Goal: Task Accomplishment & Management: Complete application form

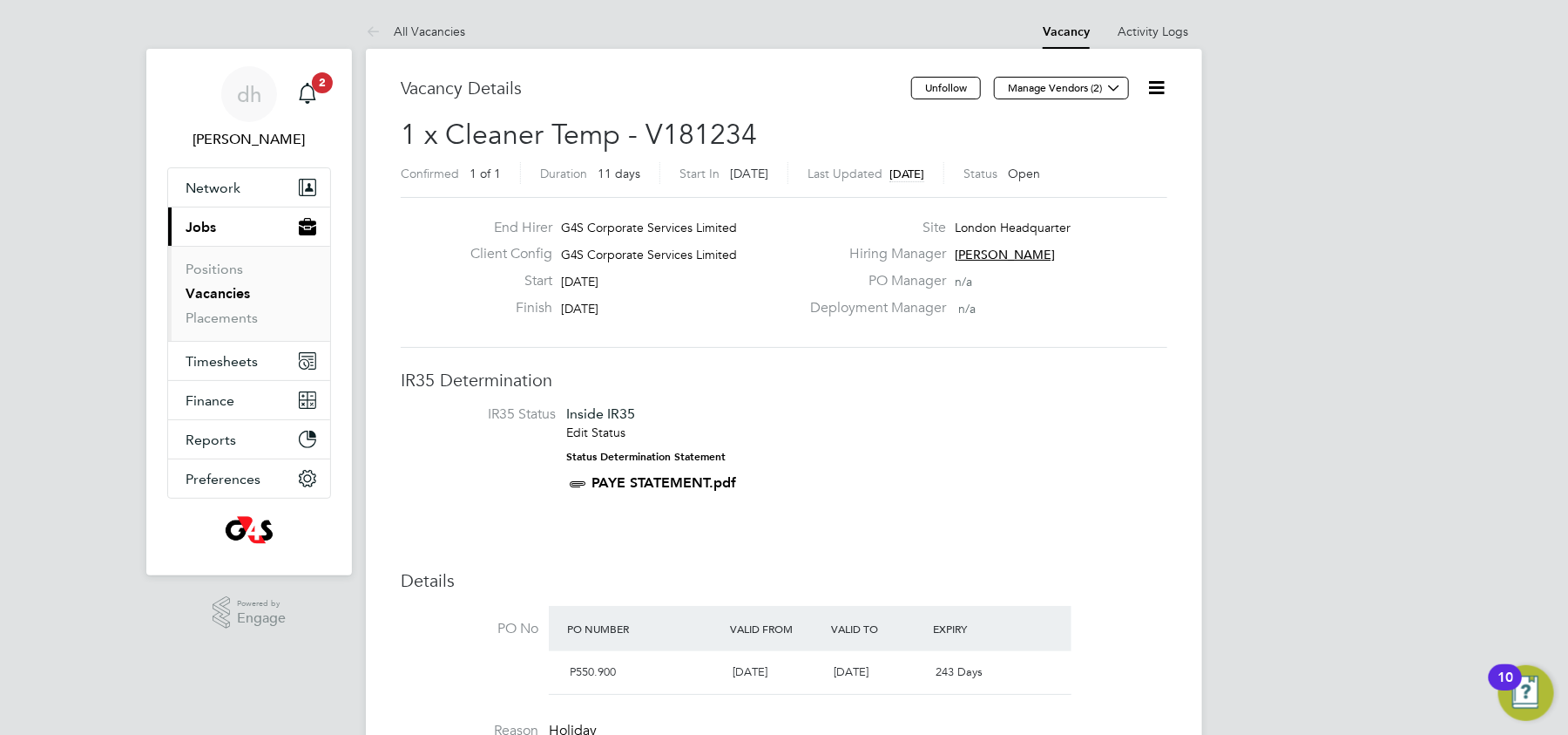
click at [1153, 77] on icon at bounding box center [1156, 88] width 22 height 22
click at [224, 368] on button "Timesheets" at bounding box center [248, 360] width 162 height 38
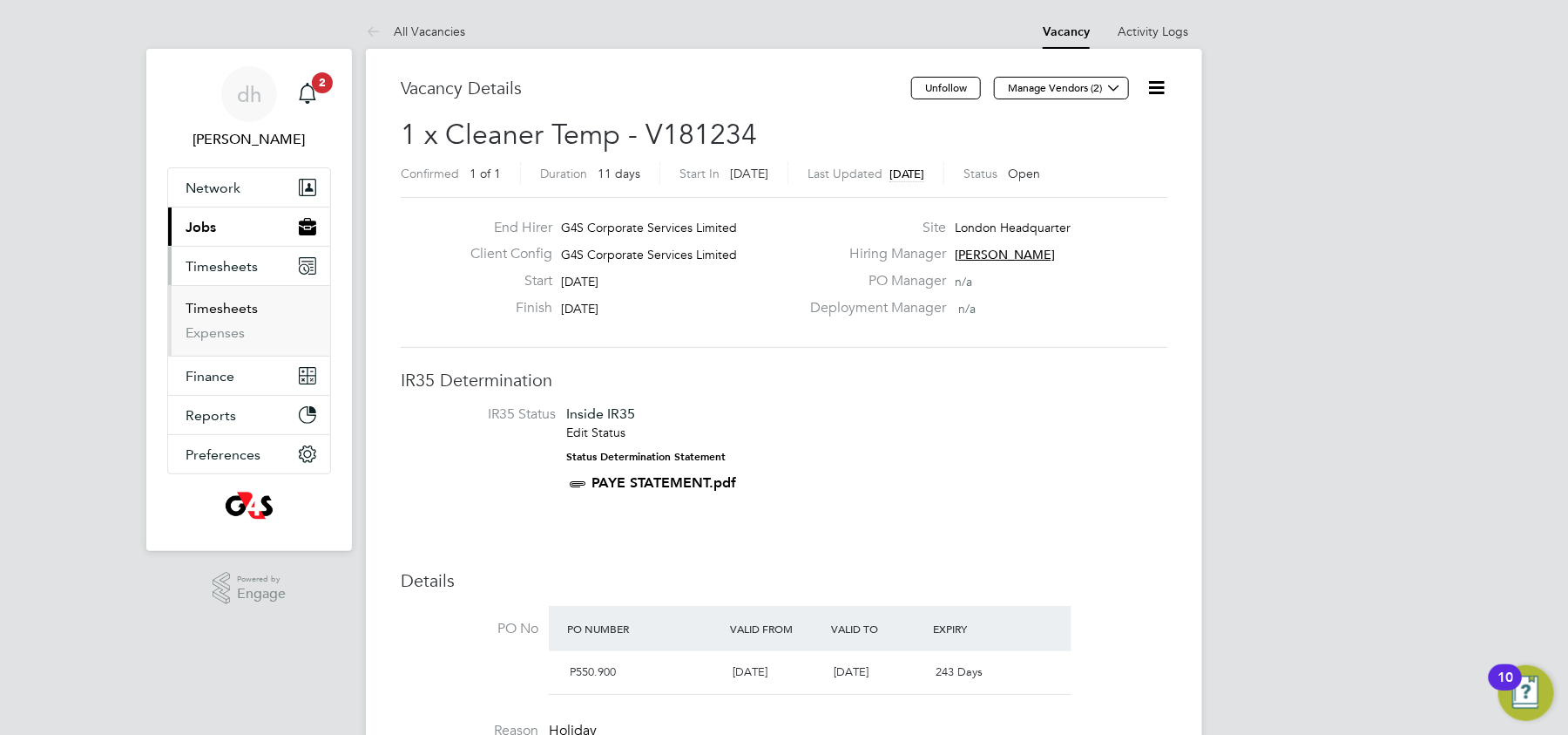
click at [235, 301] on link "Timesheets" at bounding box center [221, 308] width 73 height 17
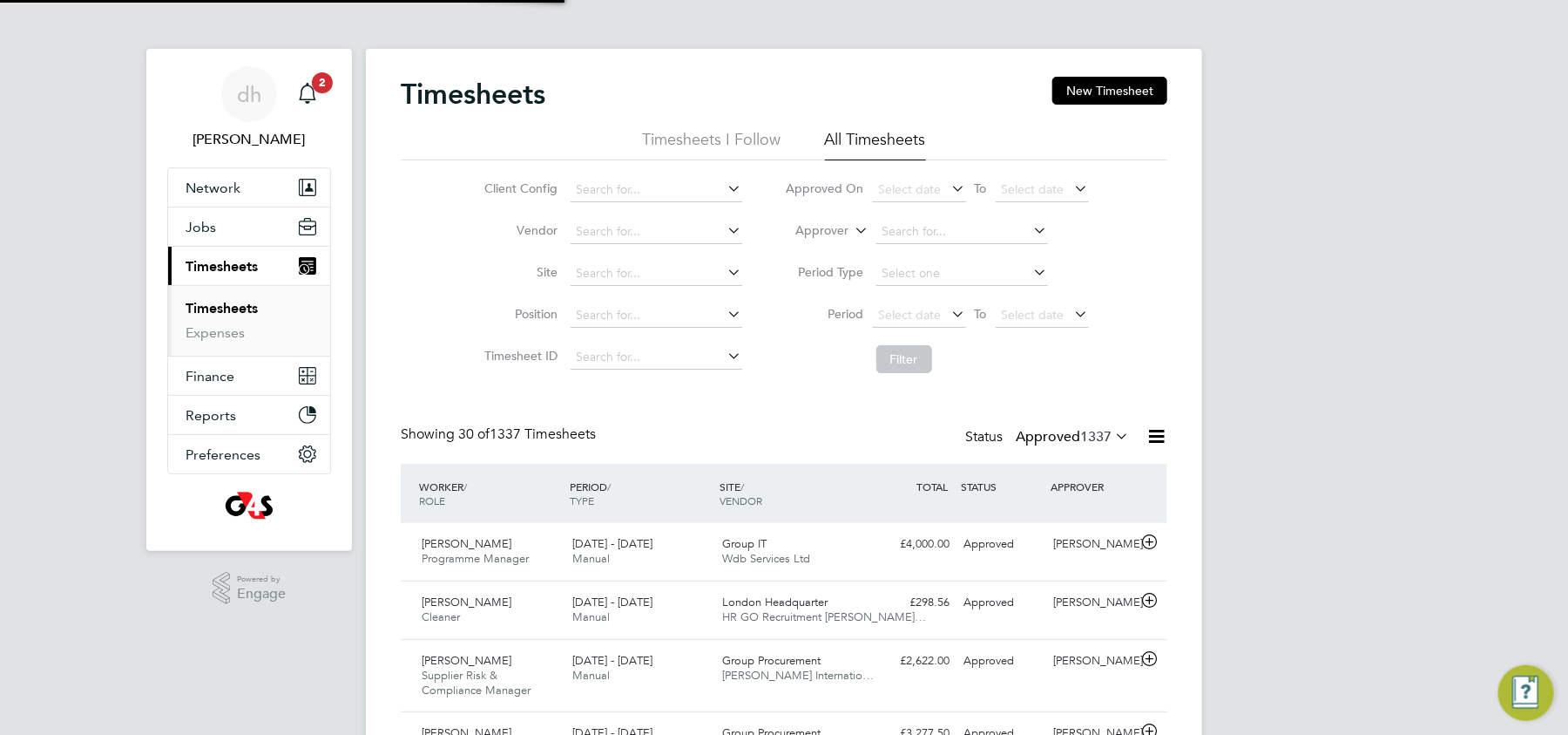
scroll to position [9, 9]
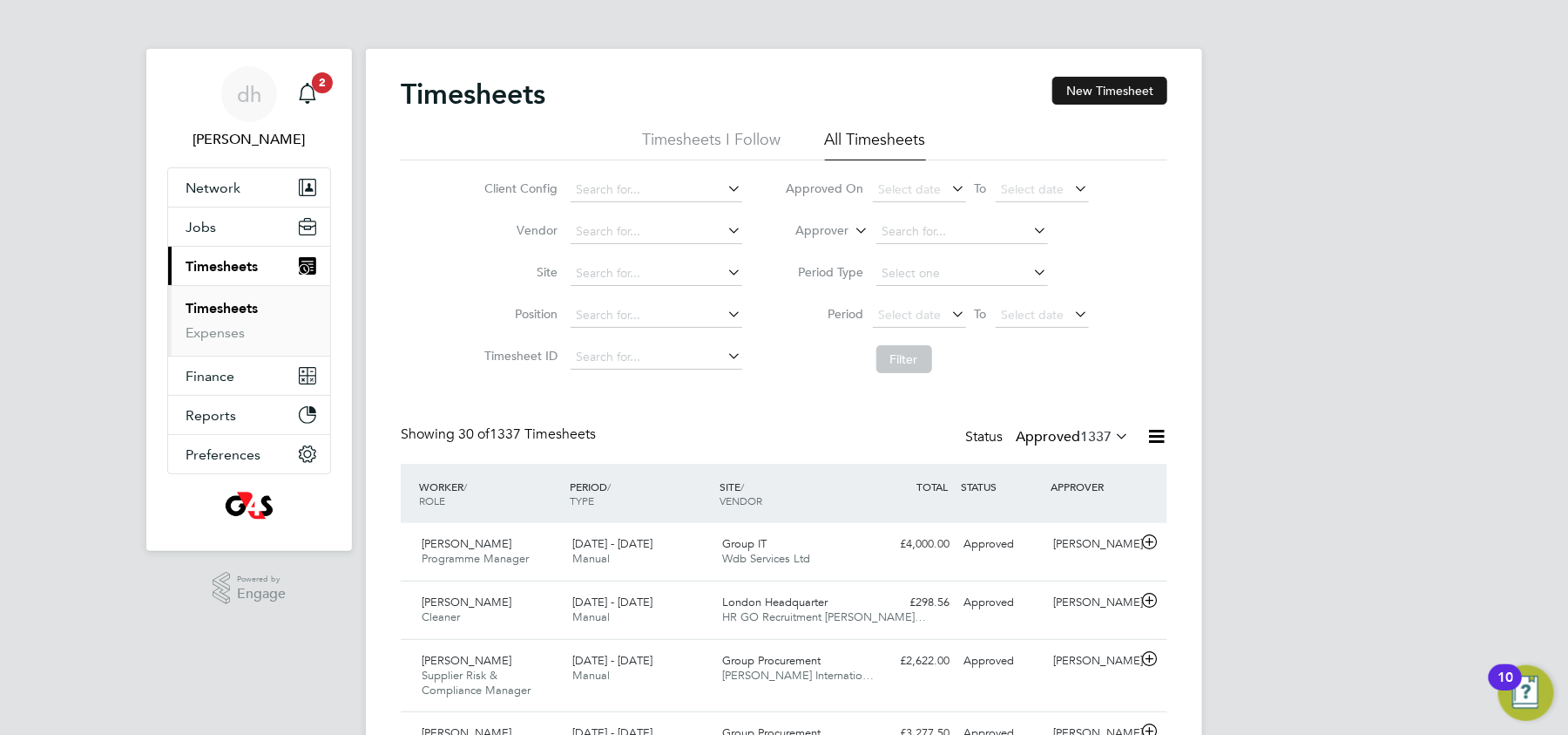
click at [1109, 97] on button "New Timesheet" at bounding box center [1109, 91] width 115 height 28
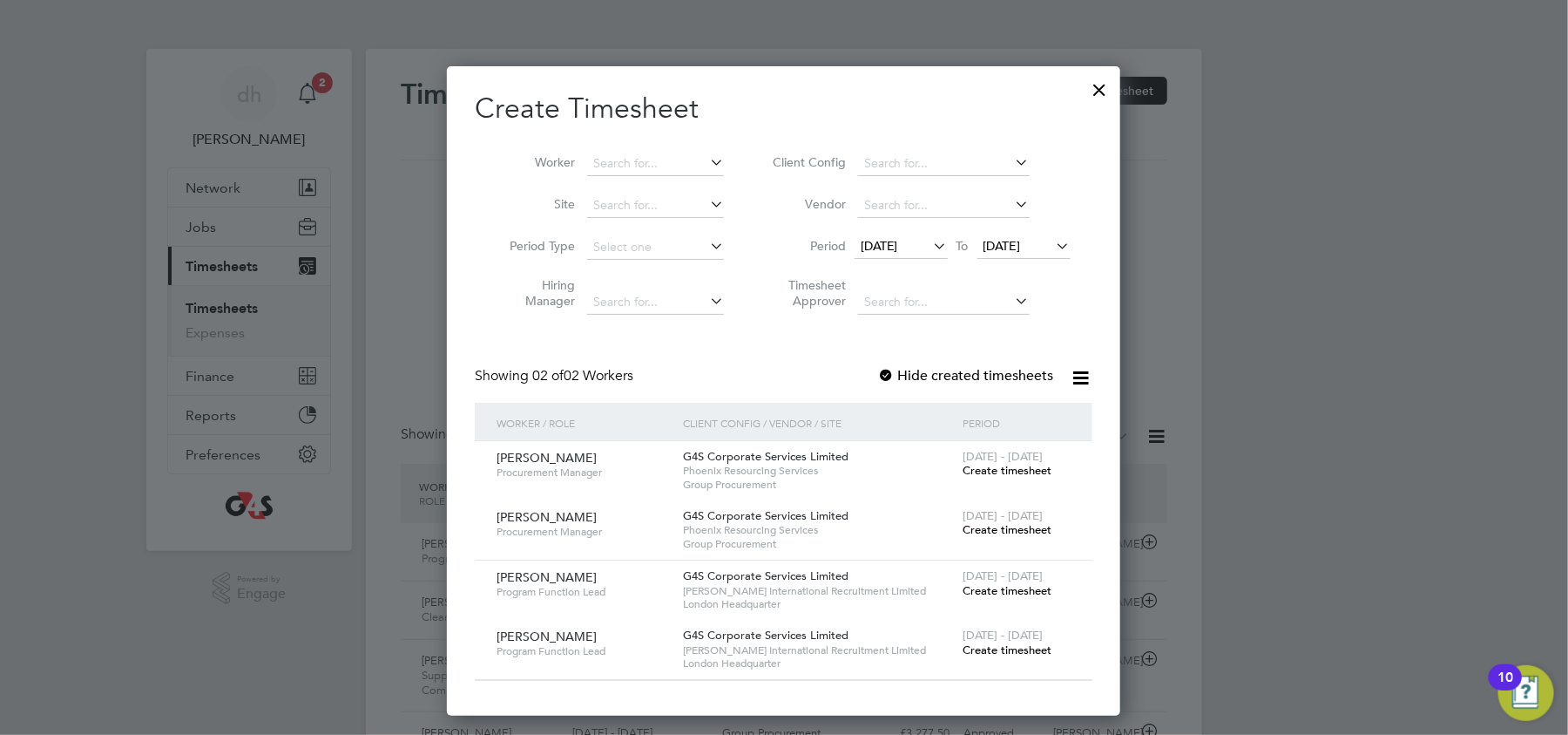
click at [1077, 444] on div "Alexandru Tofan Procurement Manager G4S Corporate Services Limited Phoenix Reso…" at bounding box center [784, 471] width 617 height 60
click at [953, 242] on span "To" at bounding box center [963, 246] width 23 height 23
click at [930, 242] on icon at bounding box center [930, 246] width 0 height 24
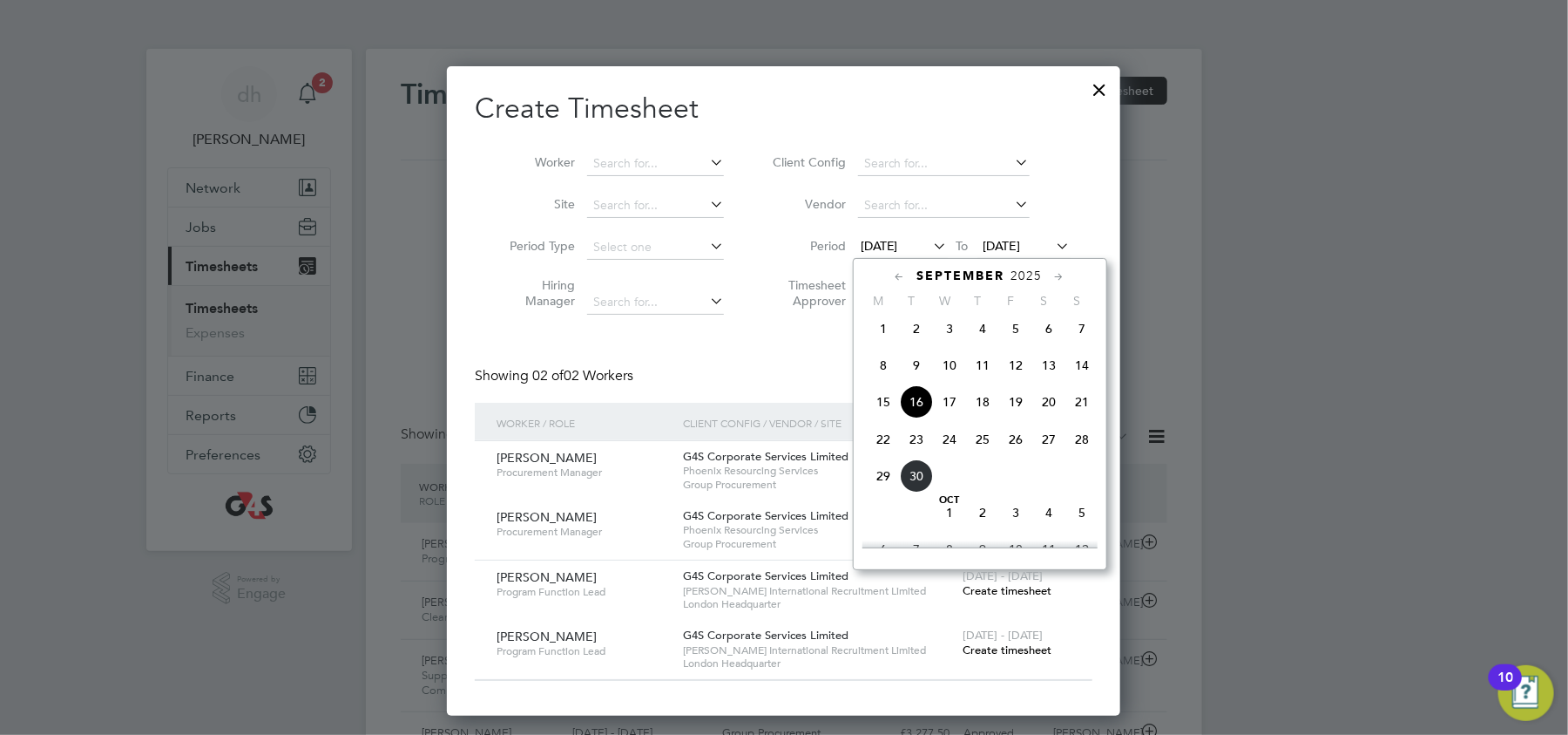
click at [883, 378] on span "8" at bounding box center [883, 365] width 33 height 33
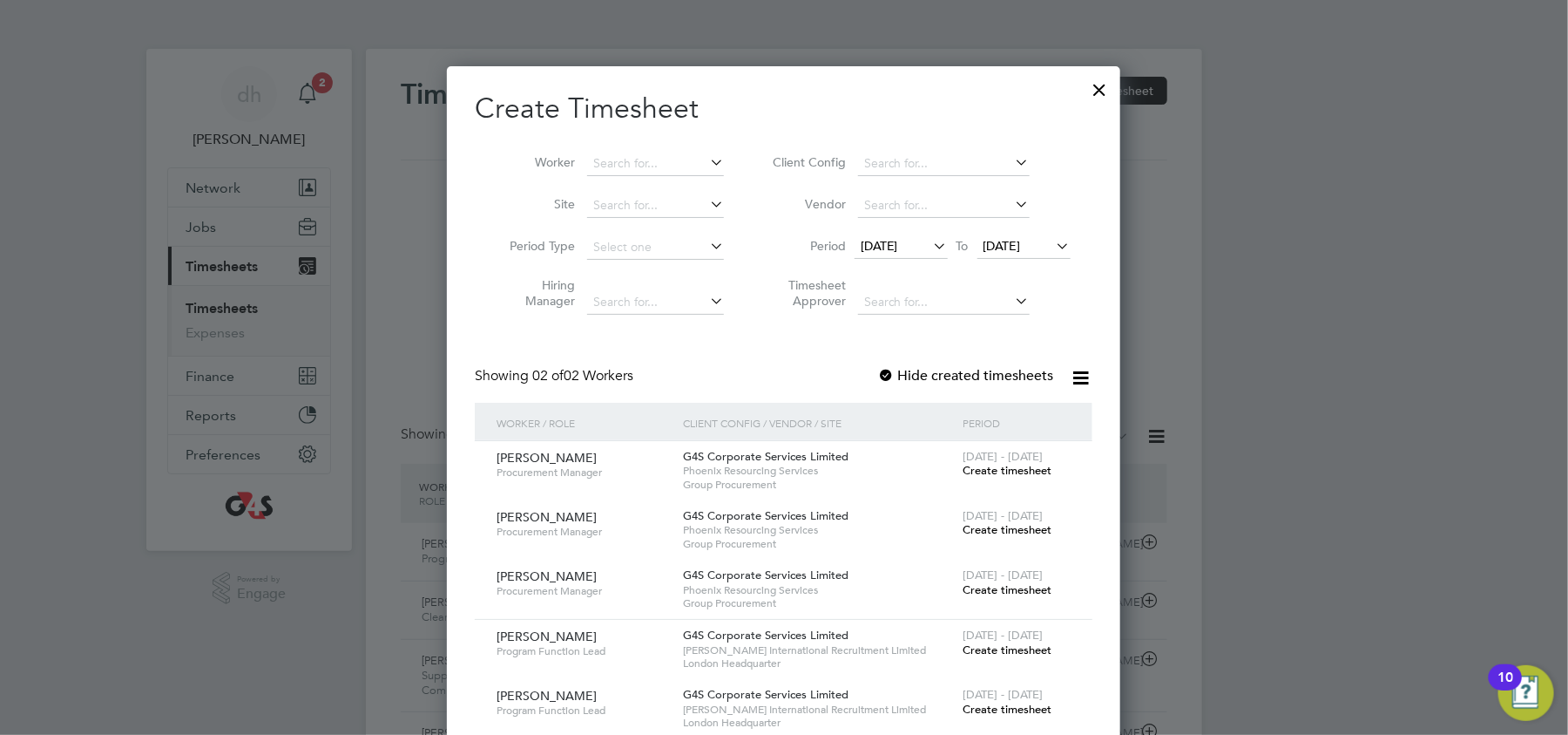
click at [930, 252] on icon at bounding box center [930, 246] width 0 height 24
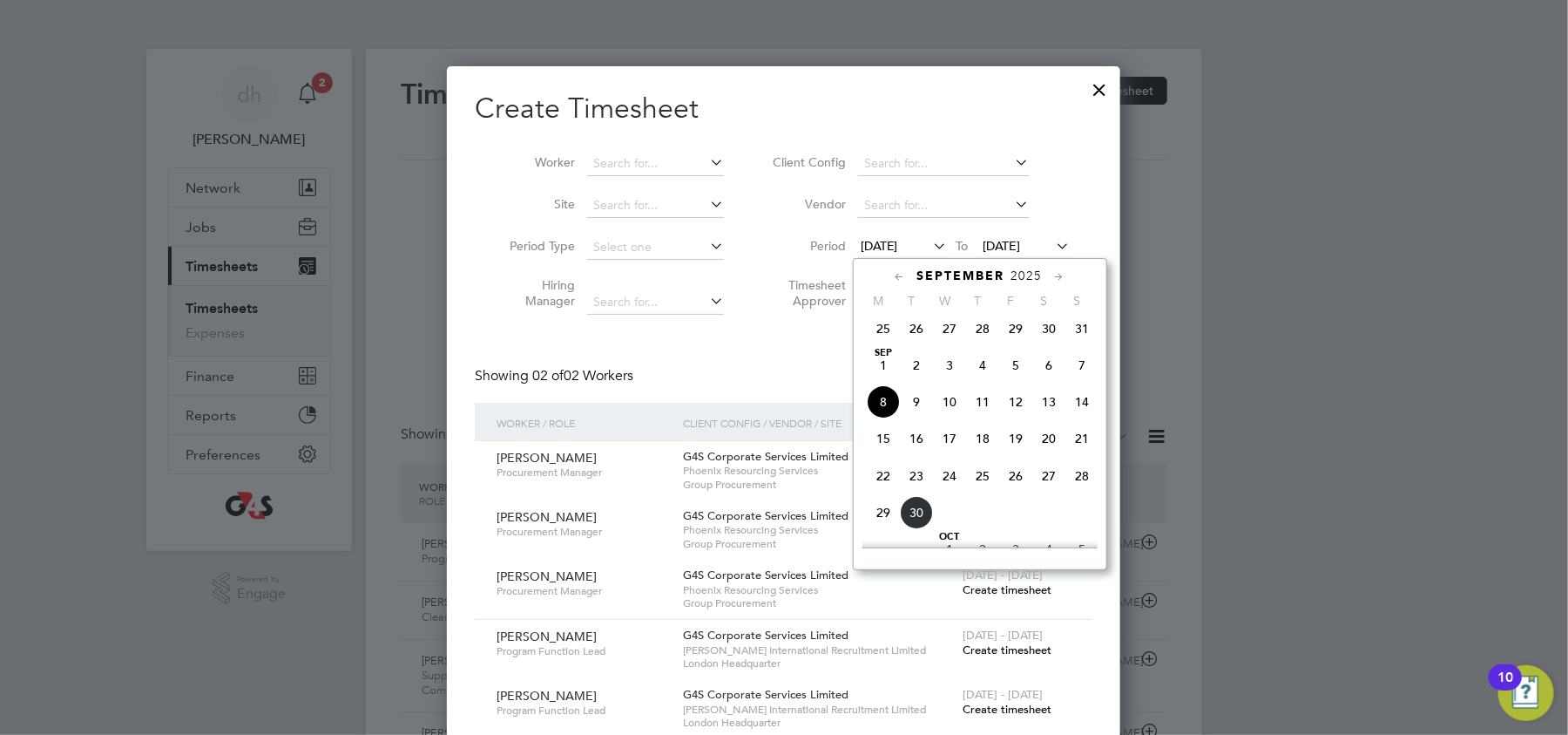
click at [910, 524] on span "30" at bounding box center [916, 513] width 33 height 33
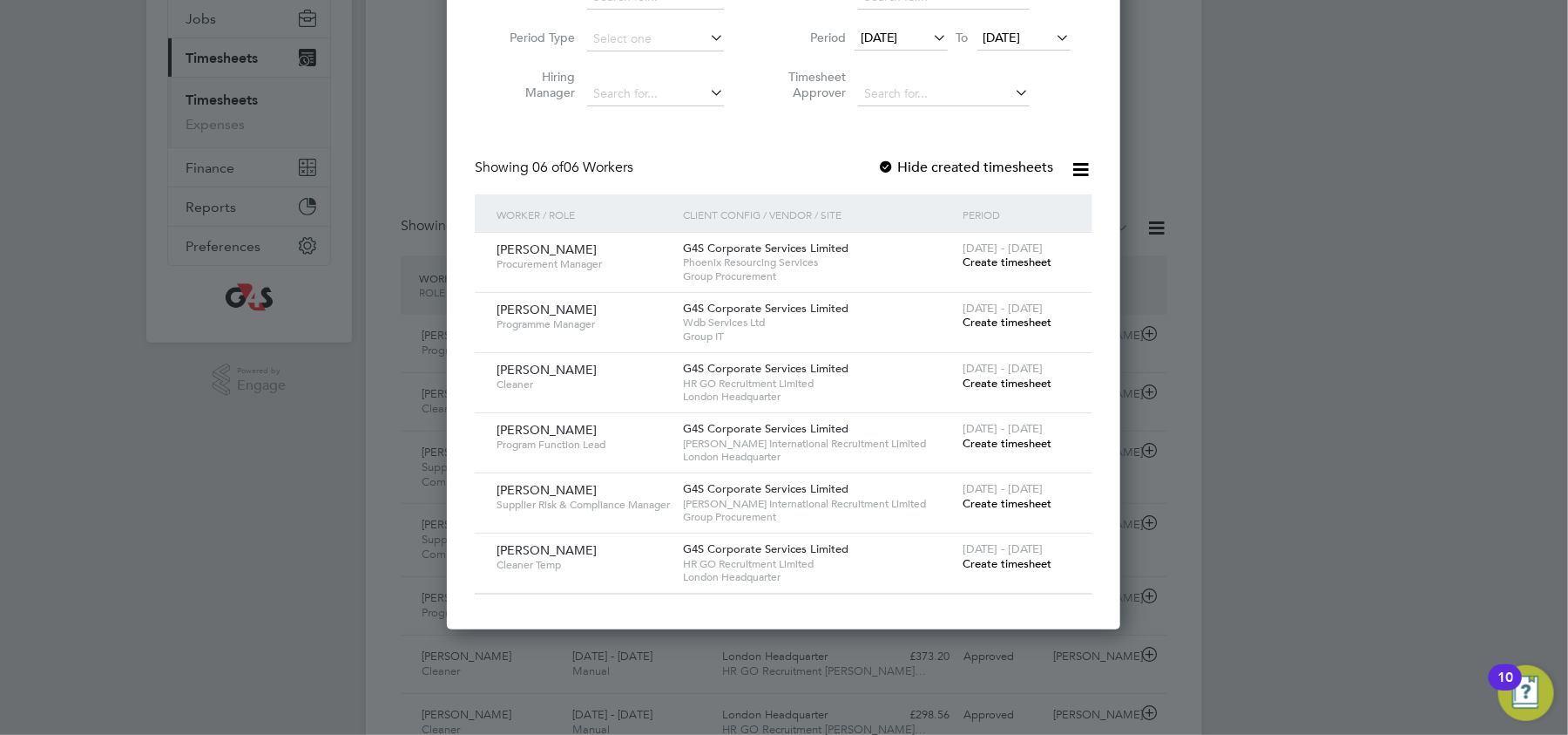
click at [981, 564] on span "Create timesheet" at bounding box center [1007, 563] width 89 height 15
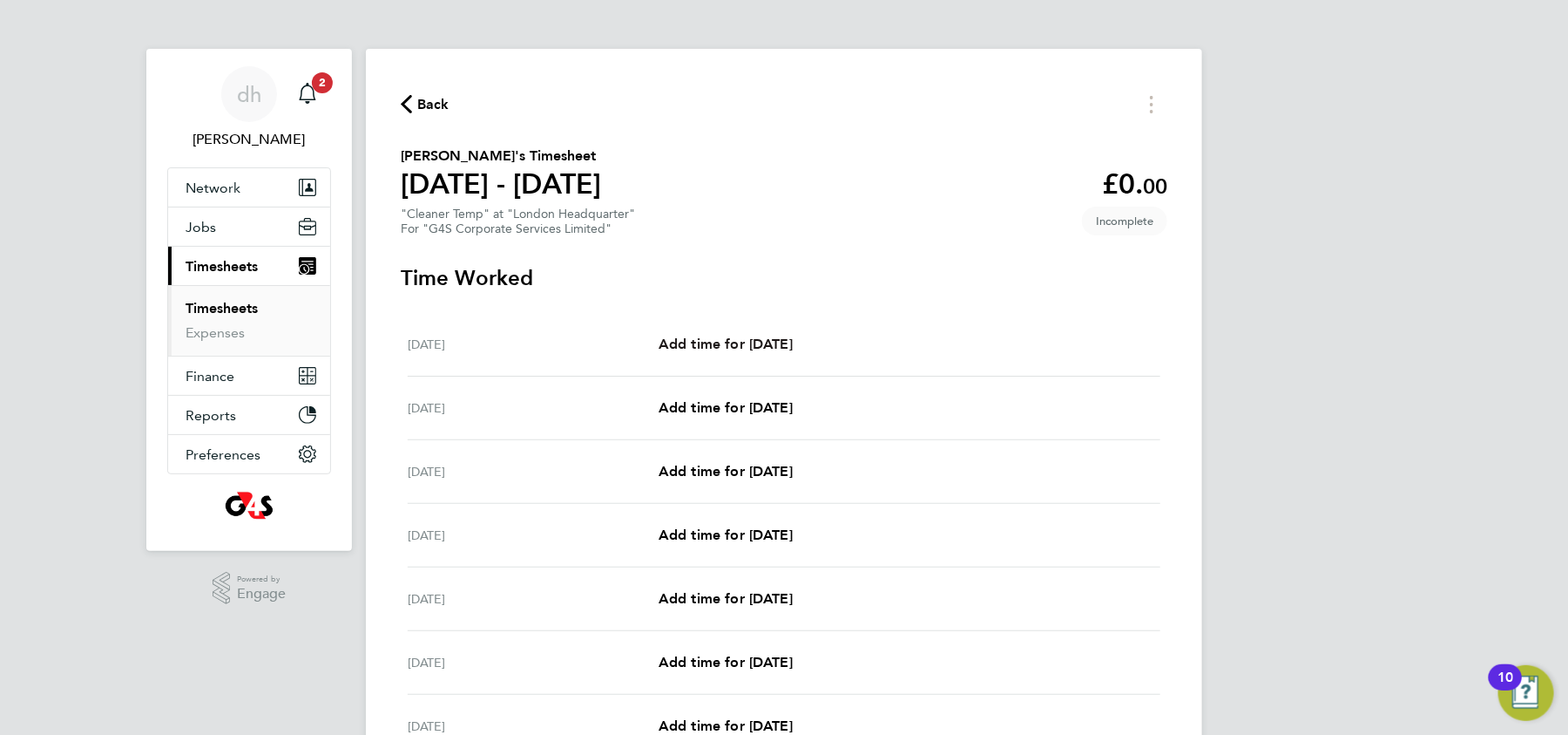
click at [729, 348] on span "Add time for Mon 29 Sep" at bounding box center [725, 343] width 134 height 17
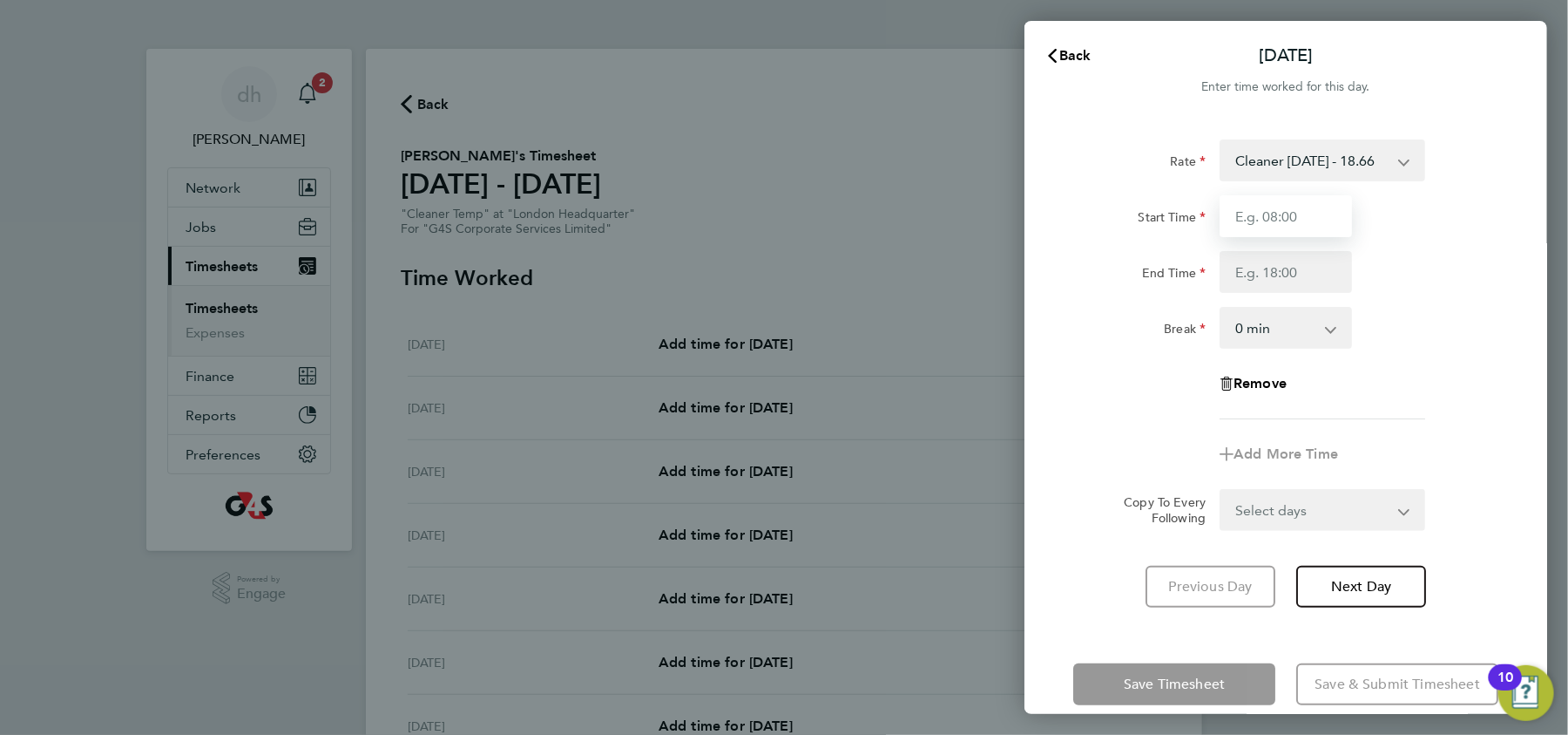
click at [1296, 219] on input "Start Time" at bounding box center [1285, 216] width 132 height 42
type input "18:00"
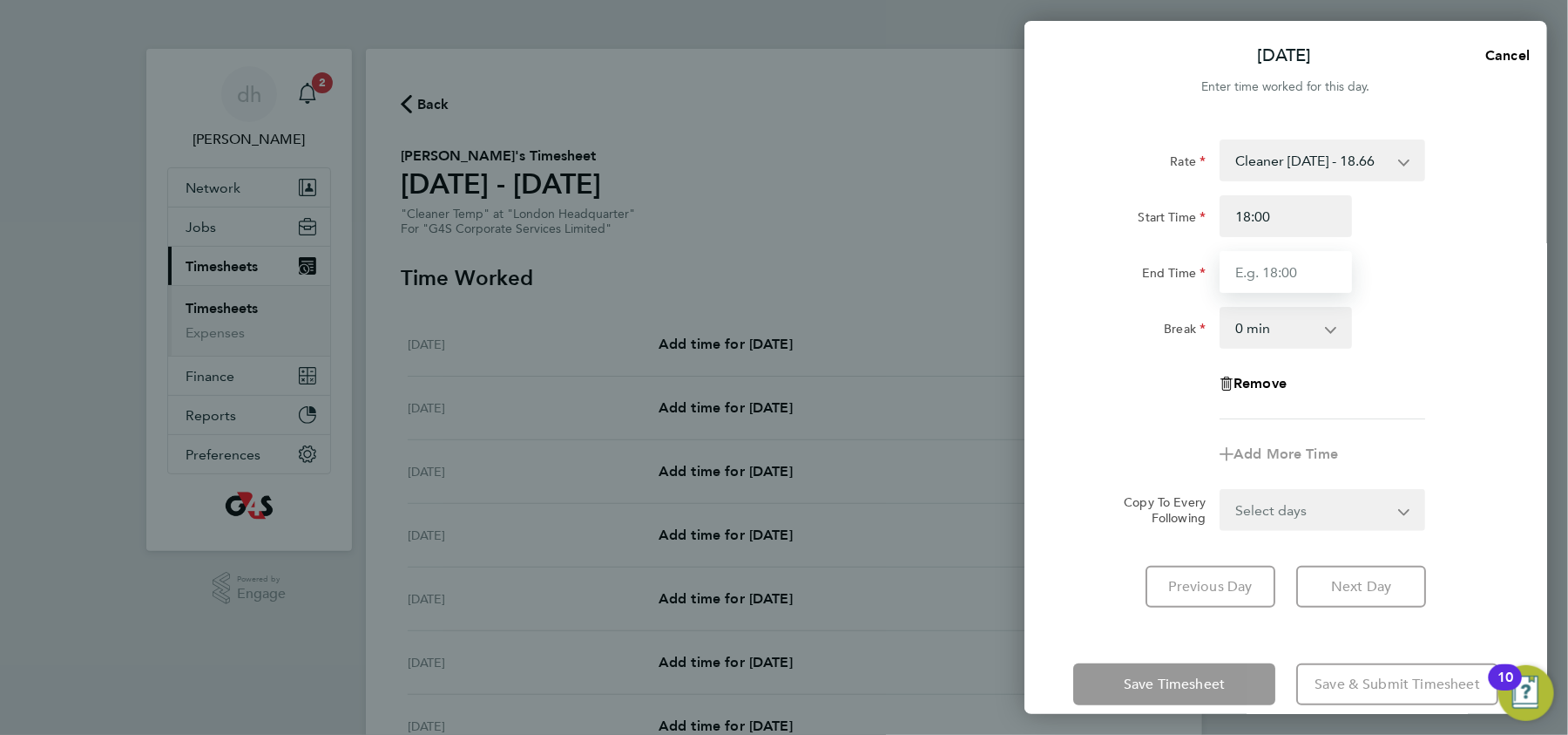
click at [1255, 277] on input "End Time" at bounding box center [1285, 272] width 132 height 42
type input "22:00"
click at [1266, 491] on form "Rate Cleaner 1st May - 18.66 Start Time 18:00 End Time 22:00 Break 0 min 15 min…" at bounding box center [1286, 334] width 425 height 391
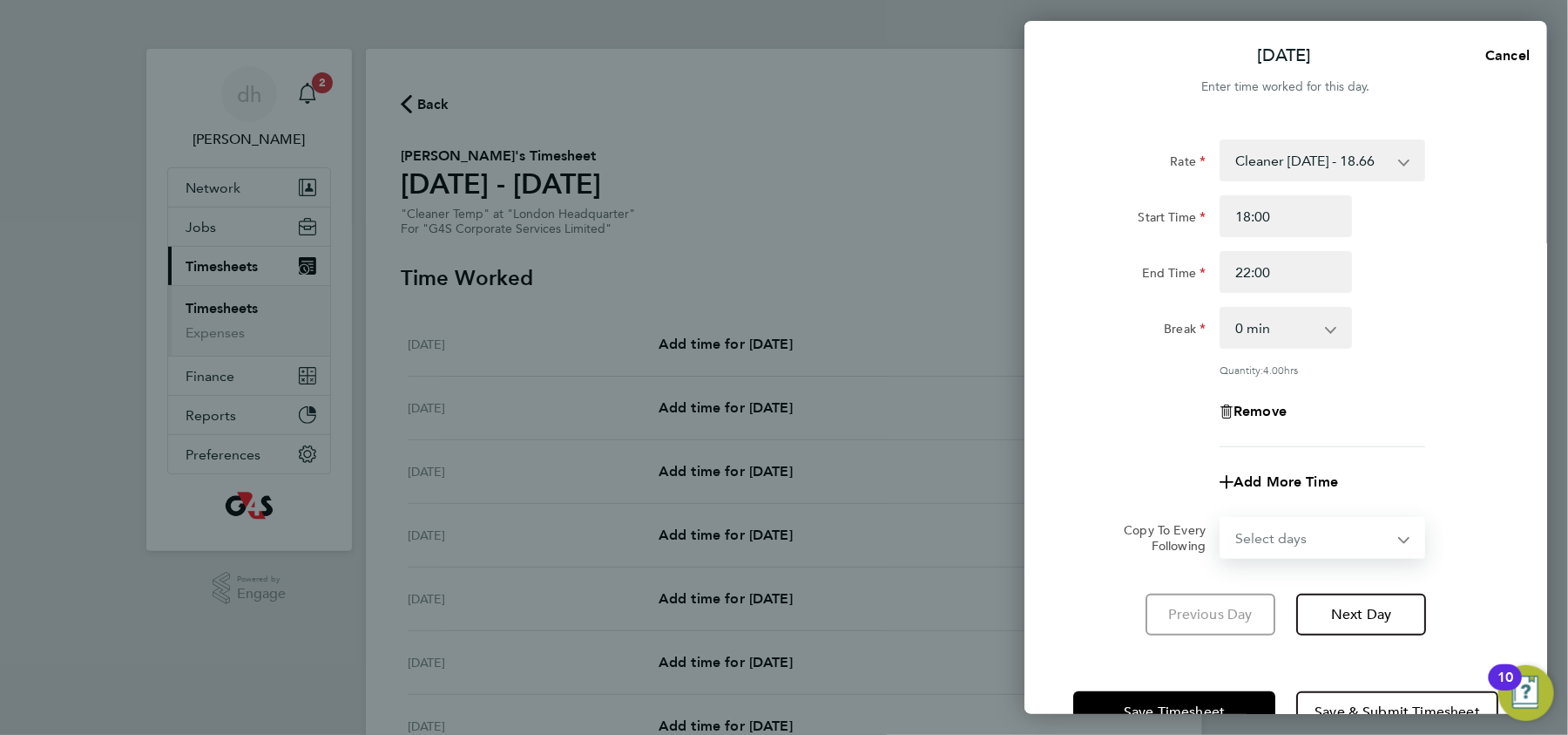
select select "DAY"
click at [1221, 519] on select "Select days Day Weekday (Mon-Fri) Weekend (Sat-Sun) Tuesday Wednesday Thursday …" at bounding box center [1312, 538] width 183 height 38
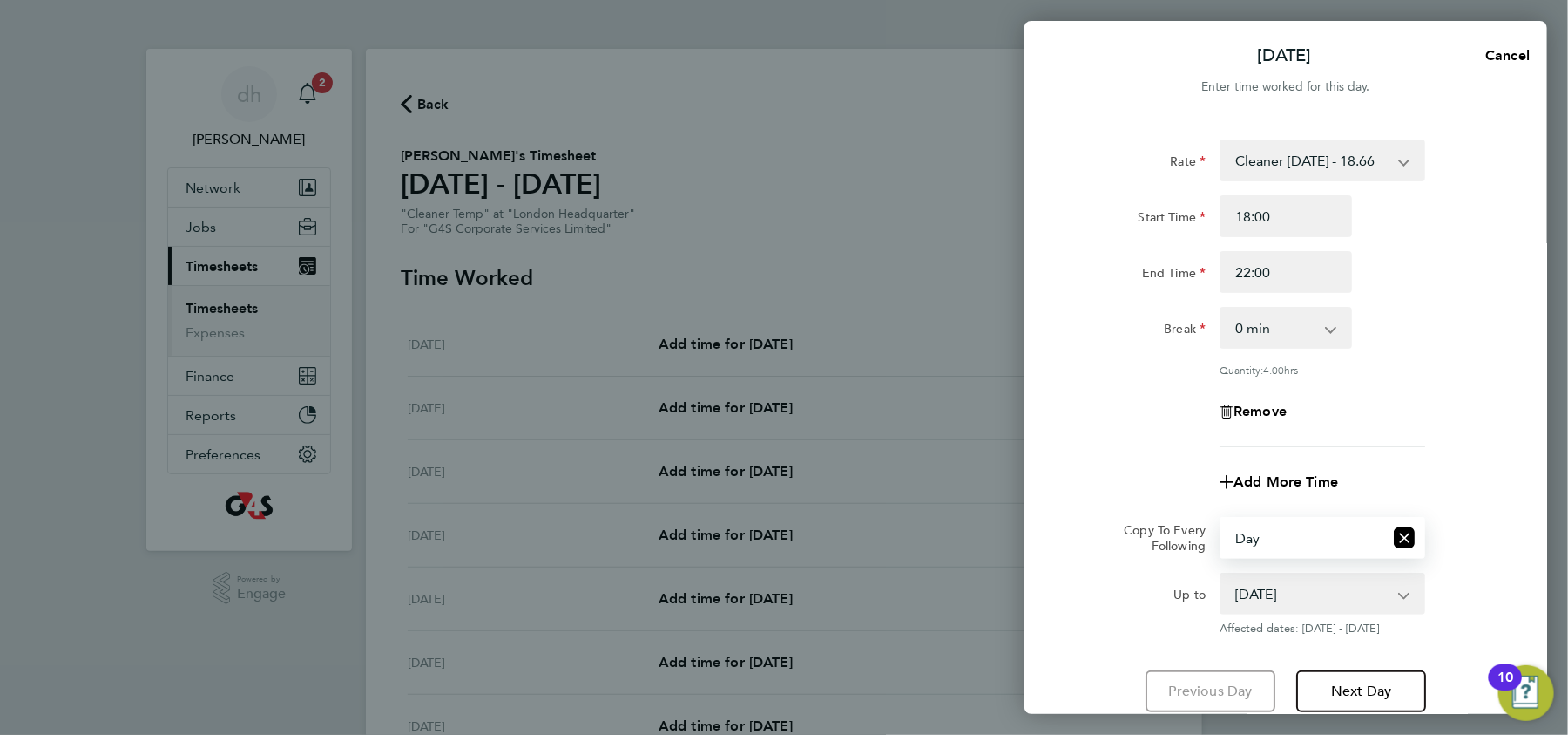
click at [1485, 405] on div "Remove" at bounding box center [1286, 411] width 439 height 42
click at [1348, 597] on select "30 Sep 2025 01 Oct 2025 02 Oct 2025 03 Oct 2025 04 Oct 2025 05 Oct 2025" at bounding box center [1311, 593] width 181 height 38
select select "2025-09-30"
click at [1221, 574] on select "30 Sep 2025 01 Oct 2025 02 Oct 2025 03 Oct 2025 04 Oct 2025 05 Oct 2025" at bounding box center [1311, 593] width 181 height 38
click at [1328, 676] on button "Next Day" at bounding box center [1361, 691] width 129 height 42
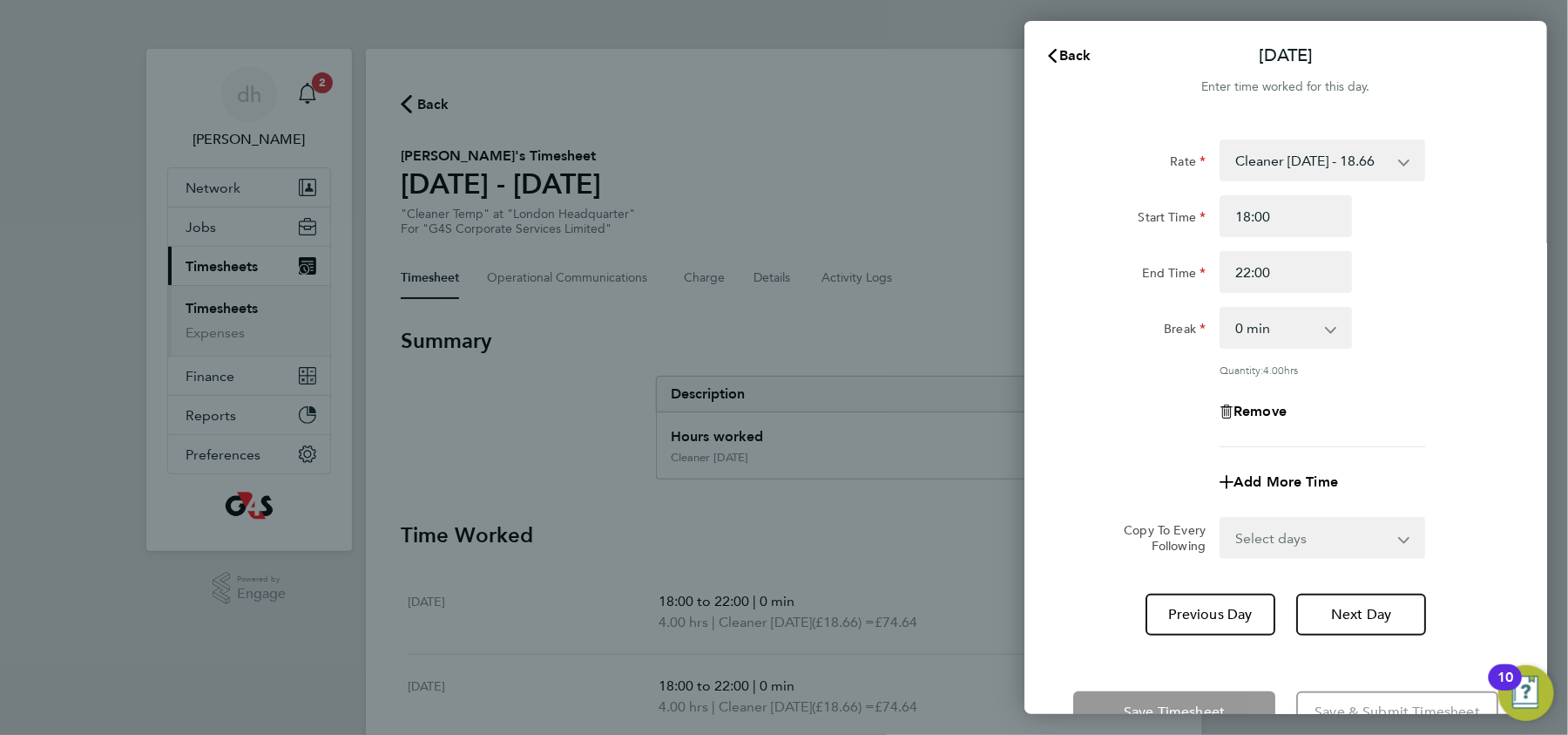
click at [1178, 696] on app-form-button "Save Timesheet" at bounding box center [1179, 712] width 213 height 42
click at [904, 167] on div "Back Tue 30 Sep Enter time worked for this day. Rate Cleaner 1st May - 18.66 St…" at bounding box center [784, 368] width 1568 height 735
click at [775, 270] on div "Back Tue 30 Sep Enter time worked for this day. Rate Cleaner 1st May - 18.66 St…" at bounding box center [784, 368] width 1568 height 735
click at [1268, 527] on select "Select days Day Weekday (Mon-Fri) Weekend (Sat-Sun) Wednesday Thursday Friday S…" at bounding box center [1312, 538] width 183 height 38
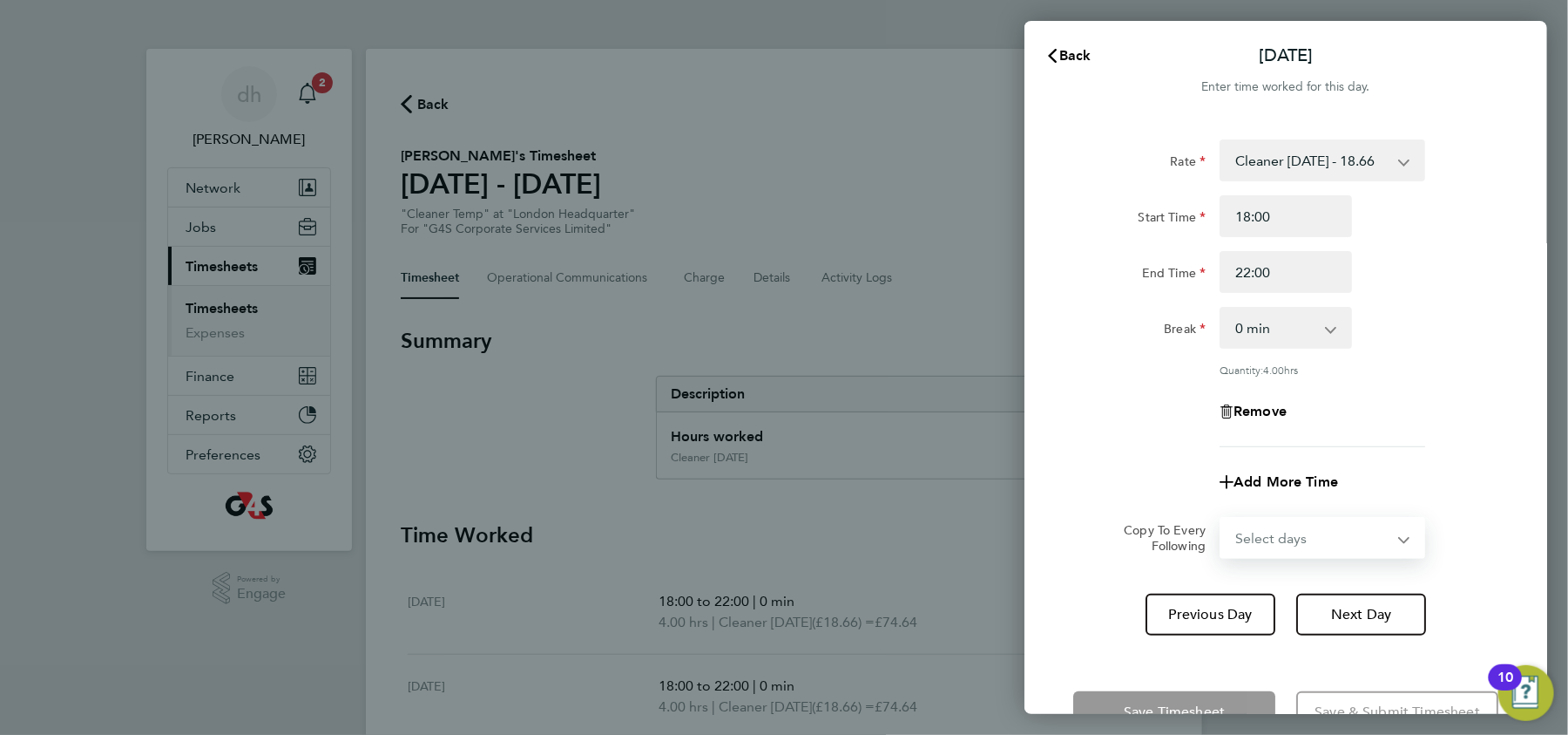
select select "DAY"
click at [1221, 519] on select "Select days Day Weekday (Mon-Fri) Weekend (Sat-Sun) Wednesday Thursday Friday S…" at bounding box center [1312, 538] width 183 height 38
select select "2025-10-05"
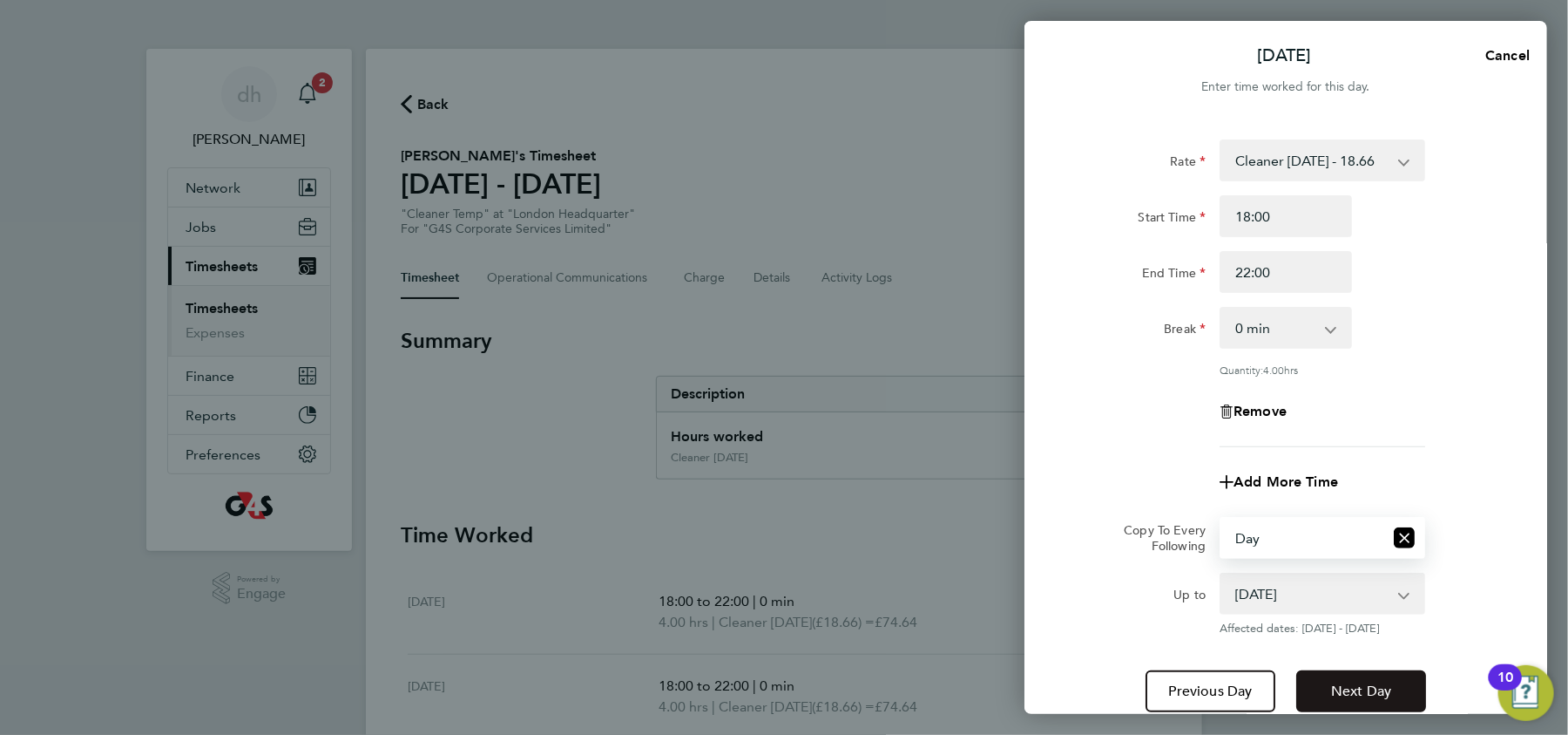
click at [1325, 676] on button "Next Day" at bounding box center [1361, 691] width 129 height 42
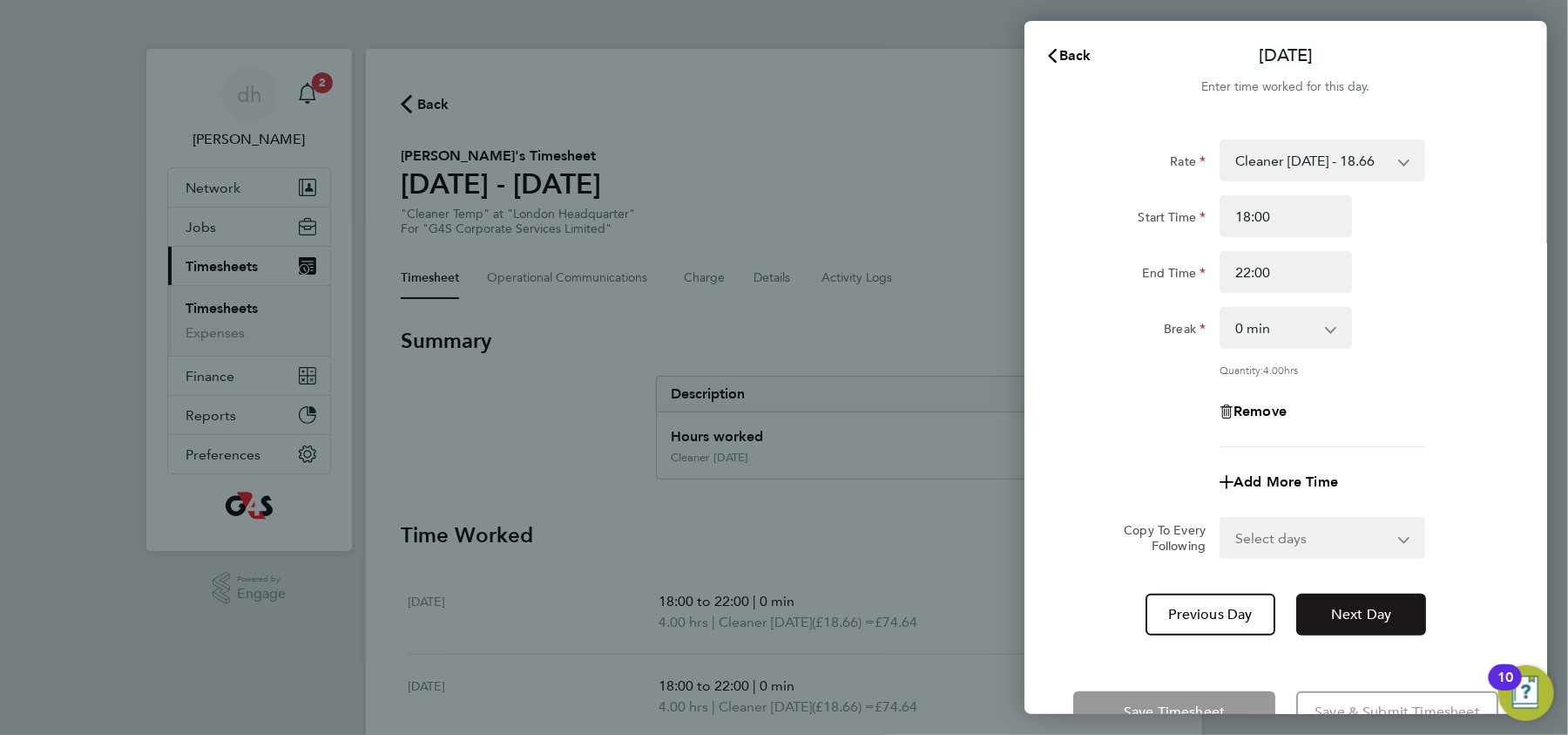
click at [1337, 625] on button "Next Day" at bounding box center [1361, 614] width 129 height 42
click at [1302, 550] on select "Select days Day Weekend (Sat-Sun) Friday Saturday Sunday" at bounding box center [1312, 538] width 183 height 38
select select "DAY"
click at [1221, 519] on select "Select days Day Weekend (Sat-Sun) Friday Saturday Sunday" at bounding box center [1312, 538] width 183 height 38
select select "2025-10-05"
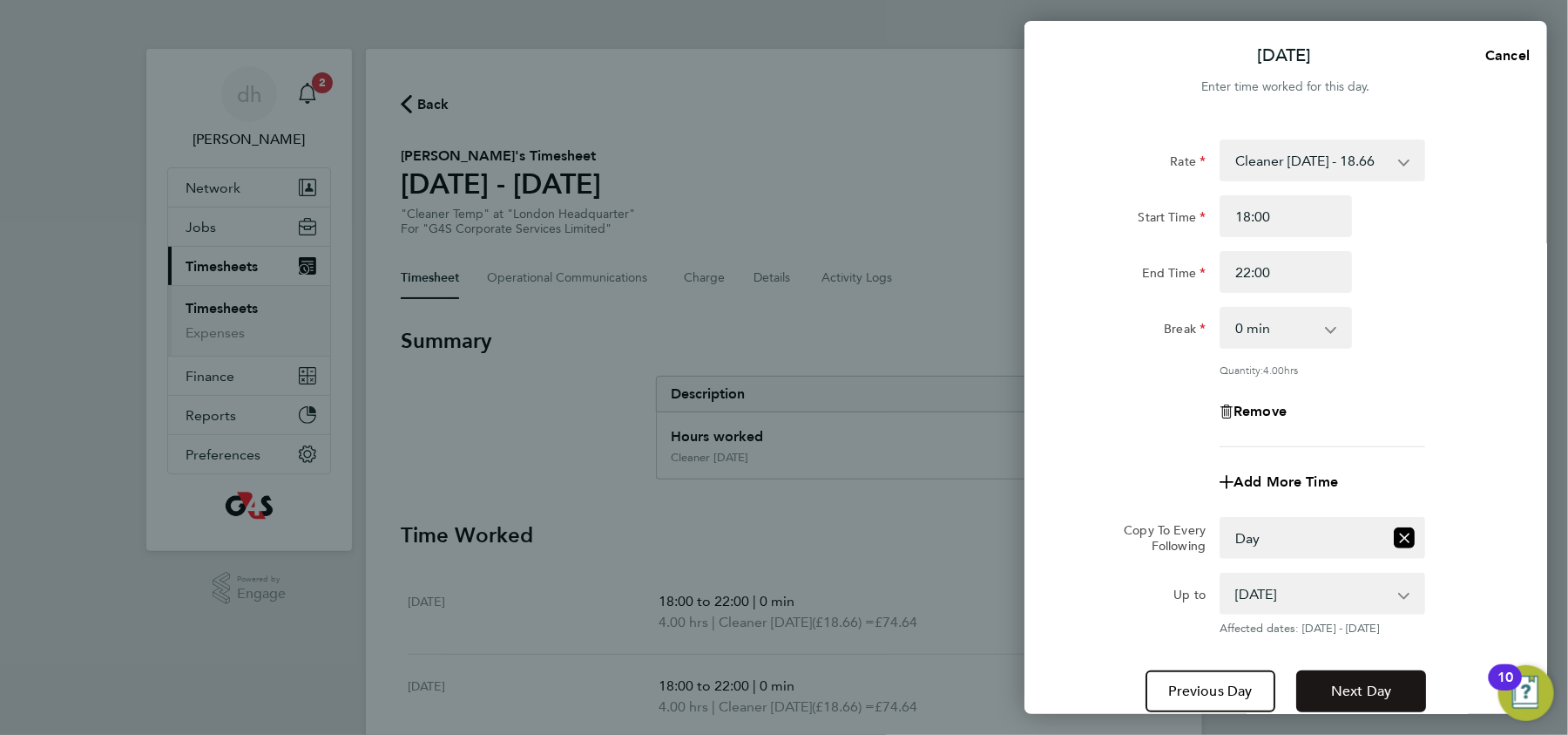
click at [1348, 694] on span "Next Day" at bounding box center [1361, 691] width 60 height 18
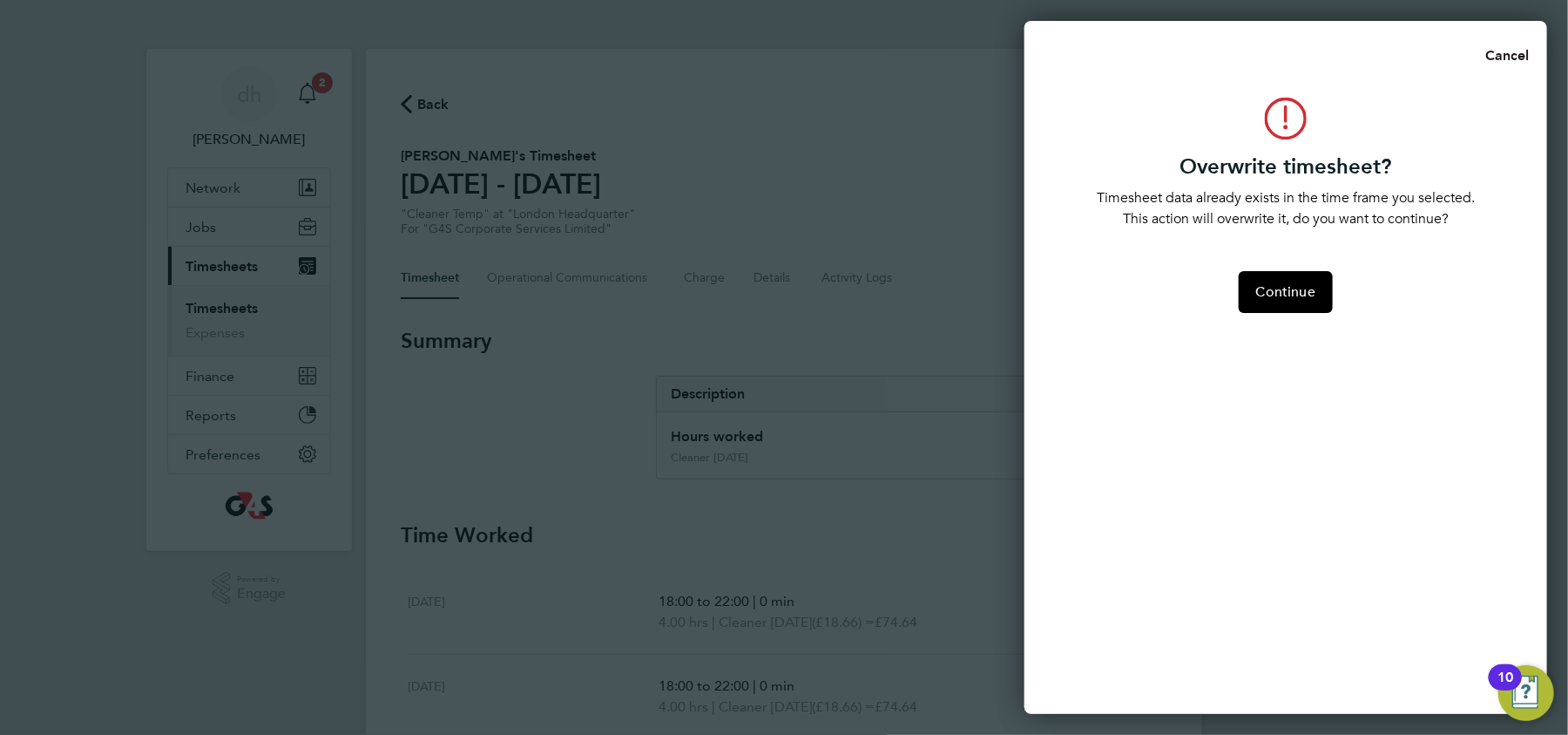
click at [1493, 57] on span "Cancel" at bounding box center [1504, 55] width 50 height 17
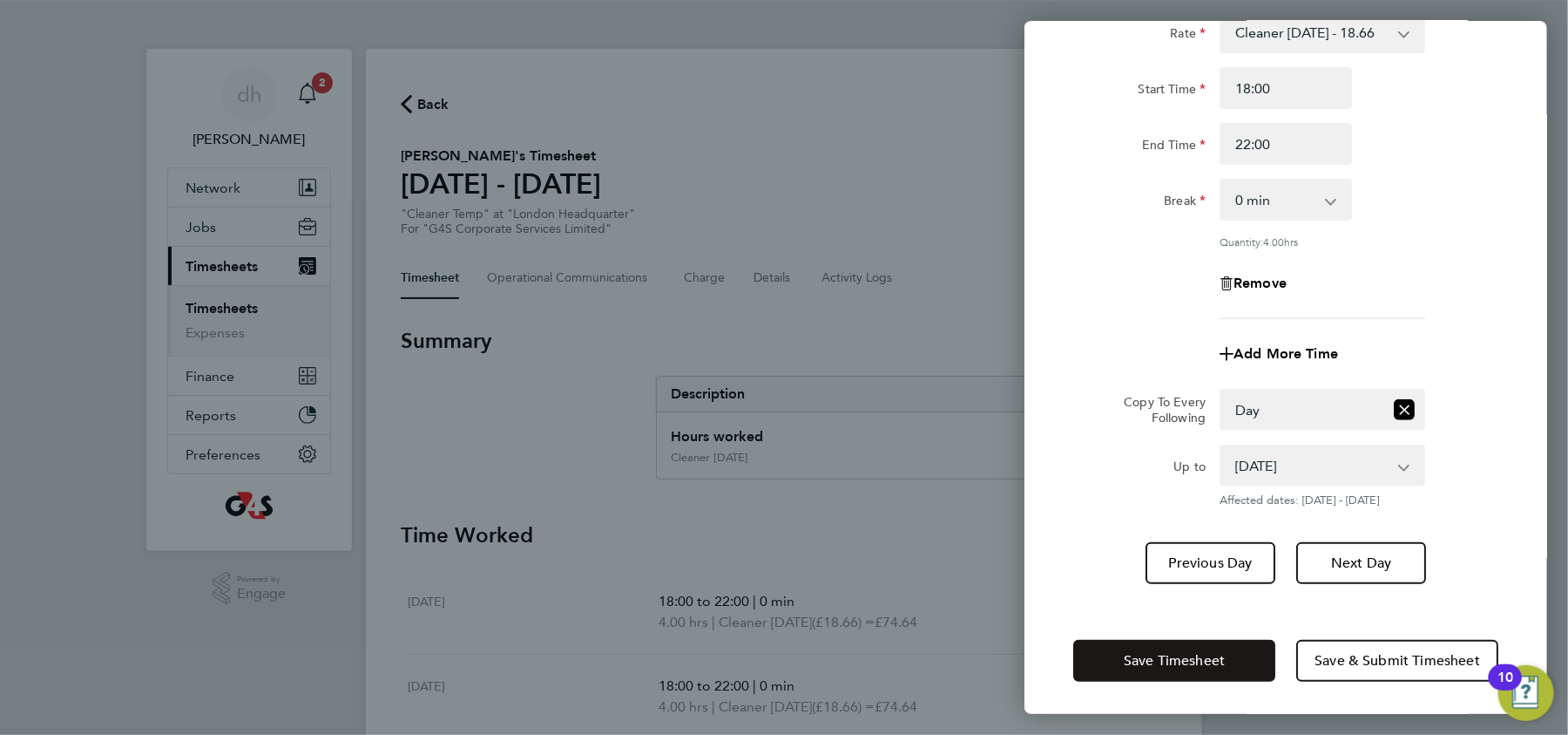
click at [1196, 658] on span "Save Timesheet" at bounding box center [1174, 661] width 101 height 18
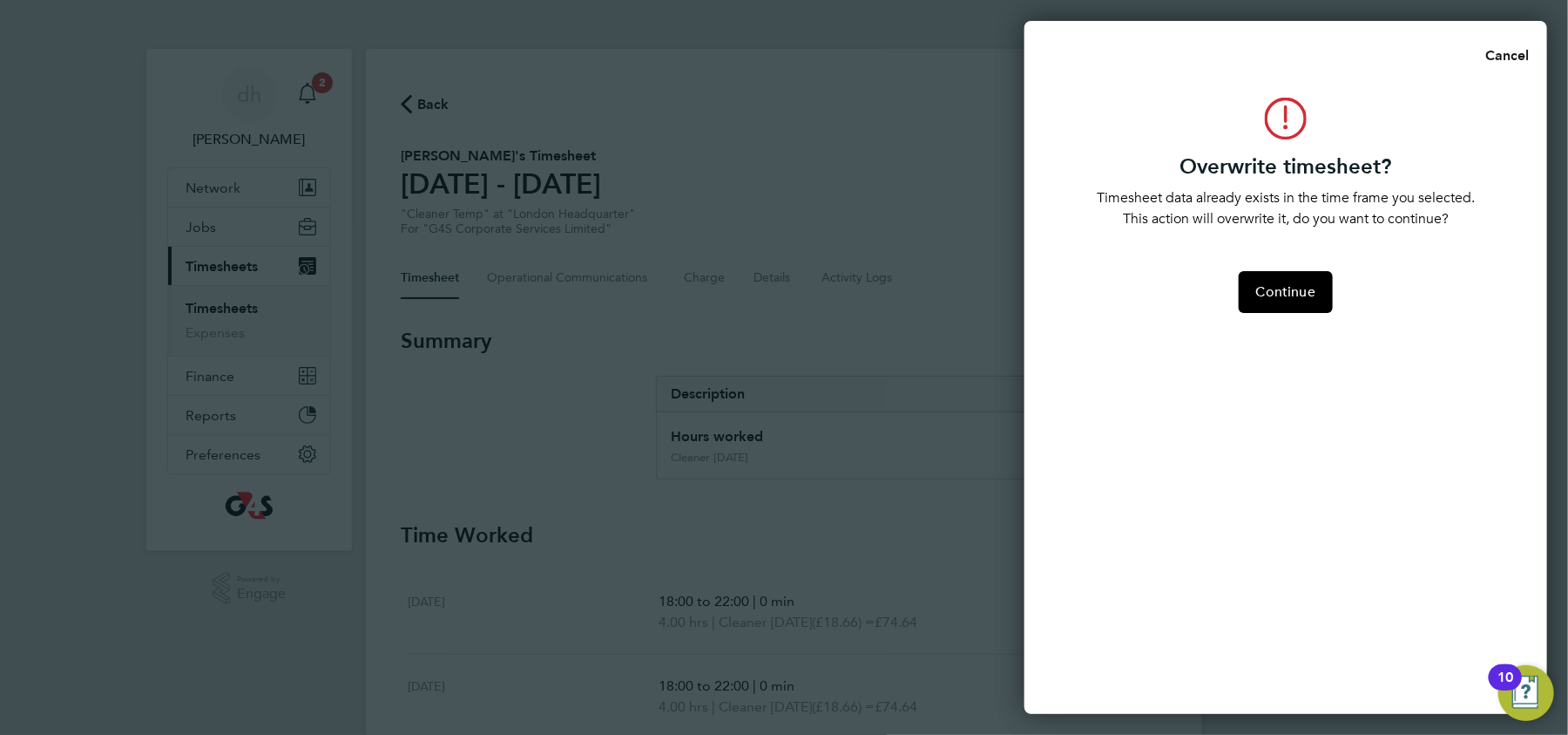
click at [1520, 46] on button "Cancel" at bounding box center [1502, 56] width 90 height 35
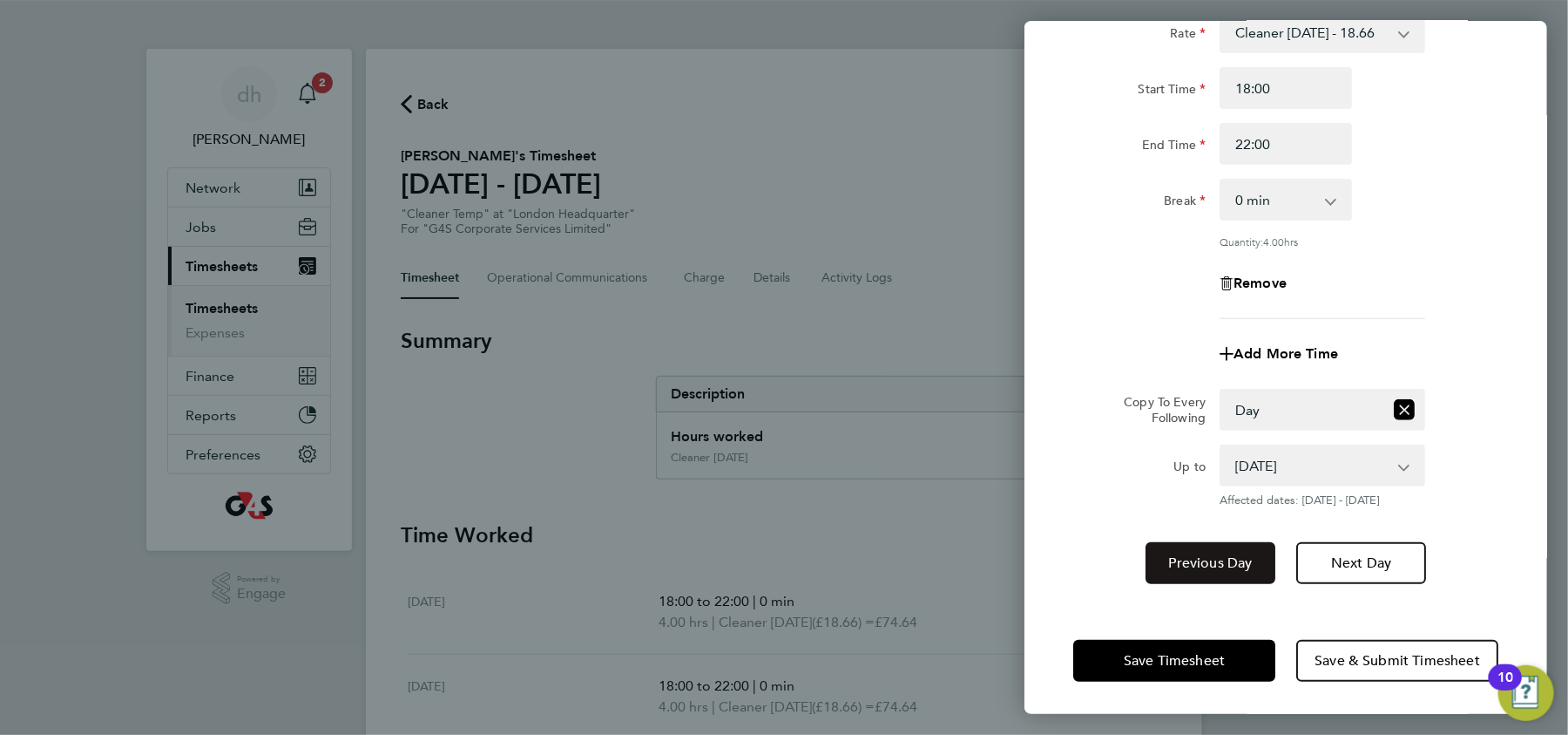
click at [1199, 554] on span "Previous Day" at bounding box center [1211, 563] width 84 height 18
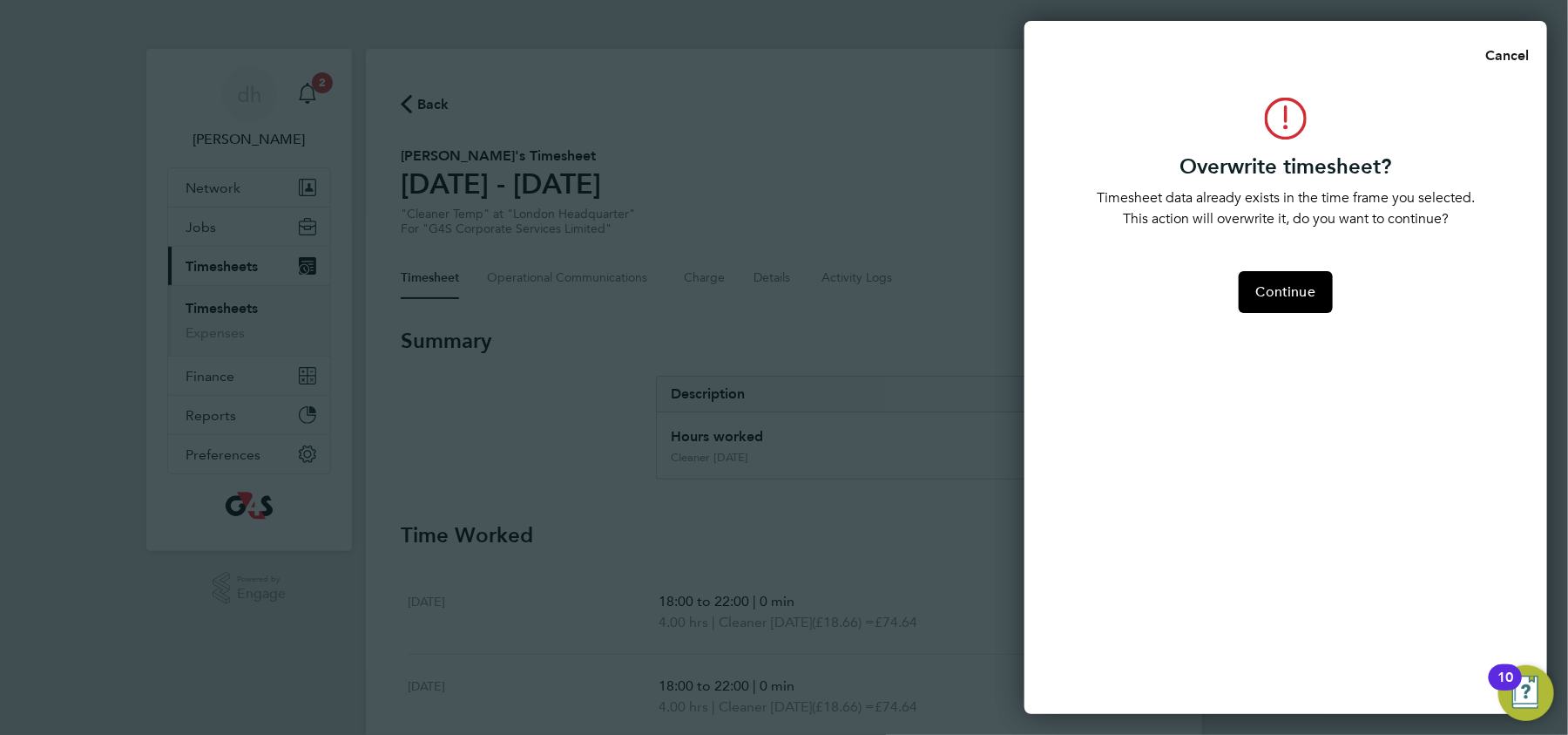
click at [1496, 60] on span "Cancel" at bounding box center [1504, 55] width 50 height 17
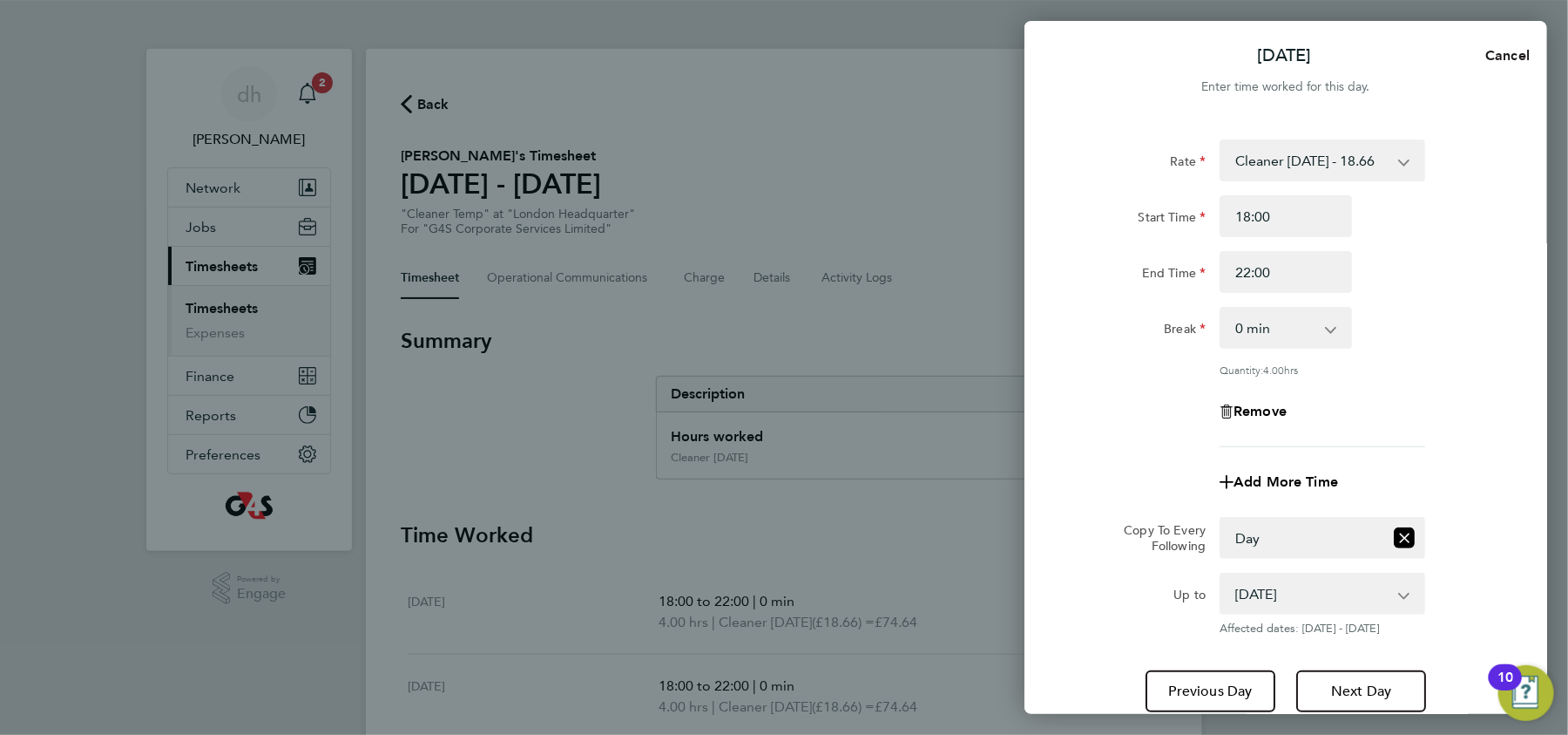
click at [1523, 55] on span "Cancel" at bounding box center [1504, 55] width 50 height 17
select select "0: null"
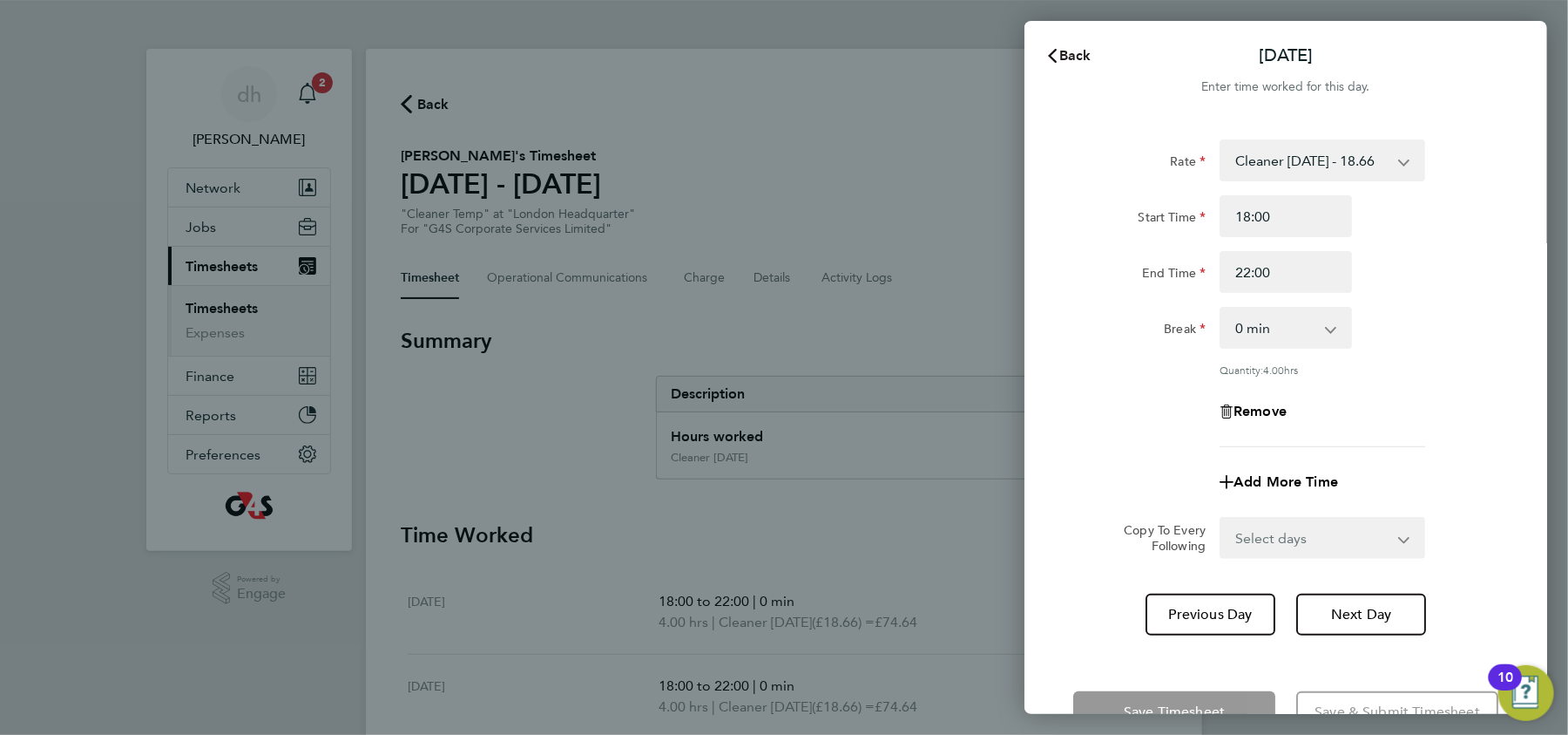
click at [1071, 63] on span "Back" at bounding box center [1075, 55] width 32 height 17
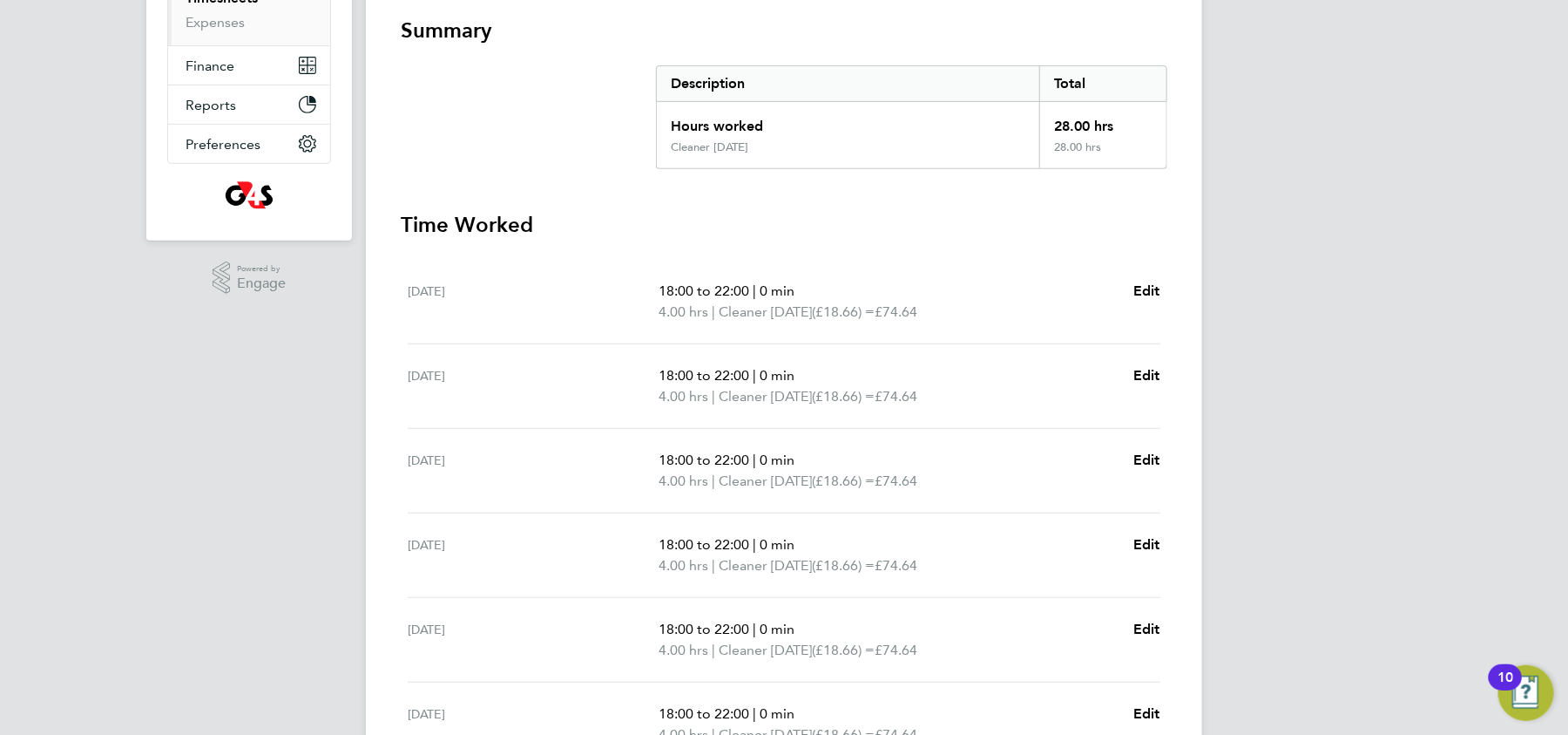
scroll to position [416, 0]
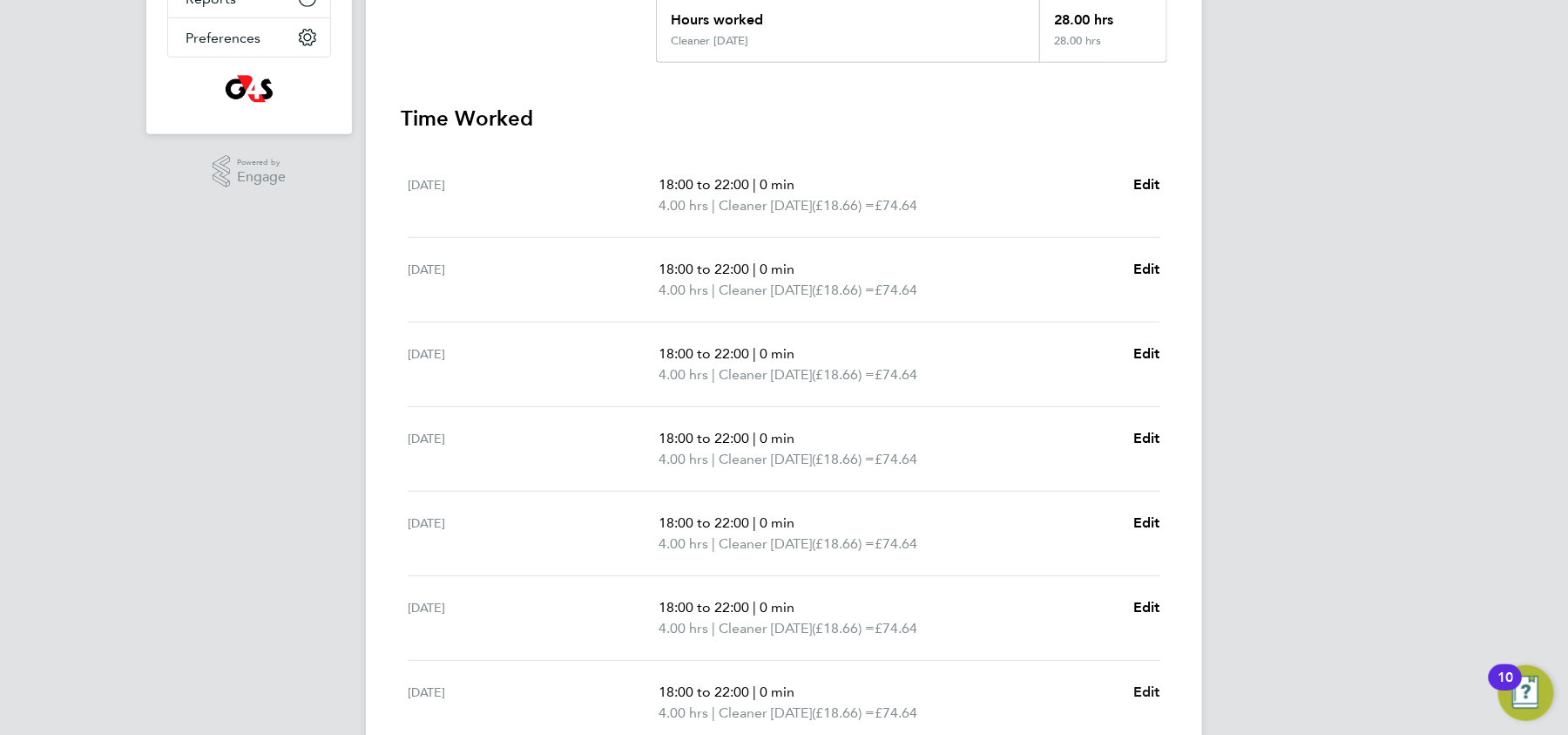
click at [1145, 686] on span "Edit" at bounding box center [1146, 691] width 27 height 17
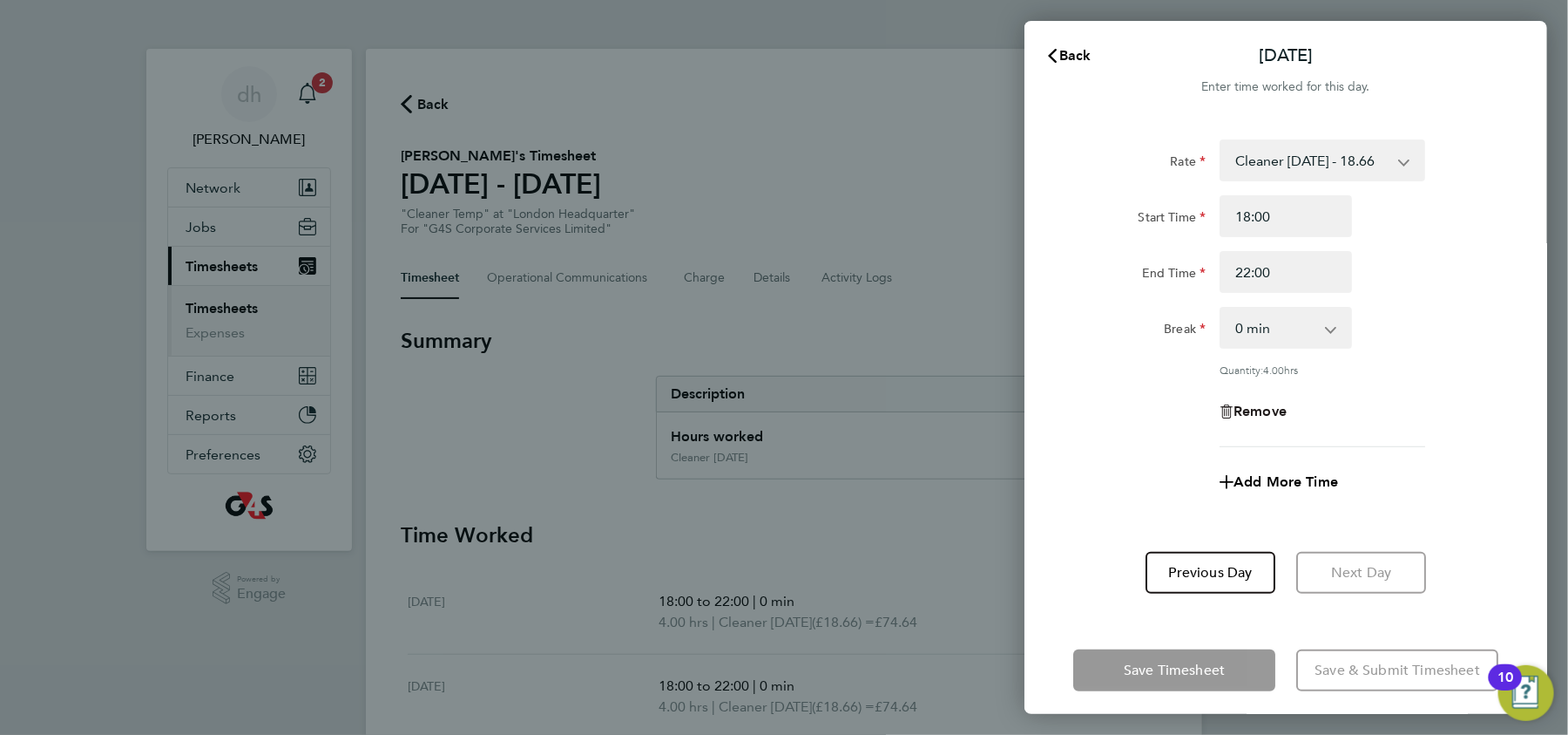
click at [1260, 411] on span "Remove" at bounding box center [1259, 410] width 53 height 17
select select "null"
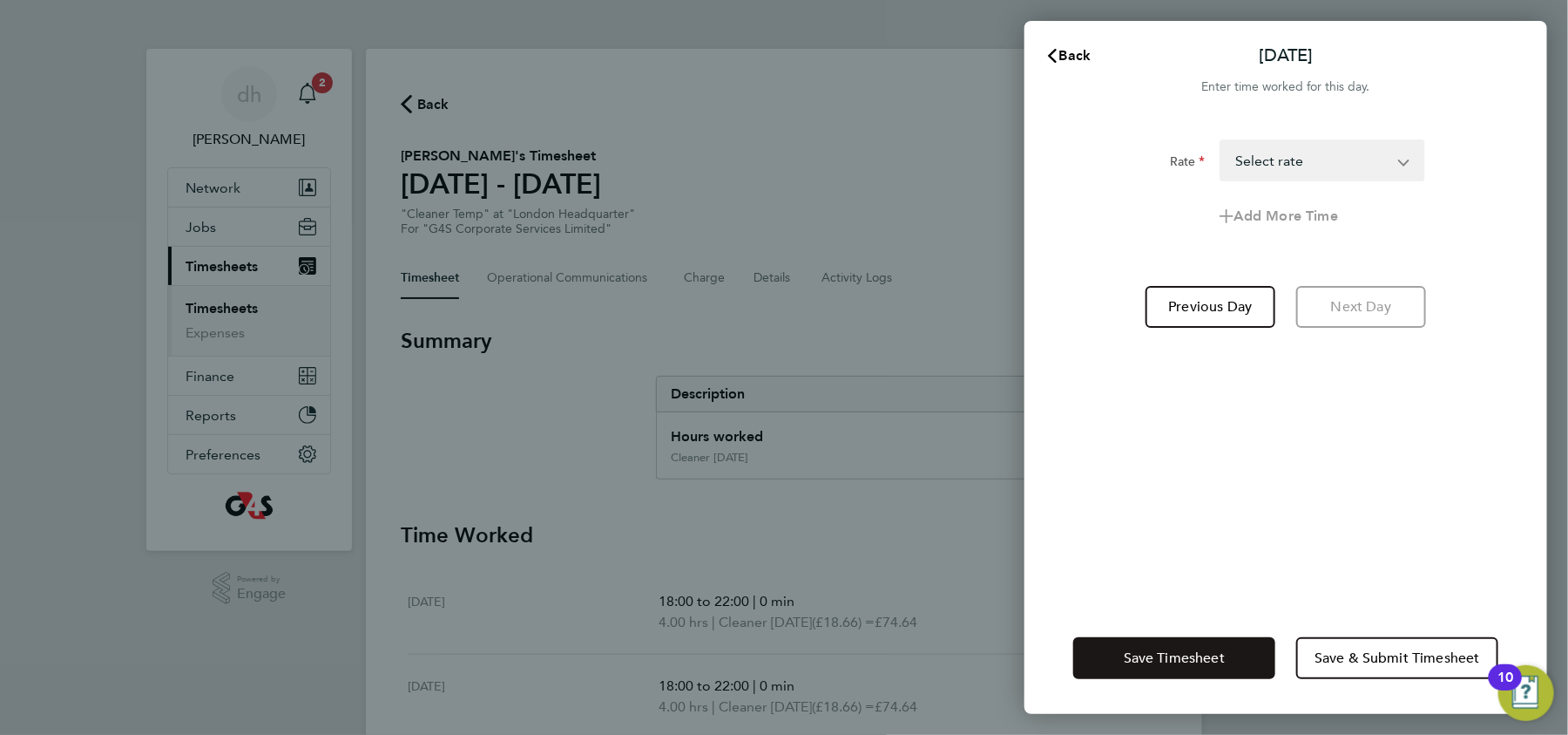
click at [1209, 650] on span "Save Timesheet" at bounding box center [1174, 658] width 101 height 18
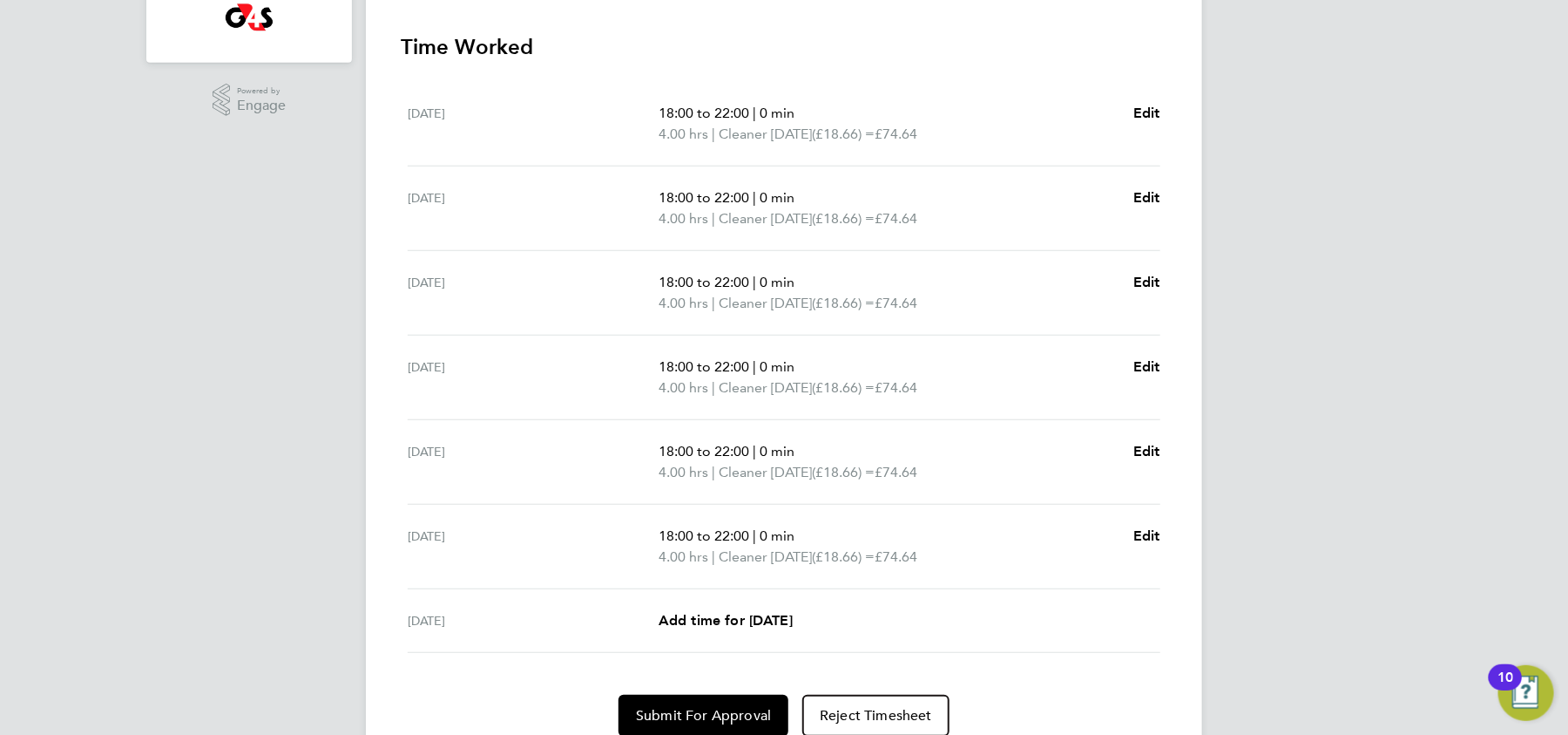
scroll to position [493, 0]
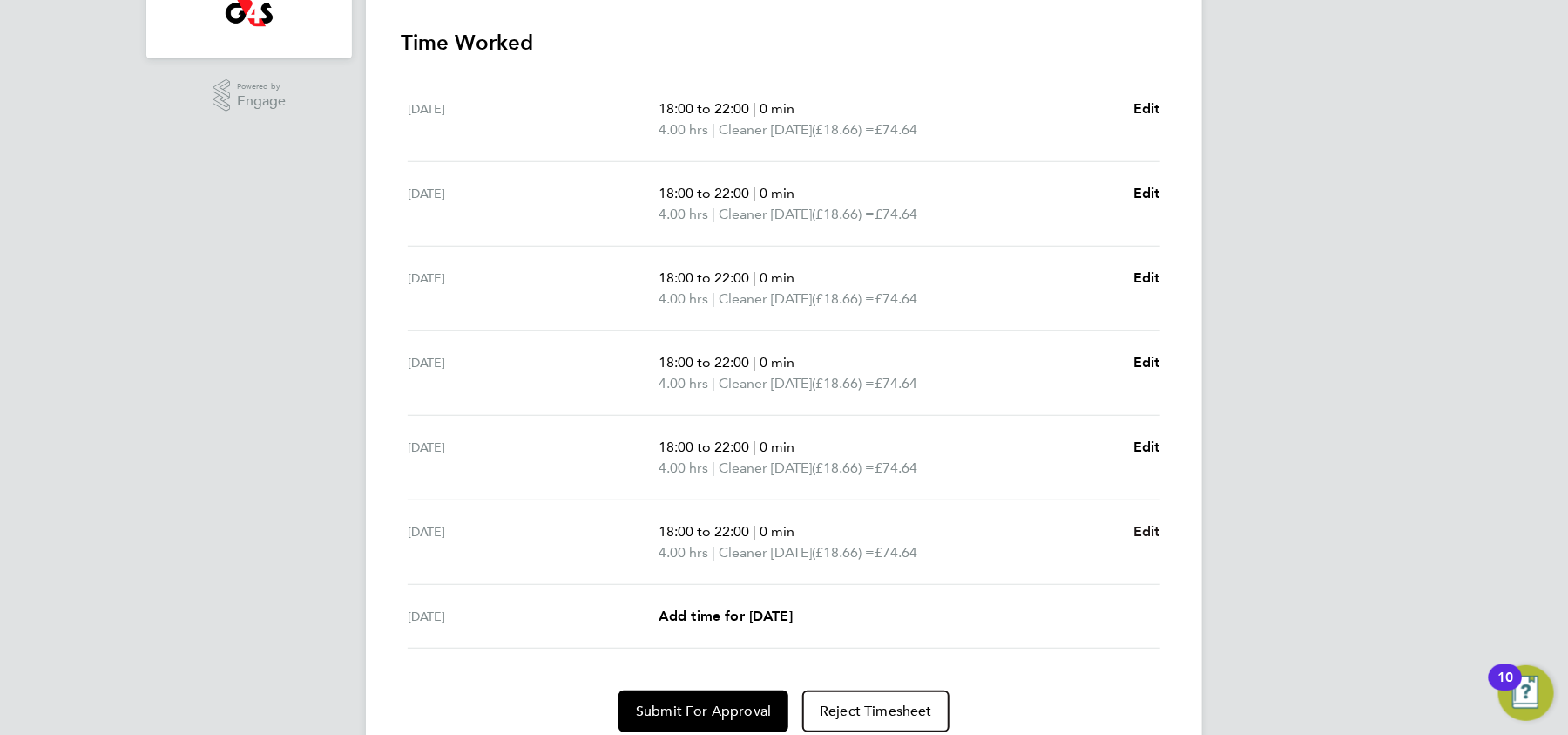
click at [1146, 526] on span "Edit" at bounding box center [1146, 531] width 27 height 17
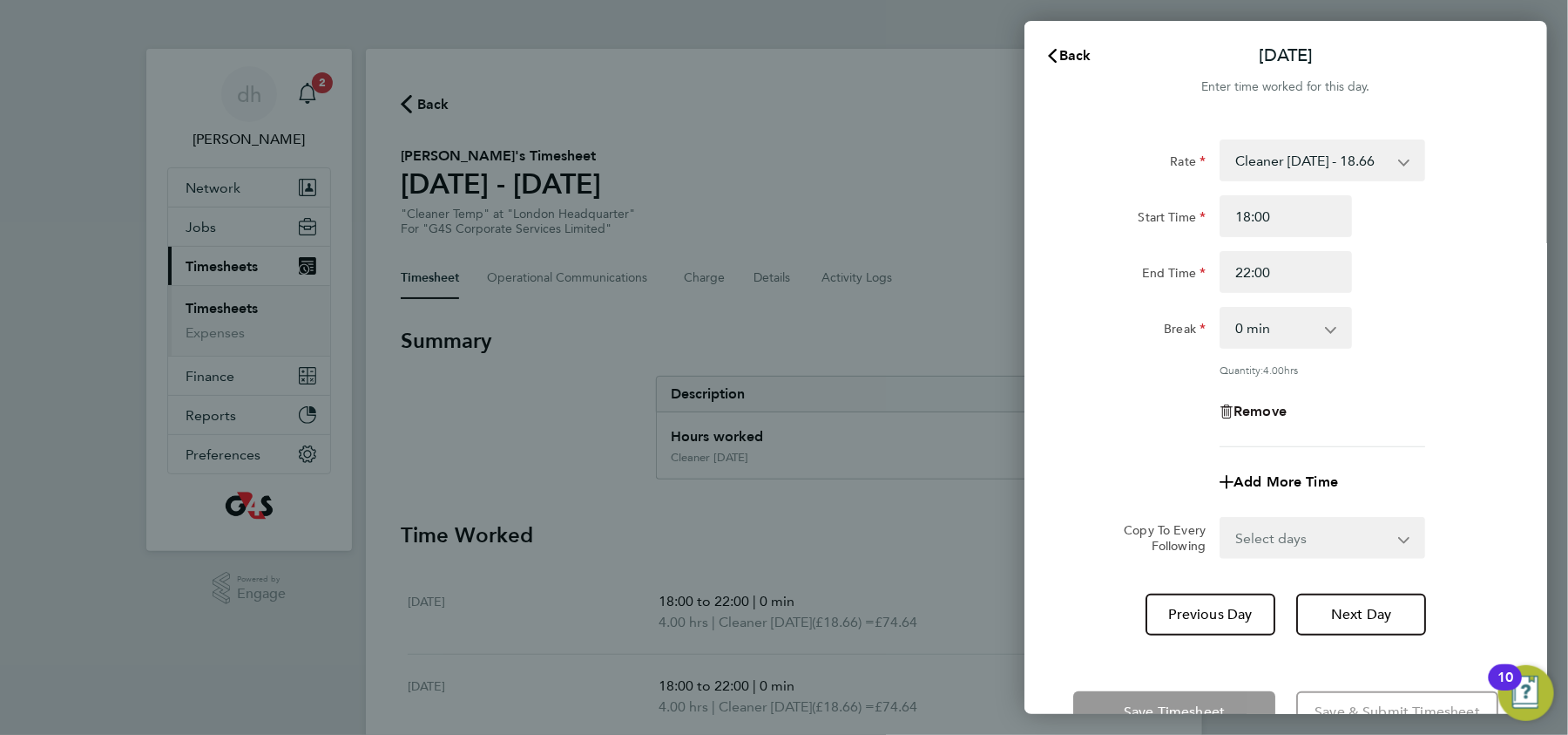
click at [1265, 402] on span "Remove" at bounding box center [1259, 410] width 53 height 17
select select "null"
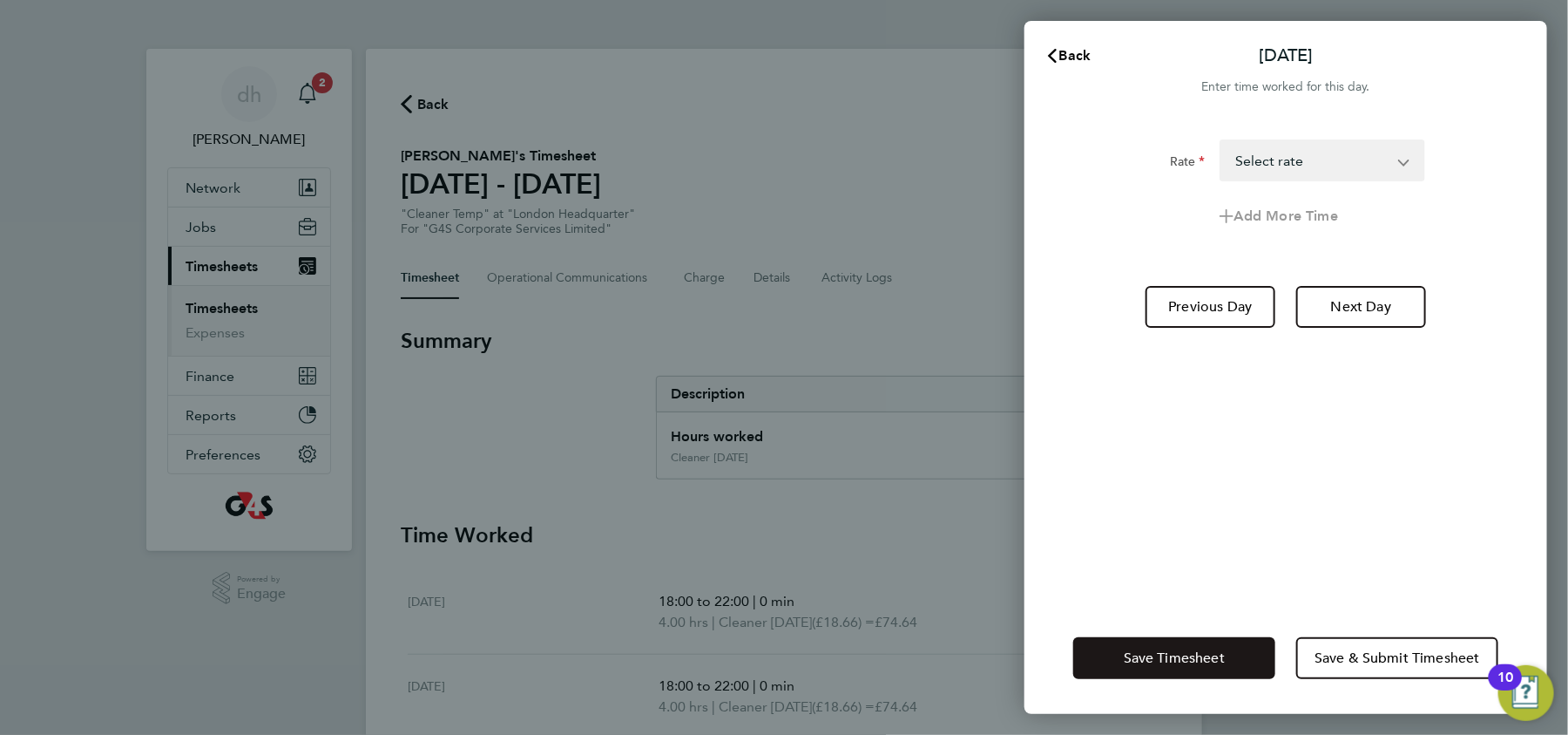
click at [1219, 648] on button "Save Timesheet" at bounding box center [1174, 658] width 202 height 42
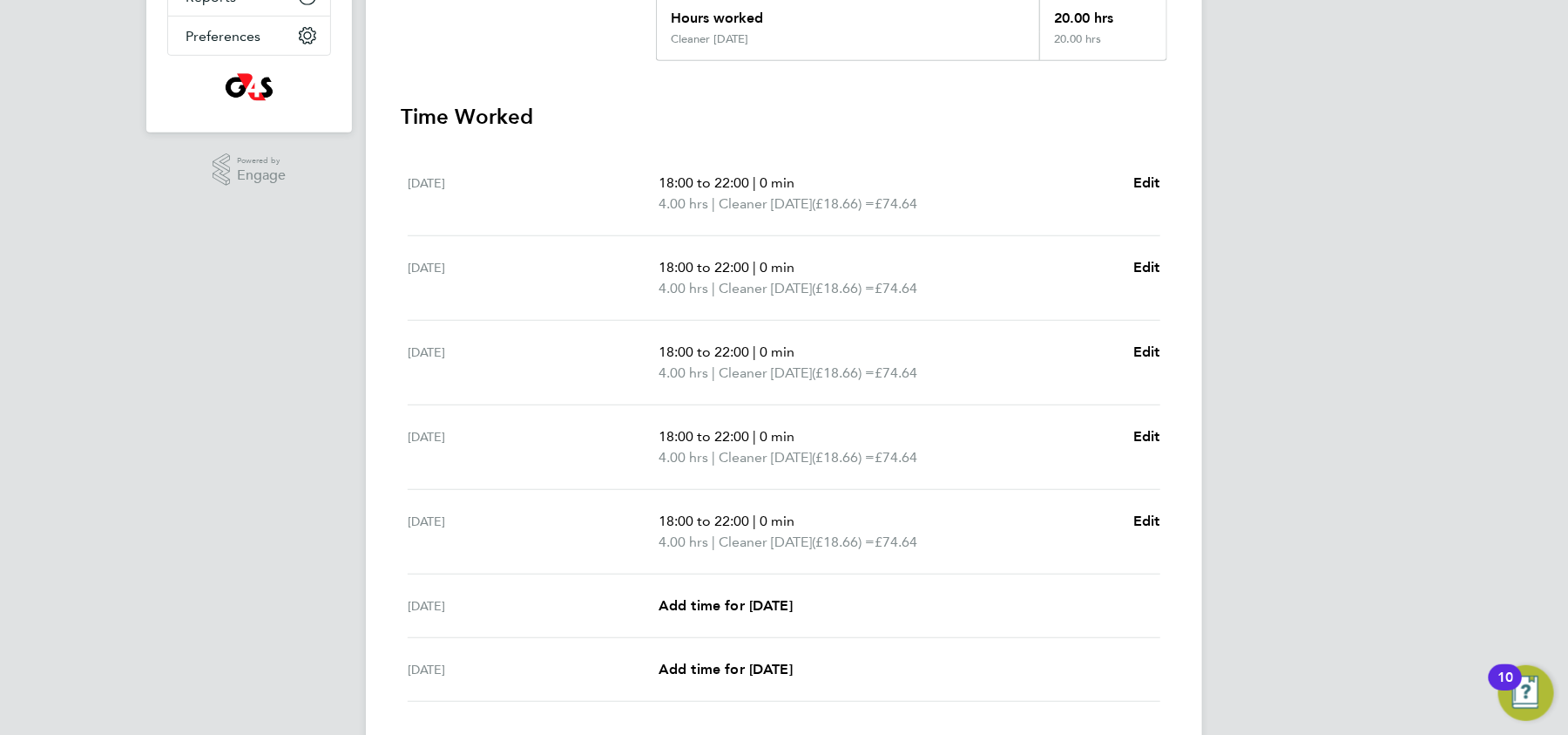
scroll to position [419, 0]
click at [1149, 517] on span "Edit" at bounding box center [1146, 520] width 27 height 17
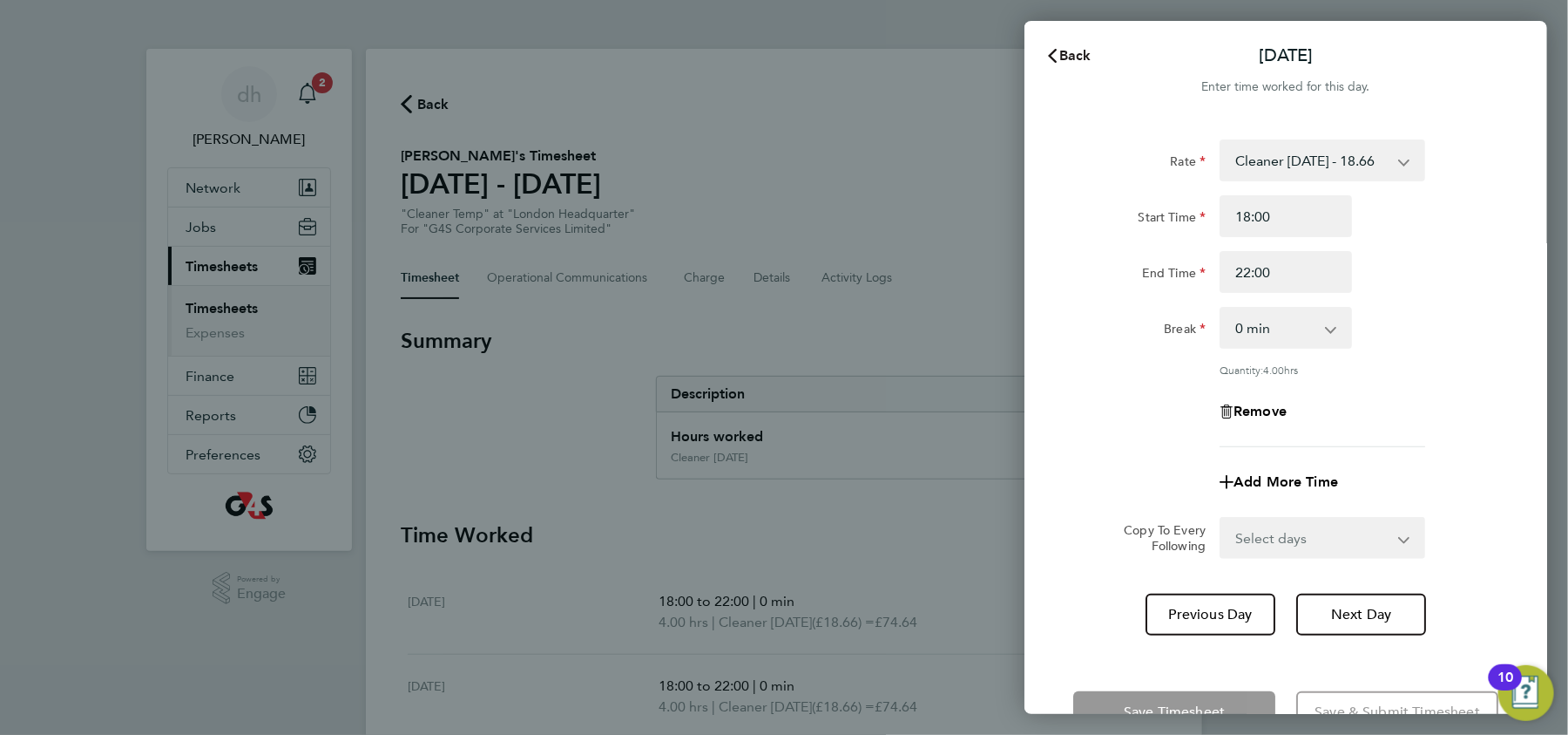
click at [1072, 55] on span "Back" at bounding box center [1075, 55] width 32 height 17
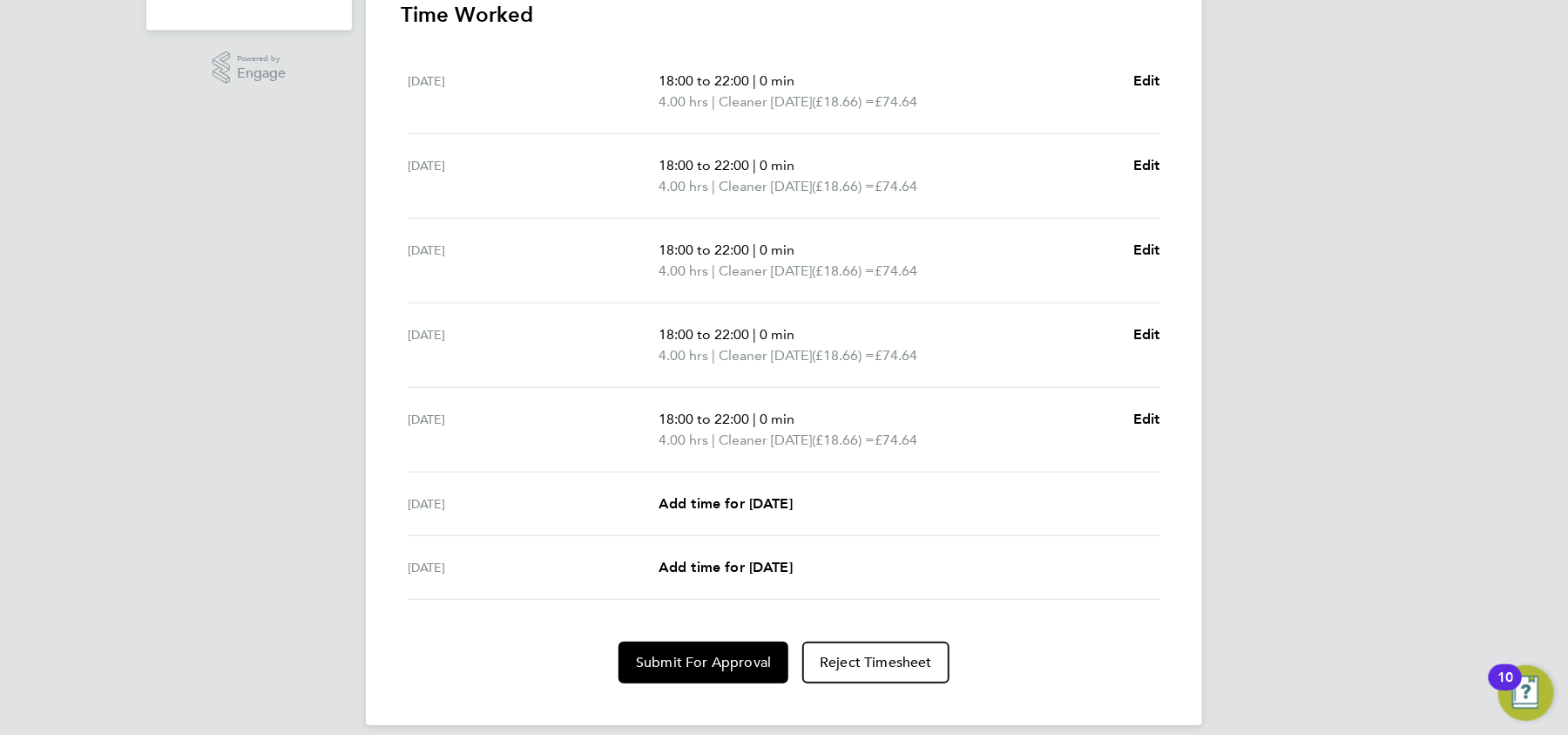
scroll to position [536, 0]
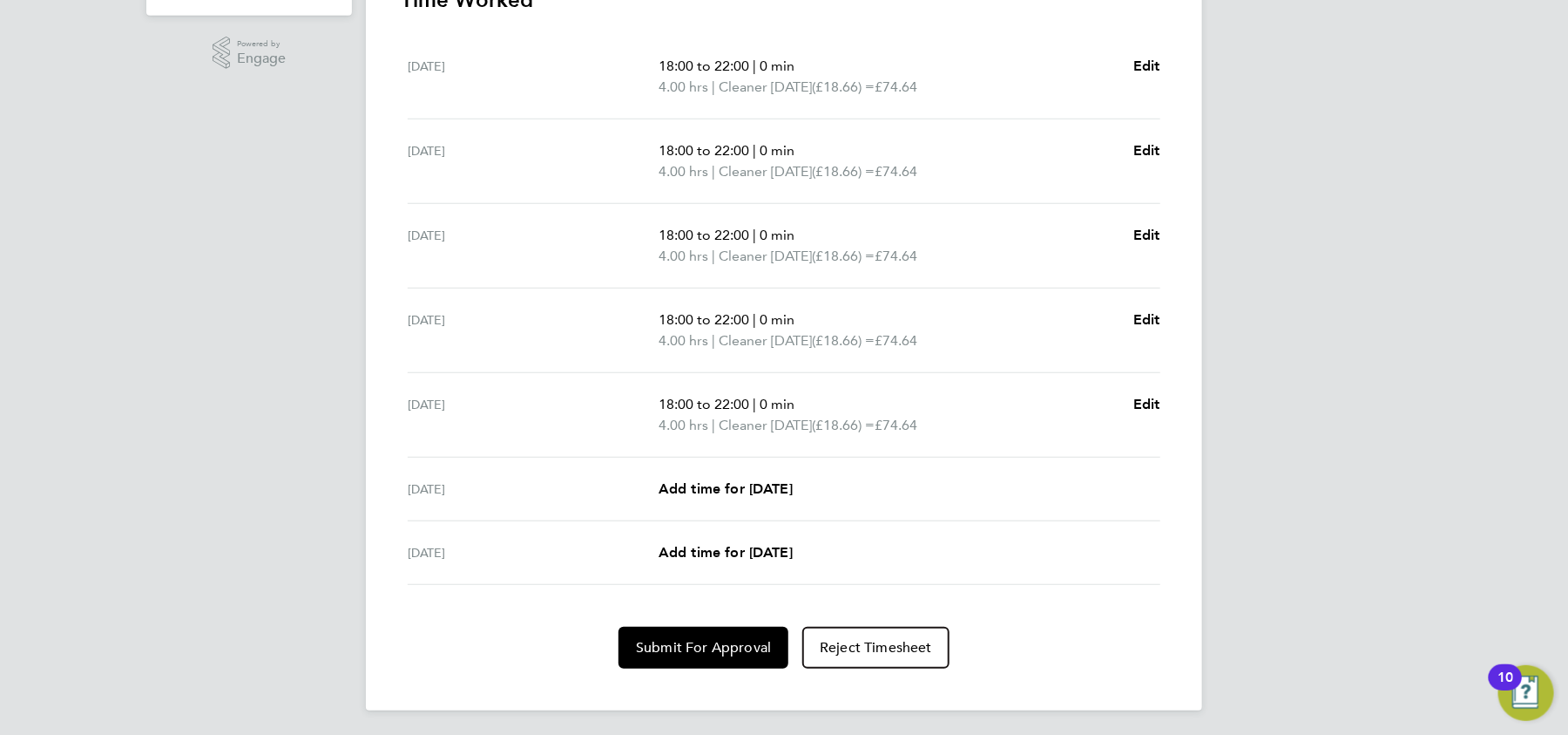
click at [1164, 339] on ul "Mon 29 Sep 18:00 to 22:00 | 0 min 4.00 hrs | Cleaner 1st May (£18.66) = £74.64 …" at bounding box center [784, 310] width 766 height 550
click at [1150, 318] on span "Edit" at bounding box center [1146, 319] width 27 height 17
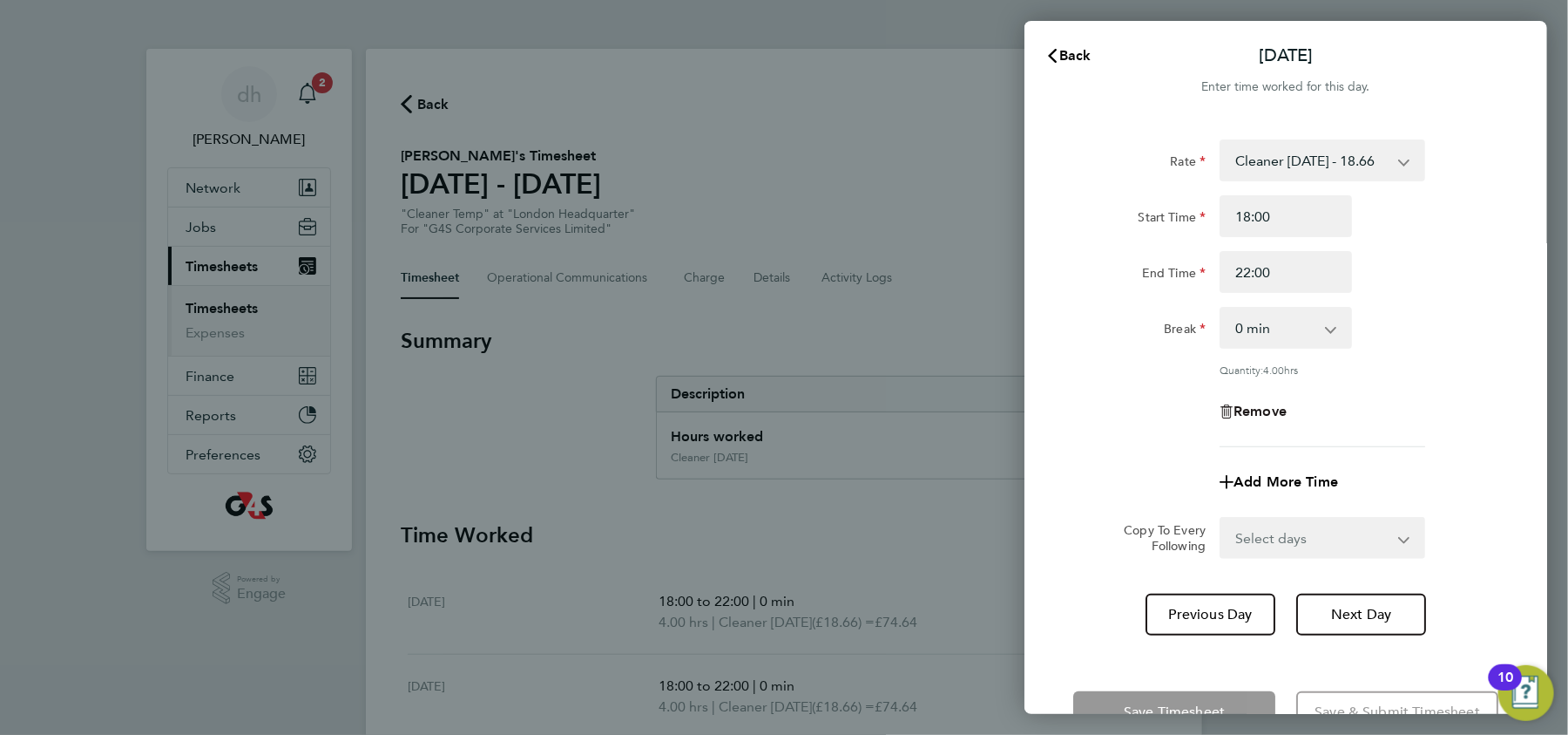
click at [1248, 410] on span "Remove" at bounding box center [1259, 410] width 53 height 17
select select "null"
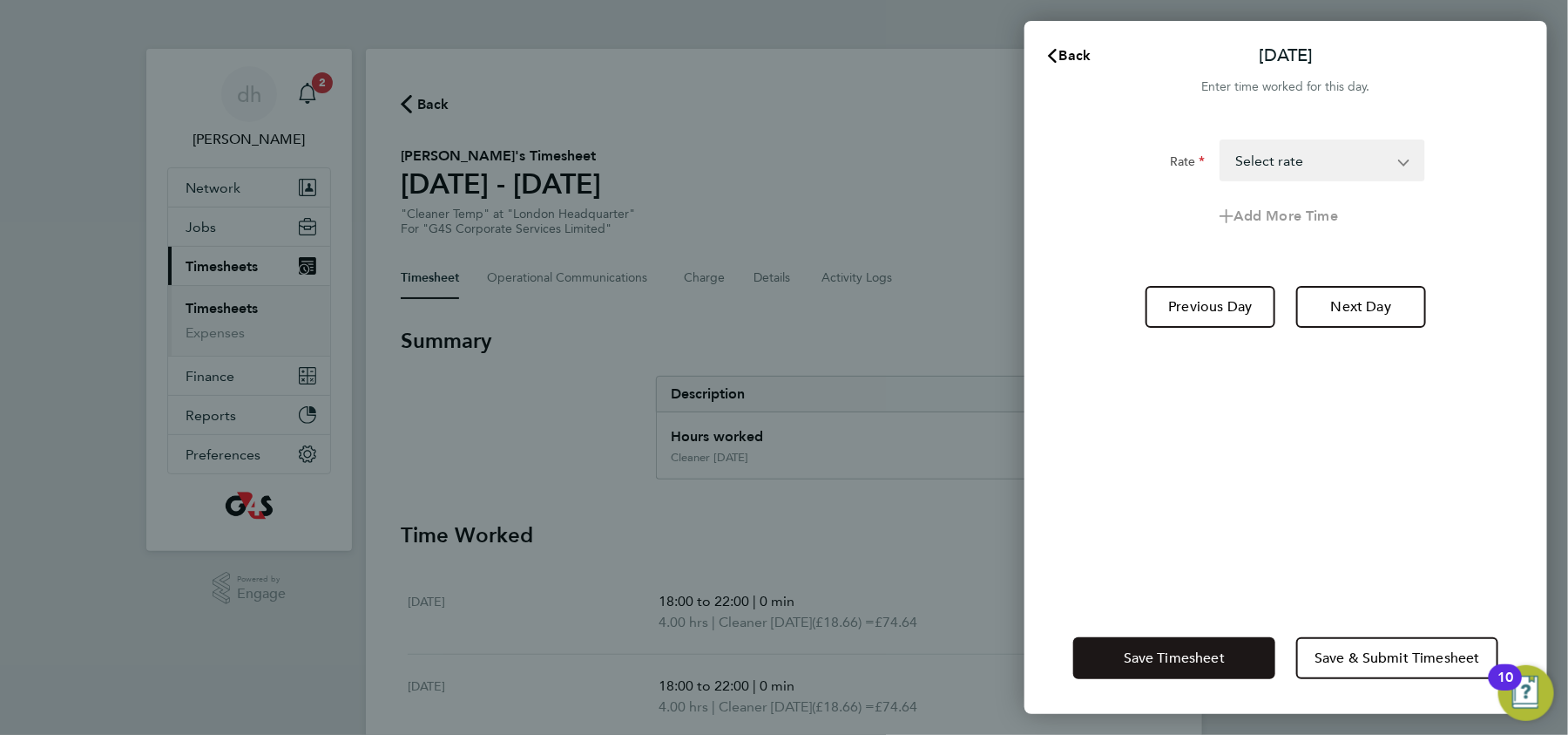
click at [1229, 662] on button "Save Timesheet" at bounding box center [1174, 658] width 202 height 42
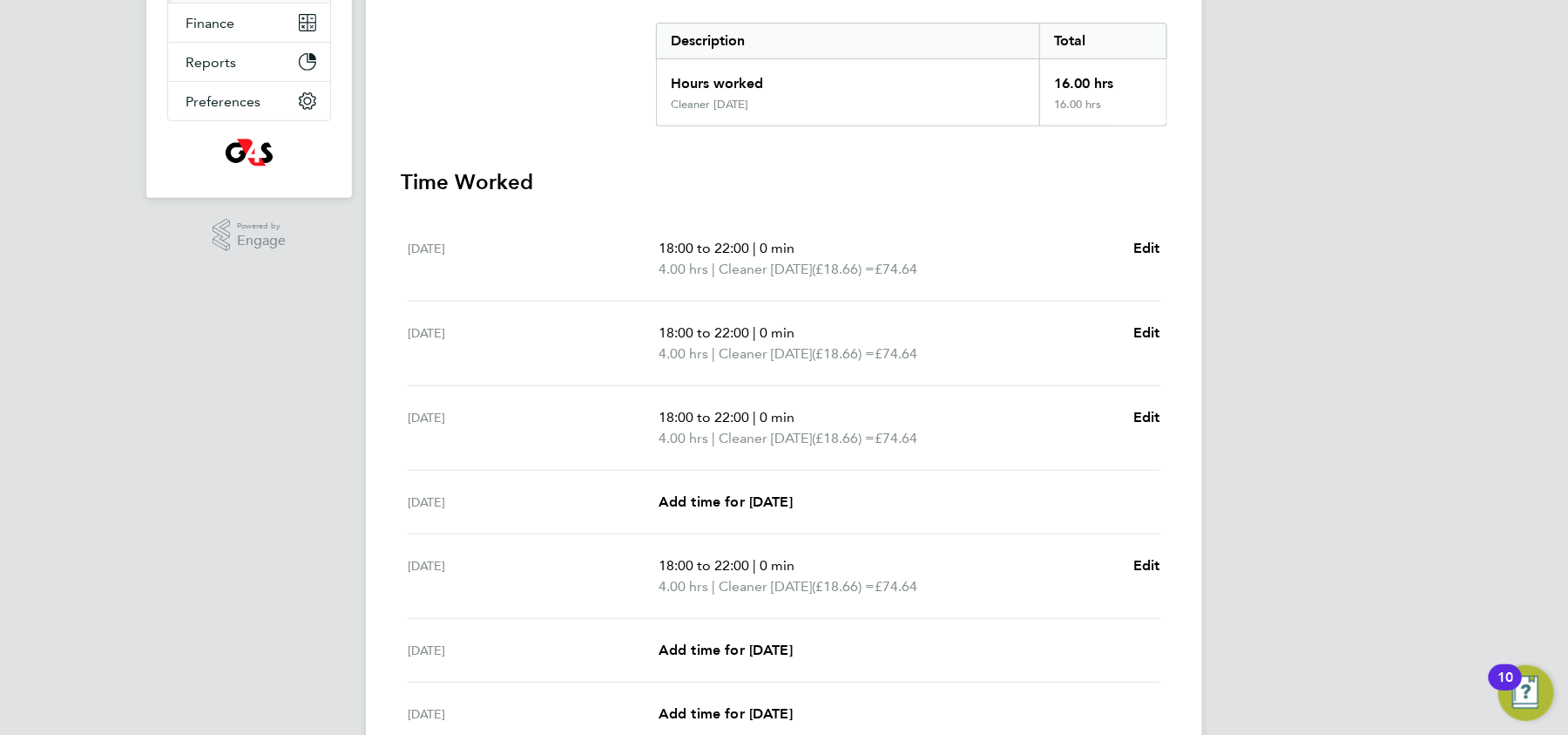
scroll to position [362, 0]
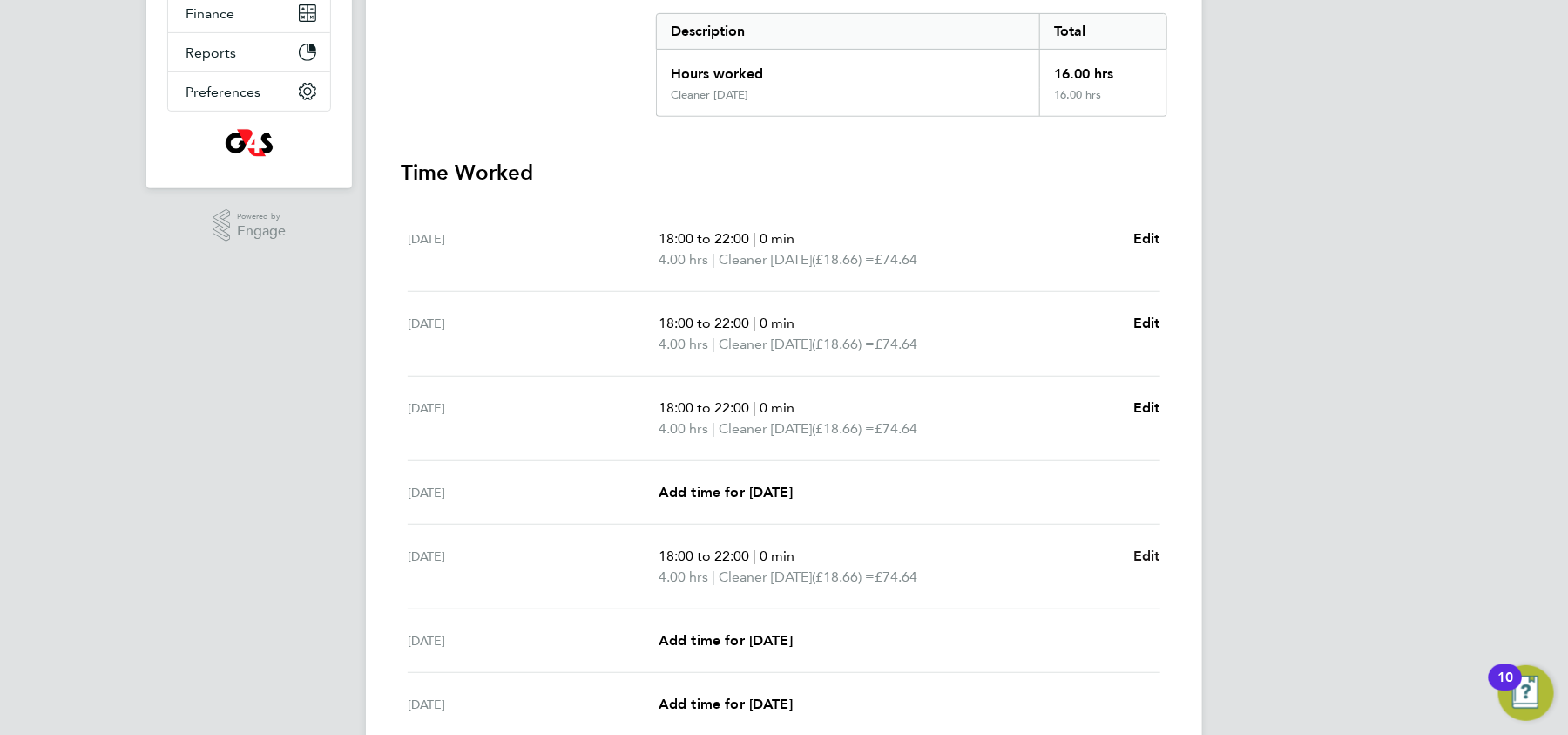
click at [1157, 545] on link "Edit" at bounding box center [1146, 556] width 27 height 21
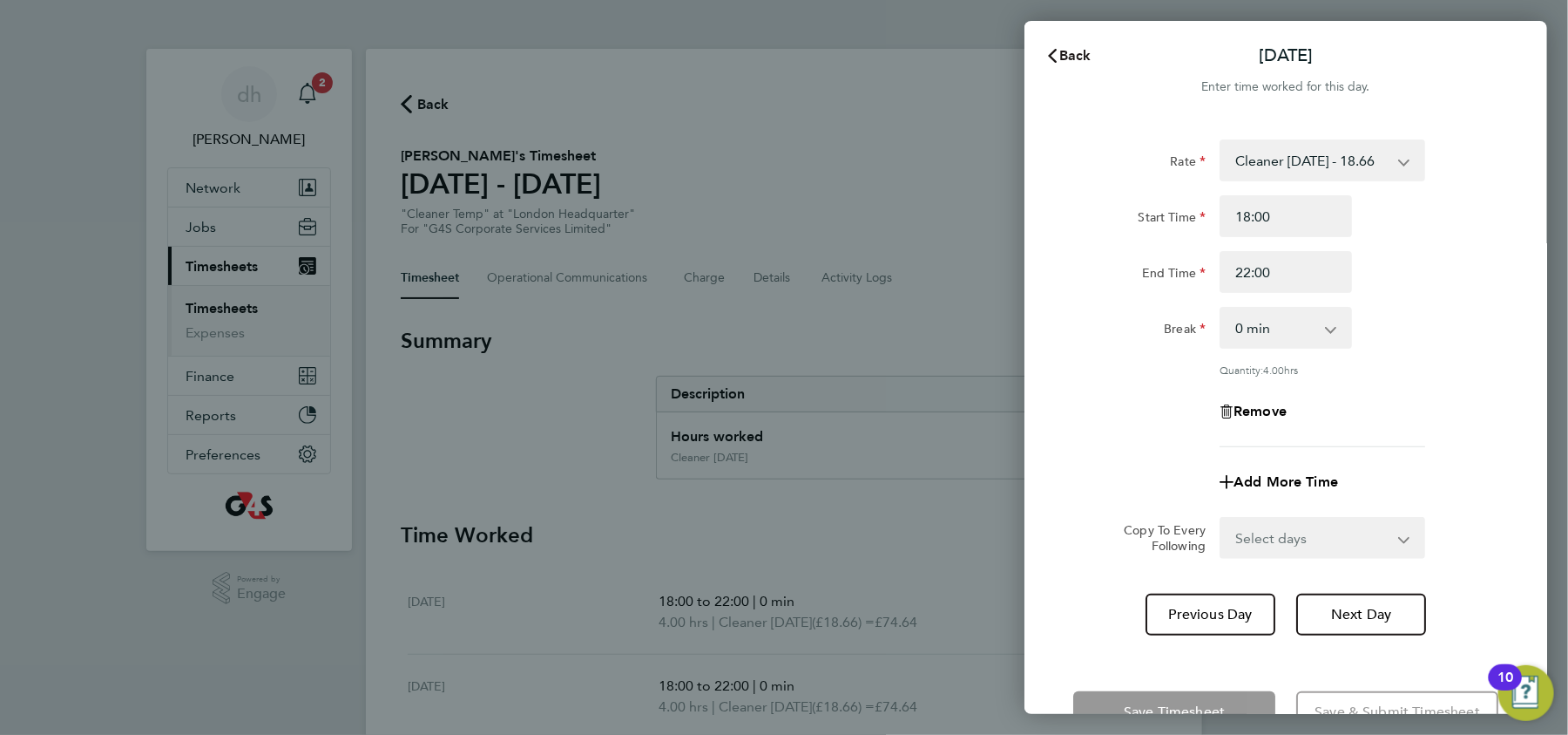
click at [1070, 52] on span "Back" at bounding box center [1075, 55] width 32 height 17
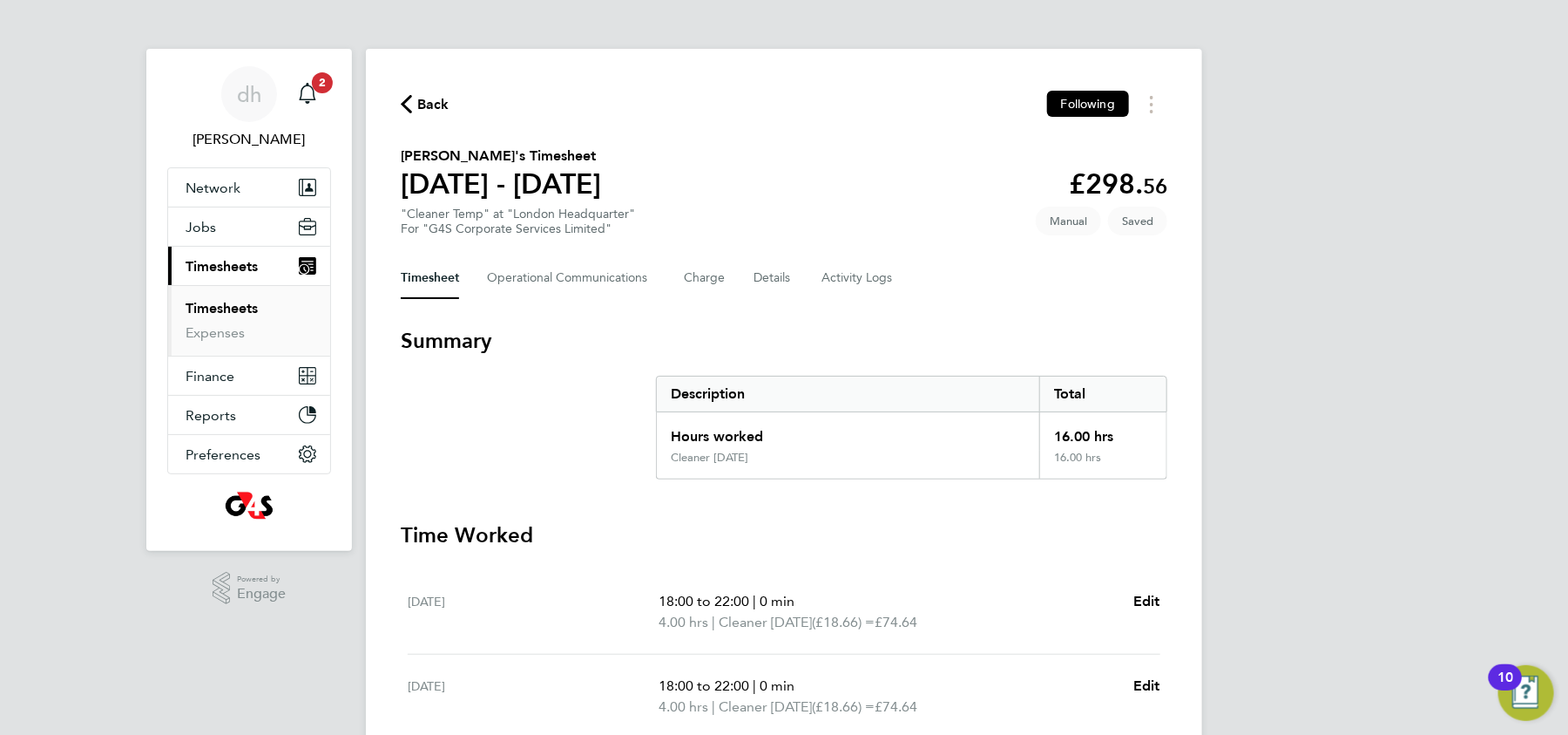
click at [1167, 622] on div "Back Following Obinna Ahaotu's Timesheet 29 Sept - 05 Oct 2025 £298. 56 "Cleane…" at bounding box center [784, 637] width 836 height 1176
click at [1141, 685] on span "Edit" at bounding box center [1146, 685] width 27 height 17
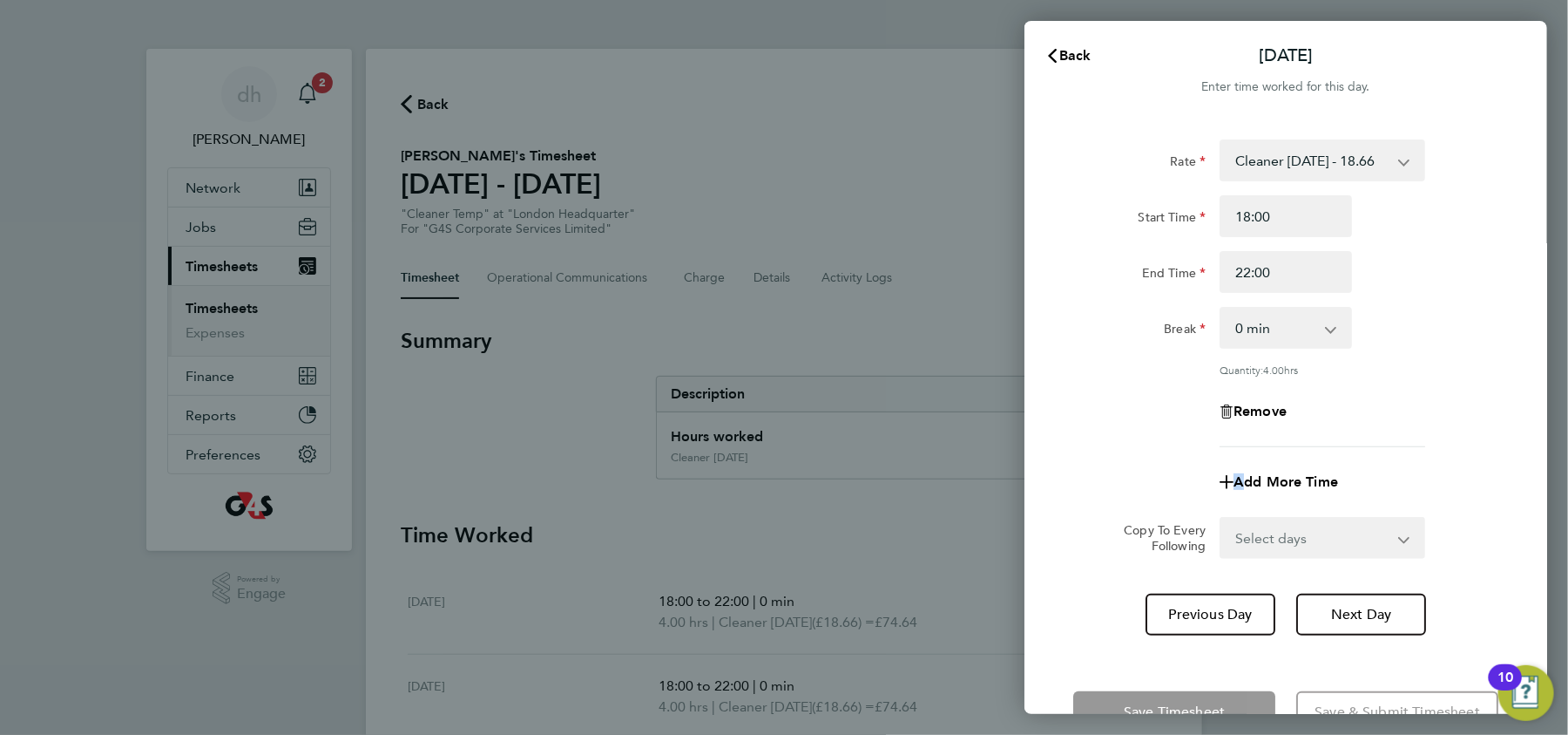
drag, startPoint x: 1225, startPoint y: 462, endPoint x: 1240, endPoint y: 441, distance: 25.8
click at [1240, 441] on app-timesheet-line-form-group "Rate Cleaner 1st May - 18.66 Start Time 18:00 End Time 22:00 Break 0 min 15 min…" at bounding box center [1286, 320] width 425 height 363
click at [1262, 394] on div "Remove" at bounding box center [1285, 411] width 146 height 42
click at [1265, 412] on span "Remove" at bounding box center [1259, 410] width 53 height 17
select select "null"
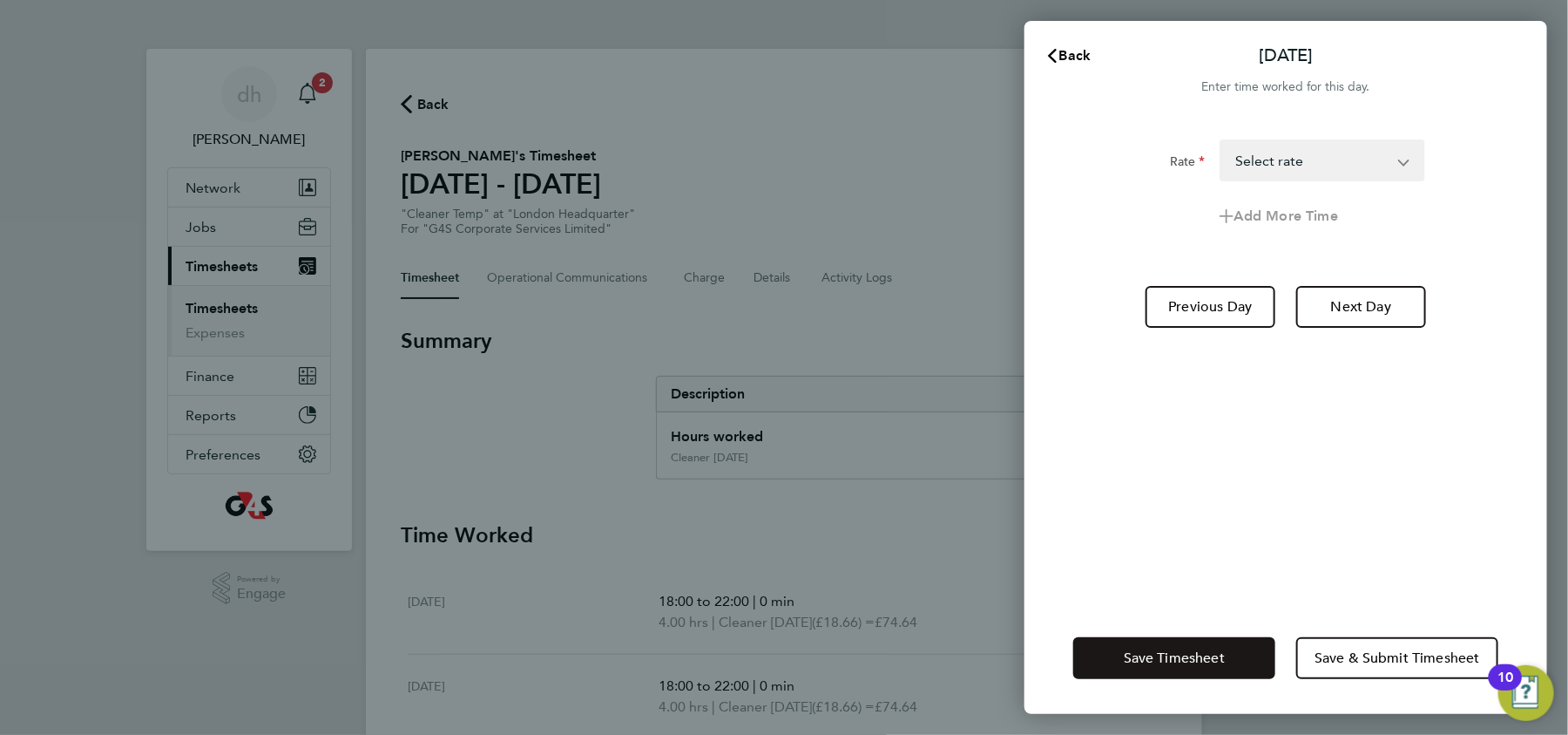
click at [1199, 660] on span "Save Timesheet" at bounding box center [1174, 658] width 101 height 18
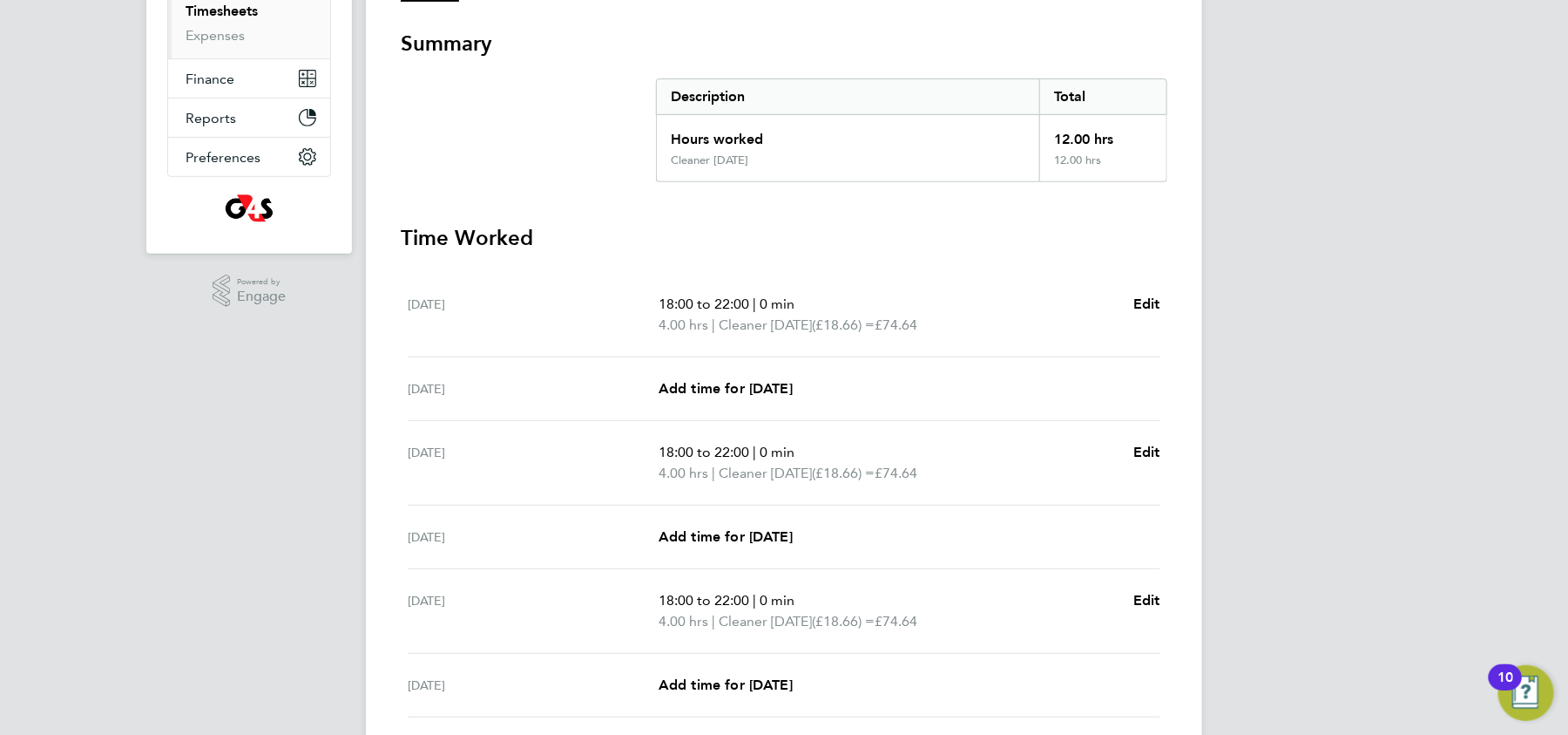
scroll to position [299, 0]
click at [1149, 447] on span "Edit" at bounding box center [1146, 450] width 27 height 17
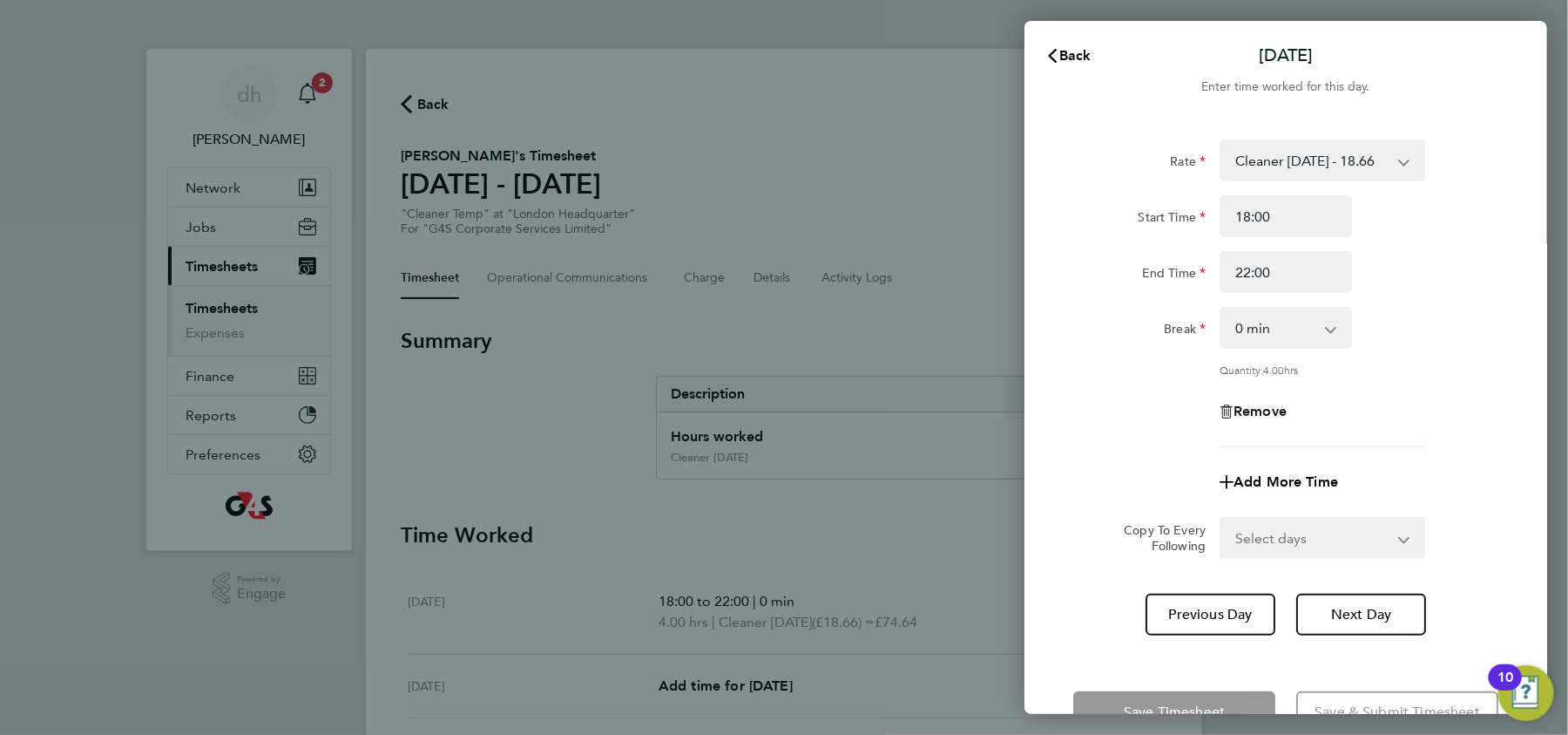
click at [1260, 416] on span "Remove" at bounding box center [1259, 410] width 53 height 17
select select "null"
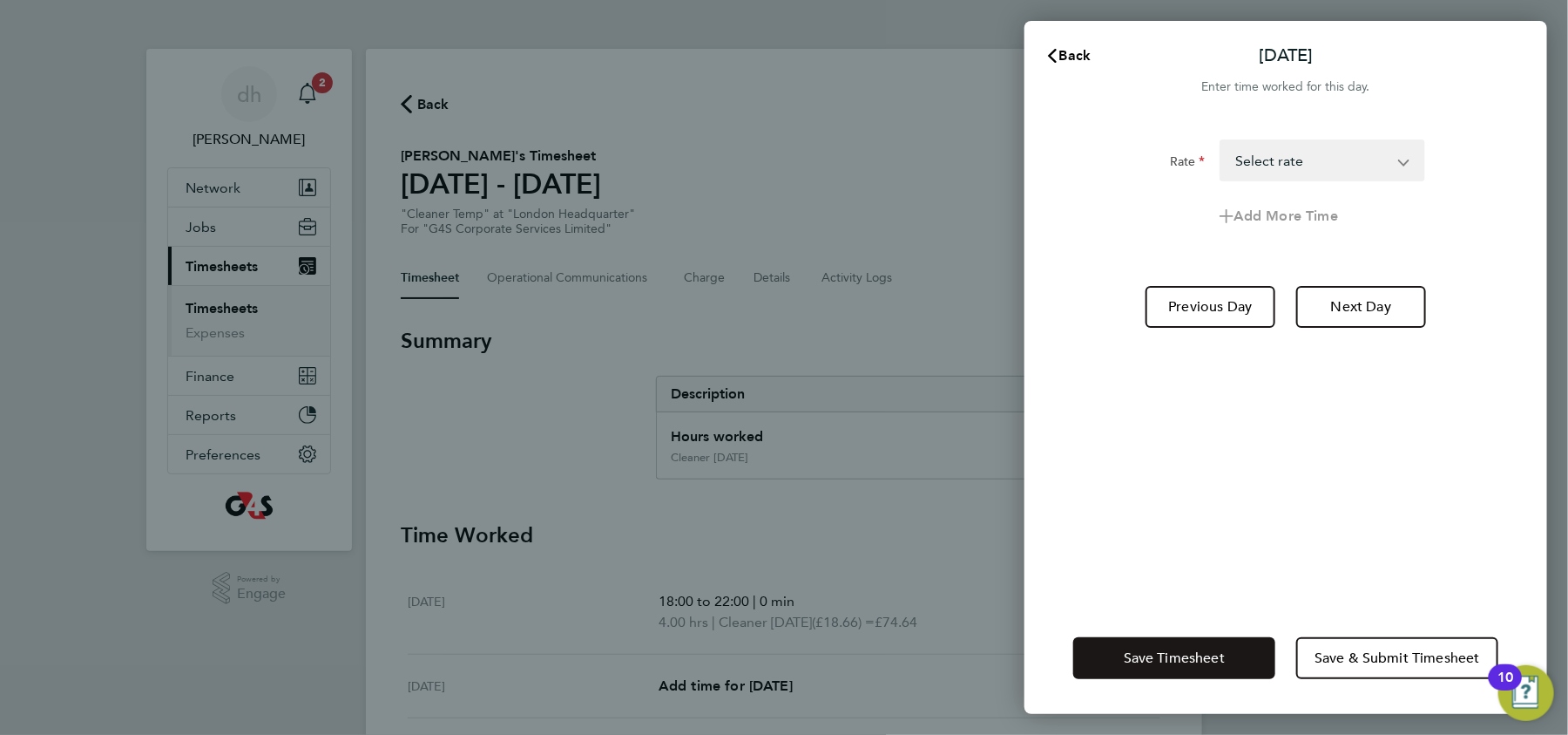
click at [1212, 656] on span "Save Timesheet" at bounding box center [1174, 658] width 101 height 18
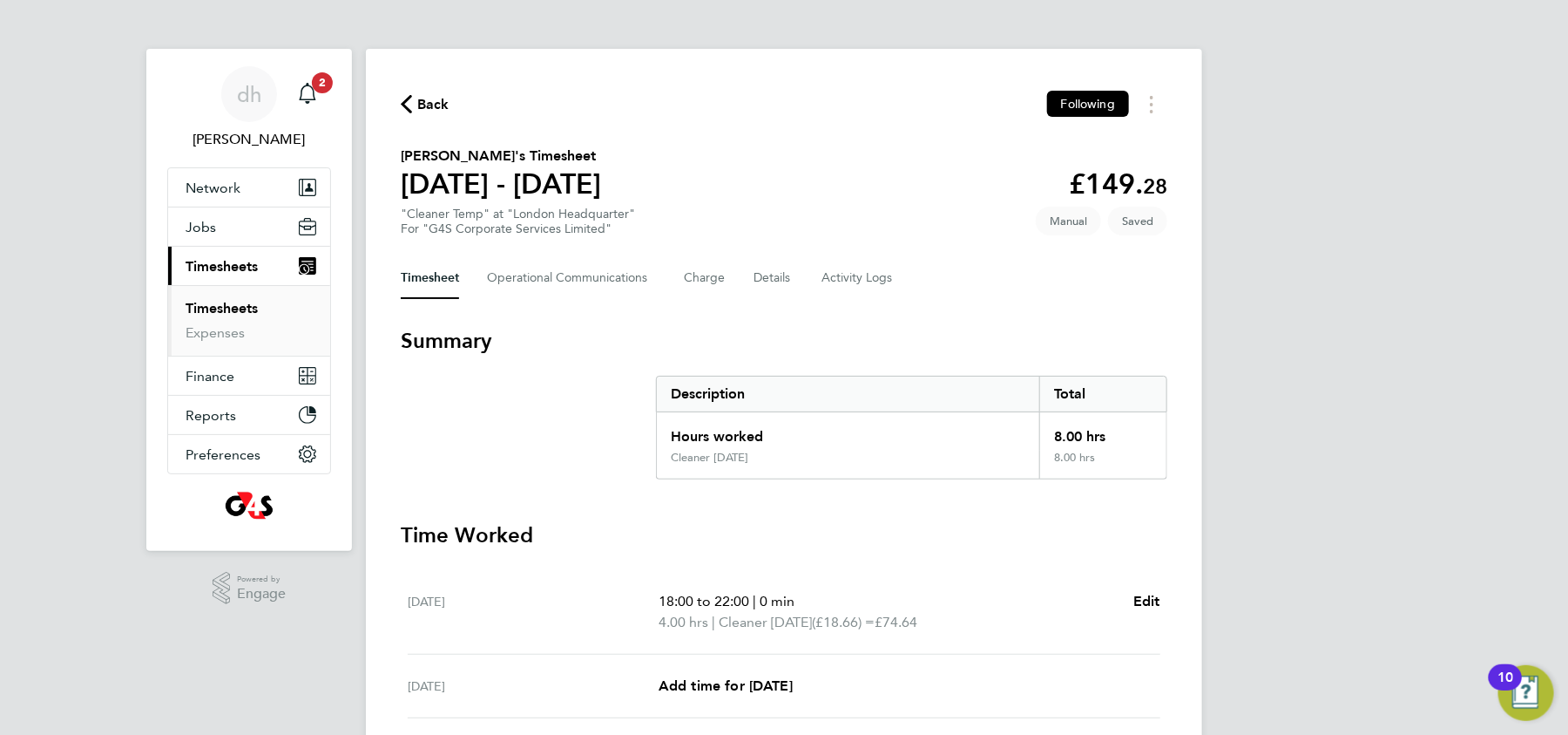
click at [412, 110] on span "Back" at bounding box center [425, 103] width 49 height 17
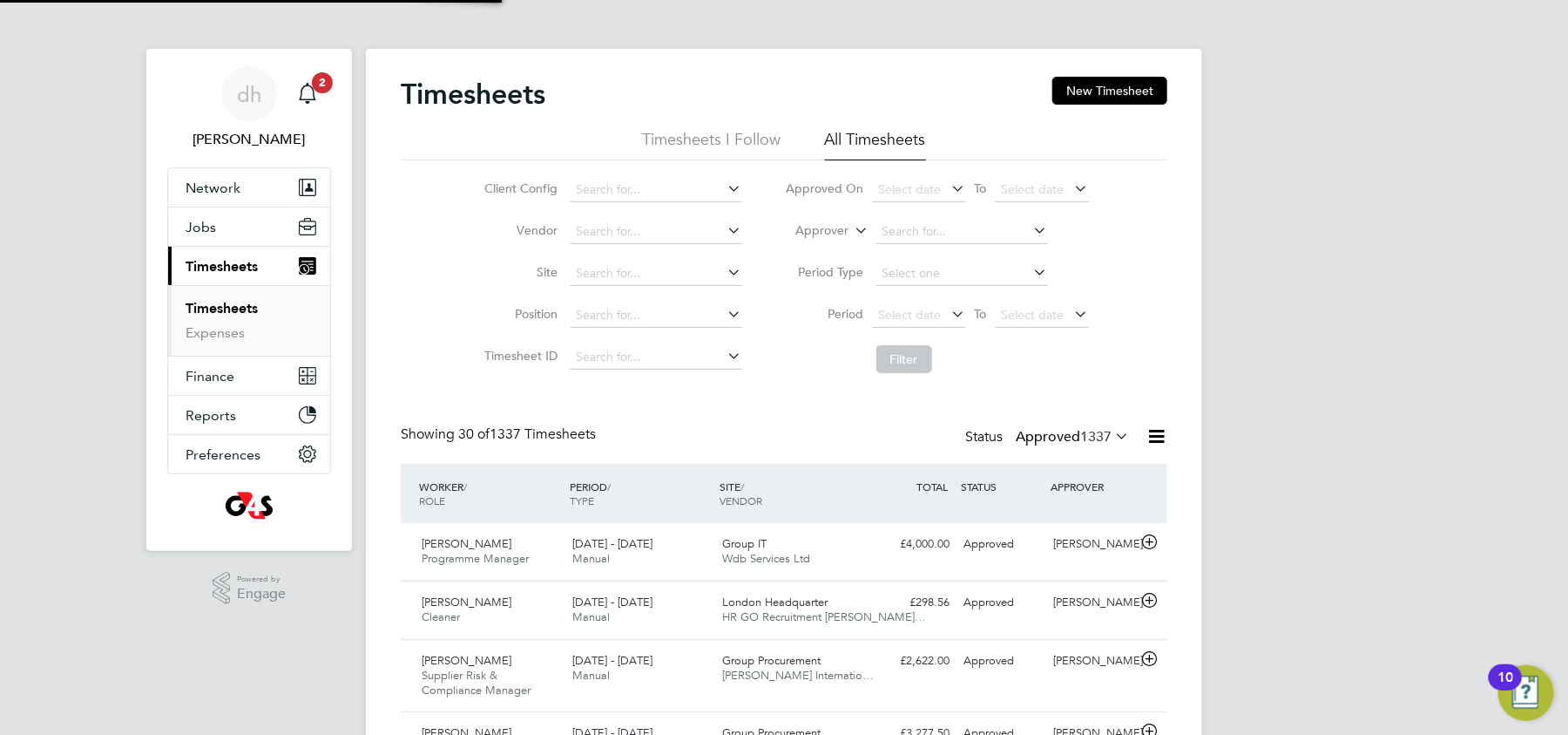
scroll to position [59, 150]
click at [940, 323] on span "Select date" at bounding box center [919, 316] width 94 height 24
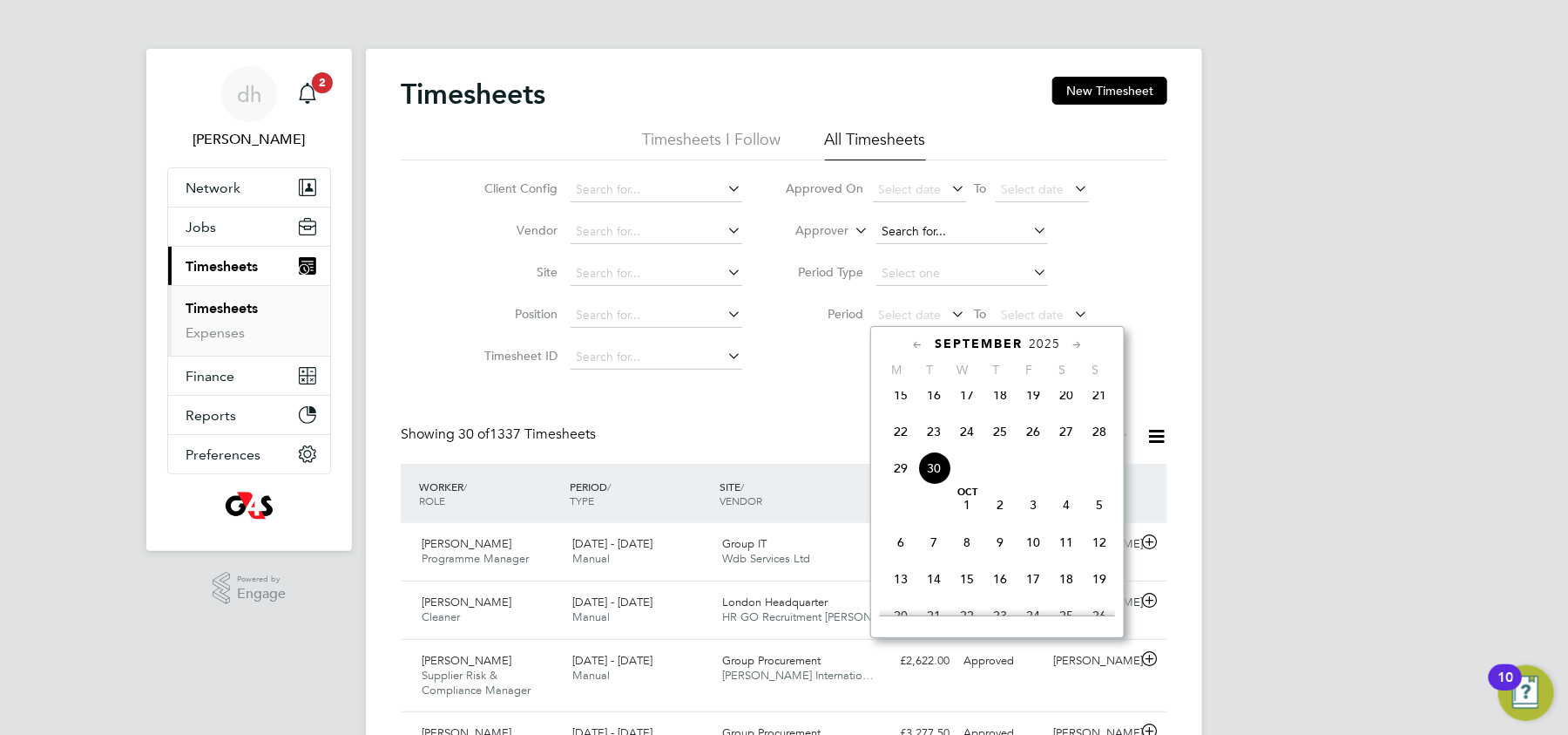
click at [1002, 238] on input at bounding box center [962, 232] width 171 height 24
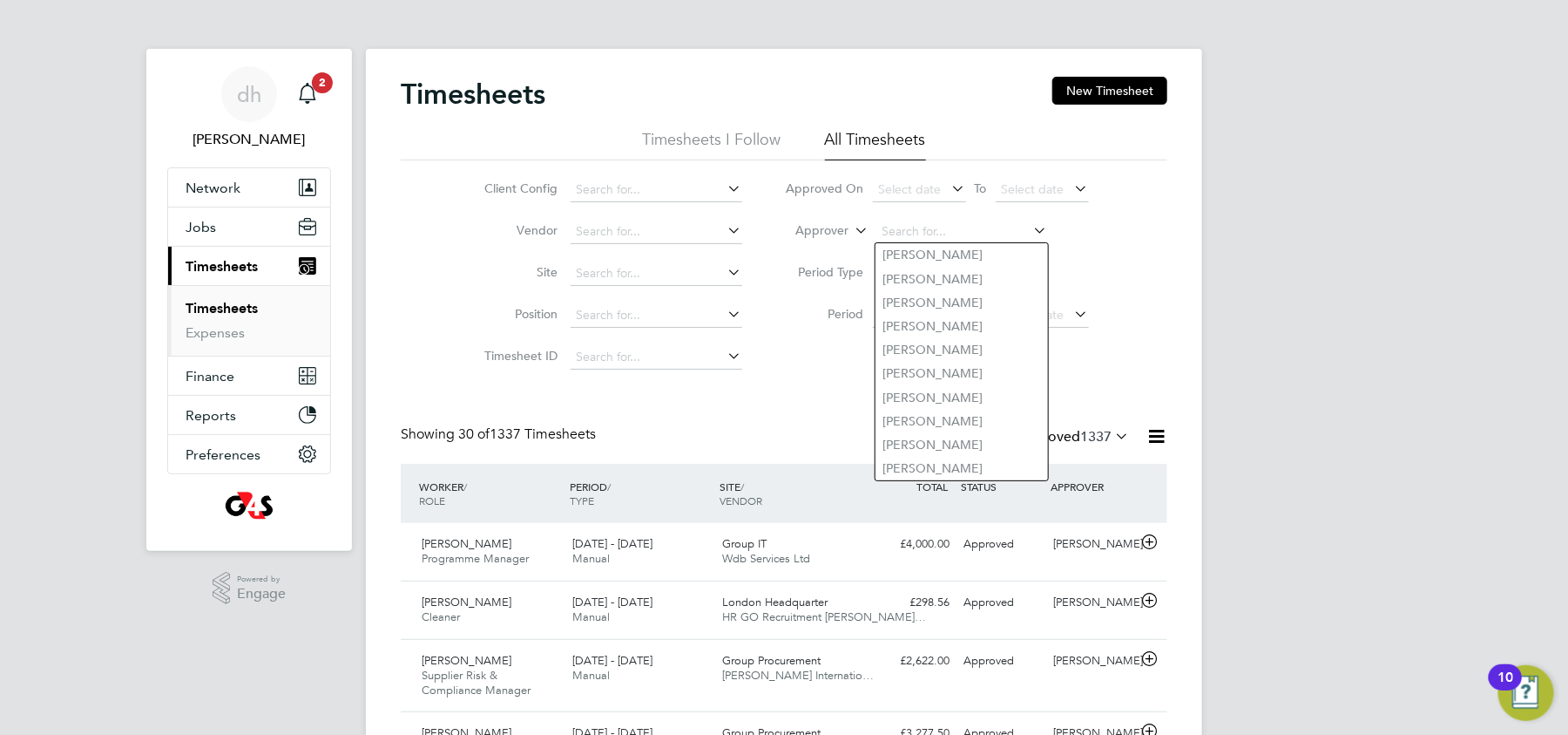
click at [1141, 220] on div "Client Config Vendor Site Position Timesheet ID Approved On Select date To Sele…" at bounding box center [784, 270] width 766 height 221
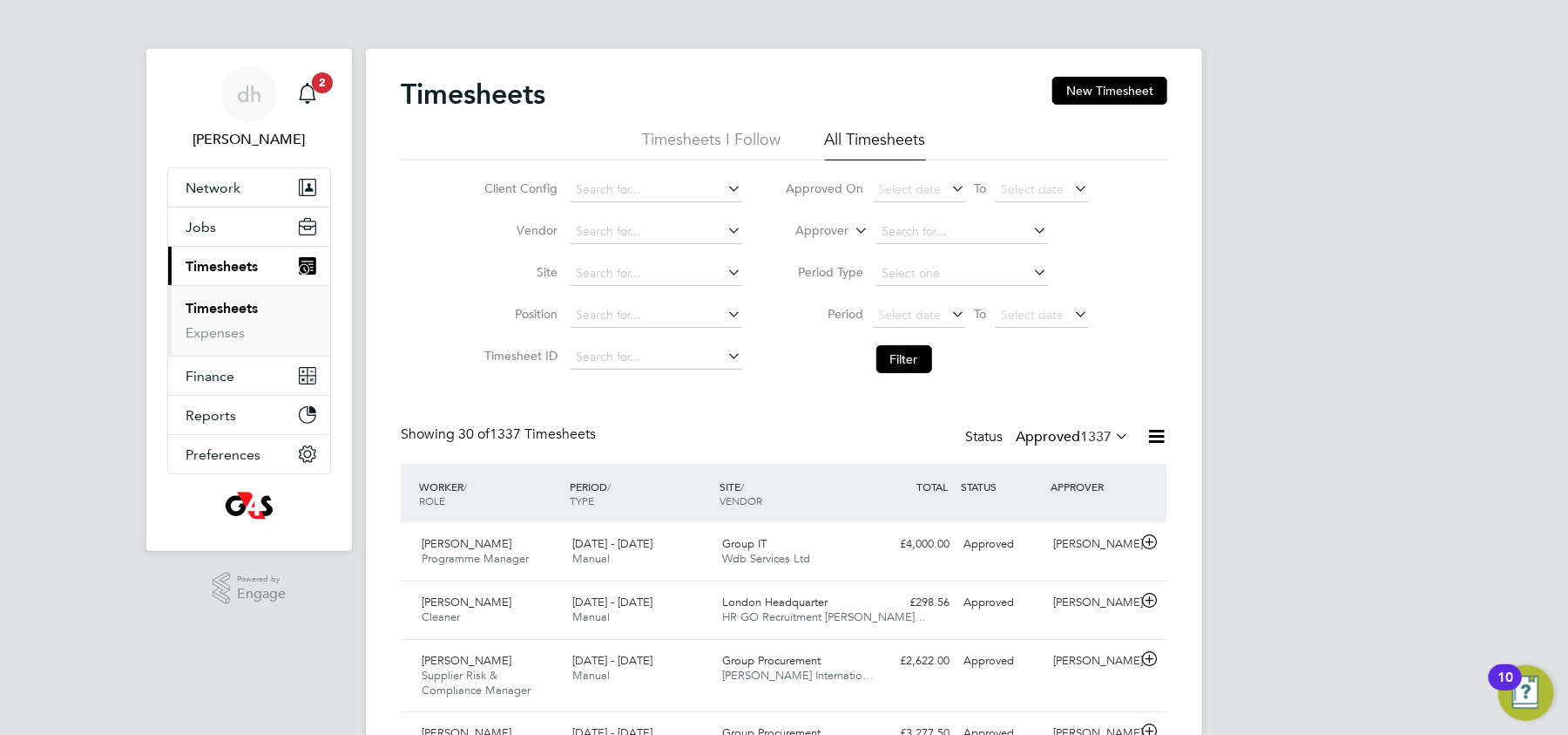
click at [732, 140] on li "Timesheets I Follow" at bounding box center [712, 144] width 138 height 32
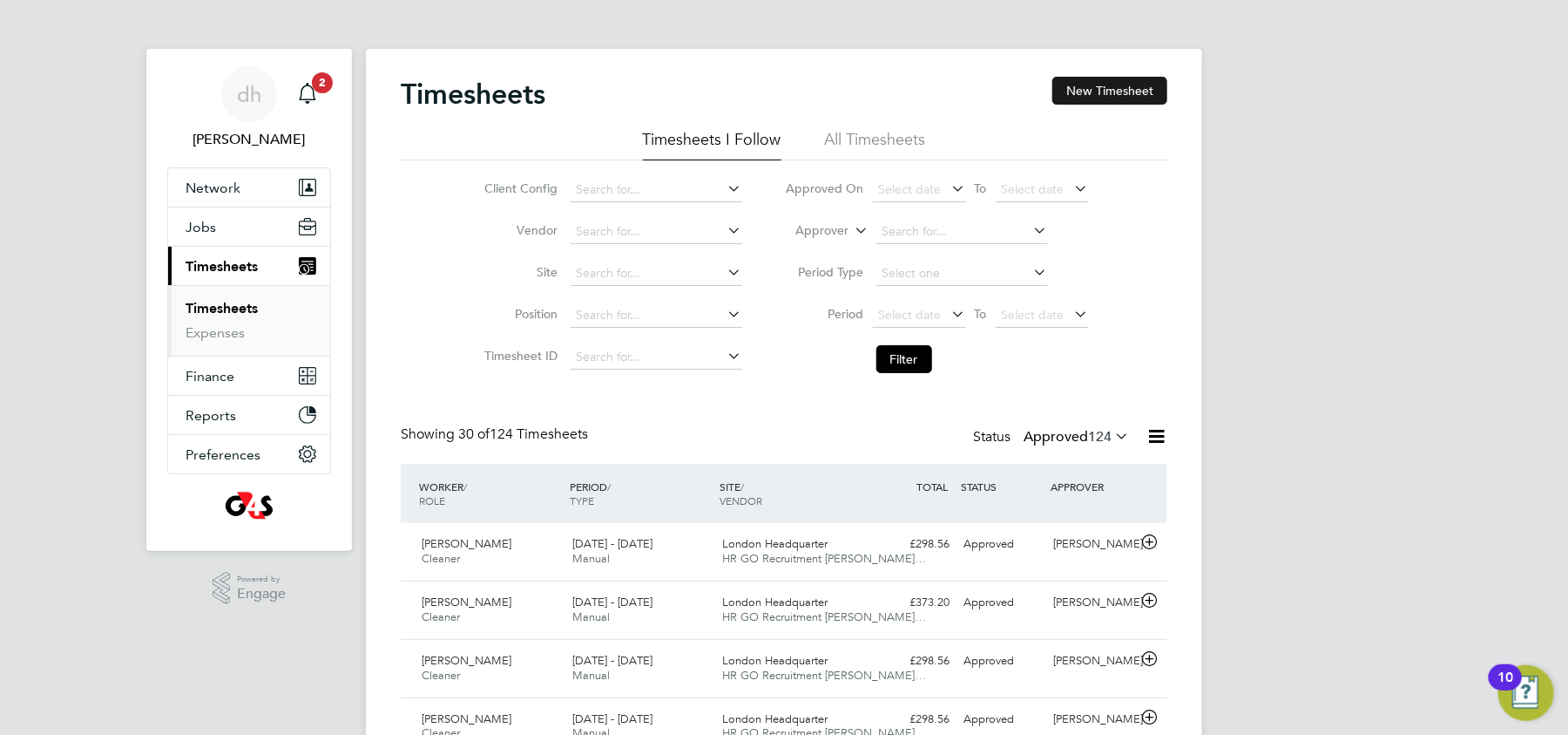
click at [1145, 101] on button "New Timesheet" at bounding box center [1109, 91] width 115 height 28
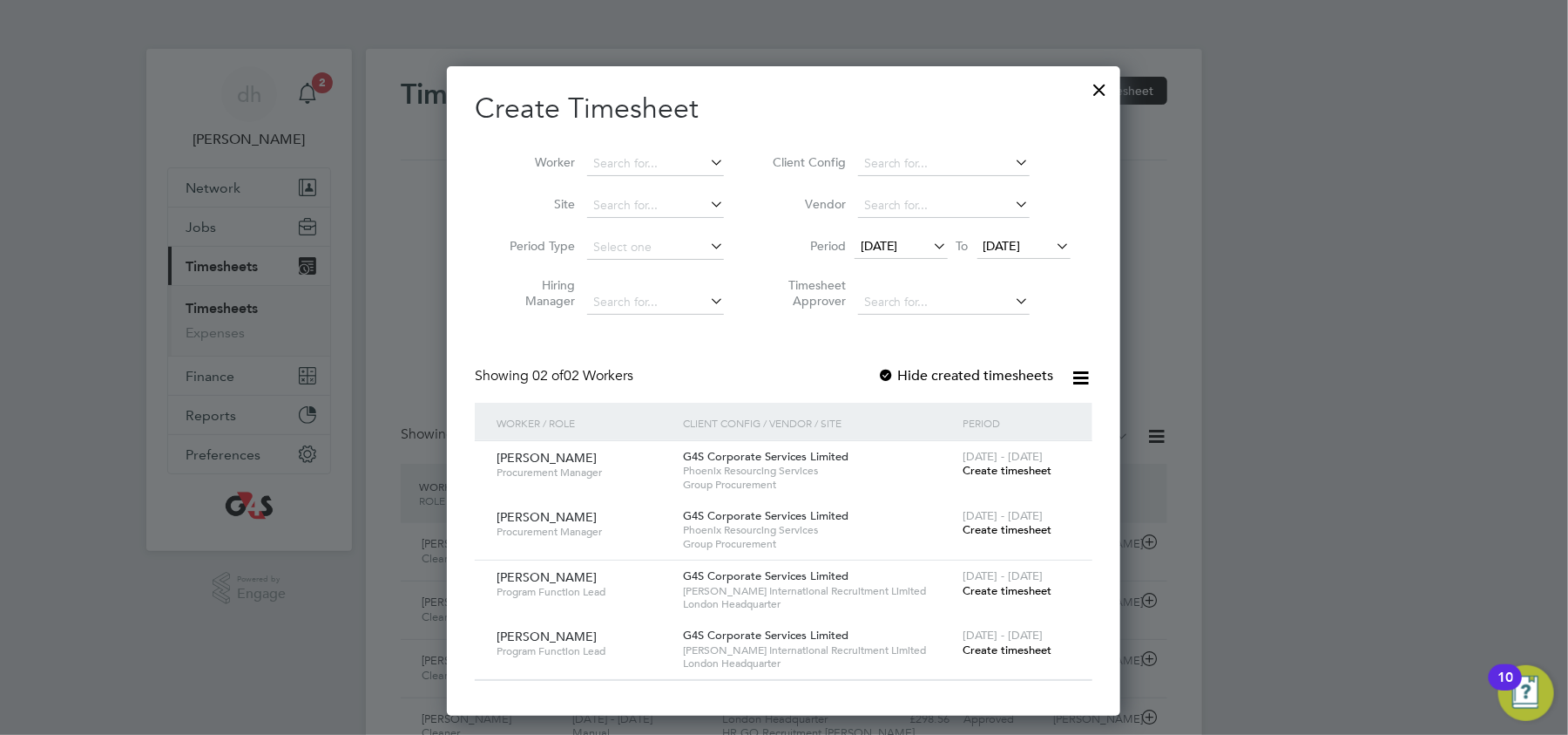
click at [930, 248] on icon at bounding box center [930, 246] width 0 height 24
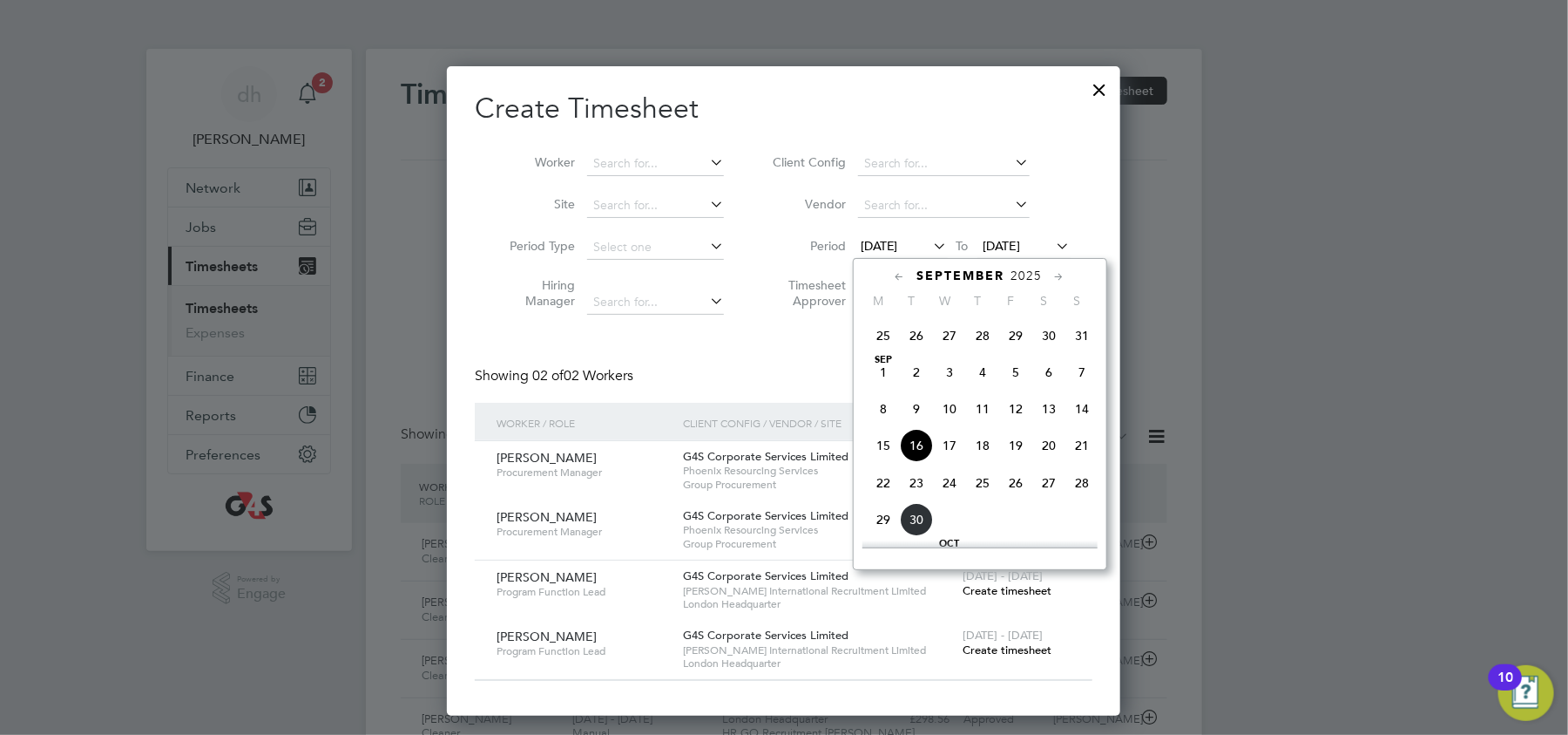
click at [1018, 496] on span "26" at bounding box center [1015, 483] width 33 height 33
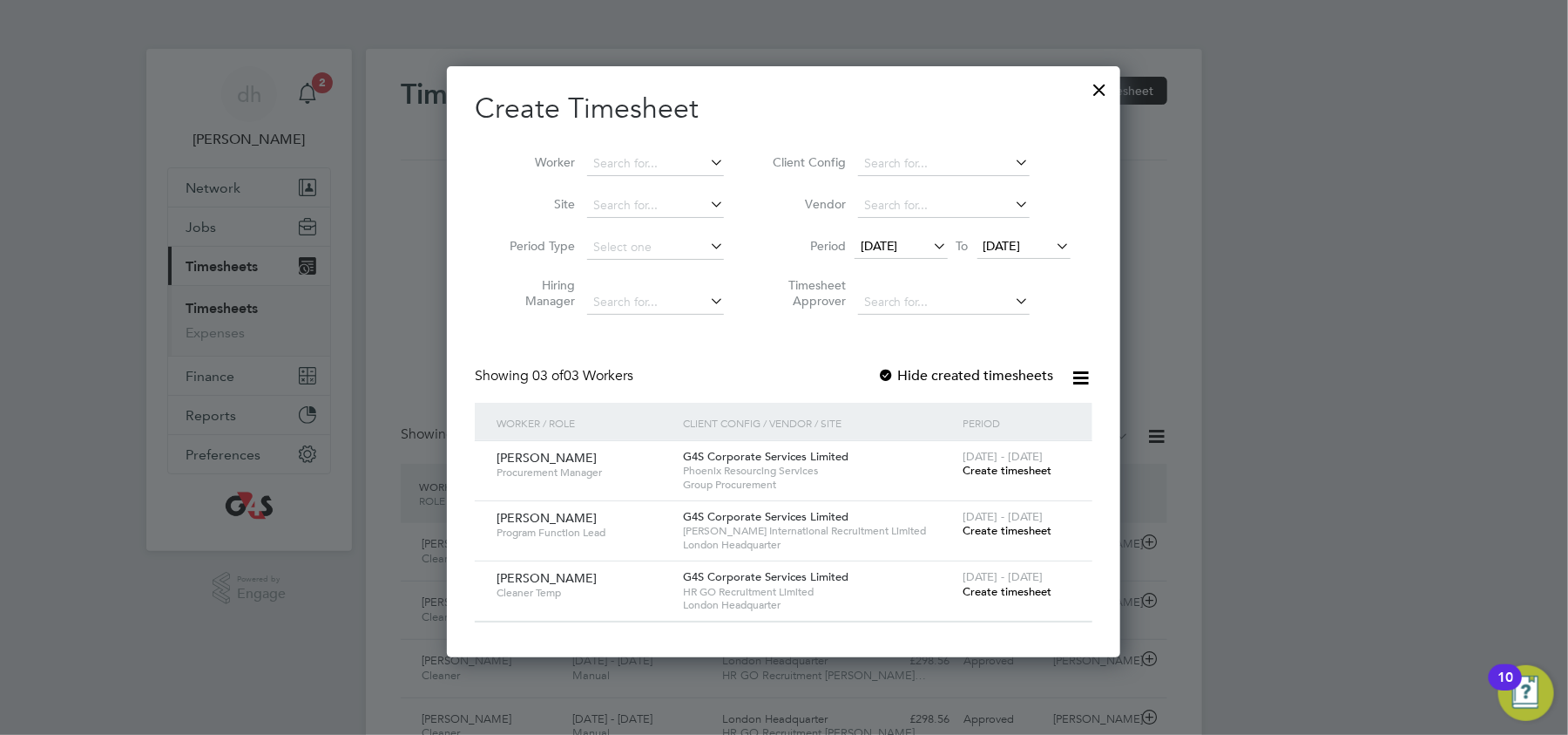
click at [1010, 594] on span "Create timesheet" at bounding box center [1007, 591] width 89 height 15
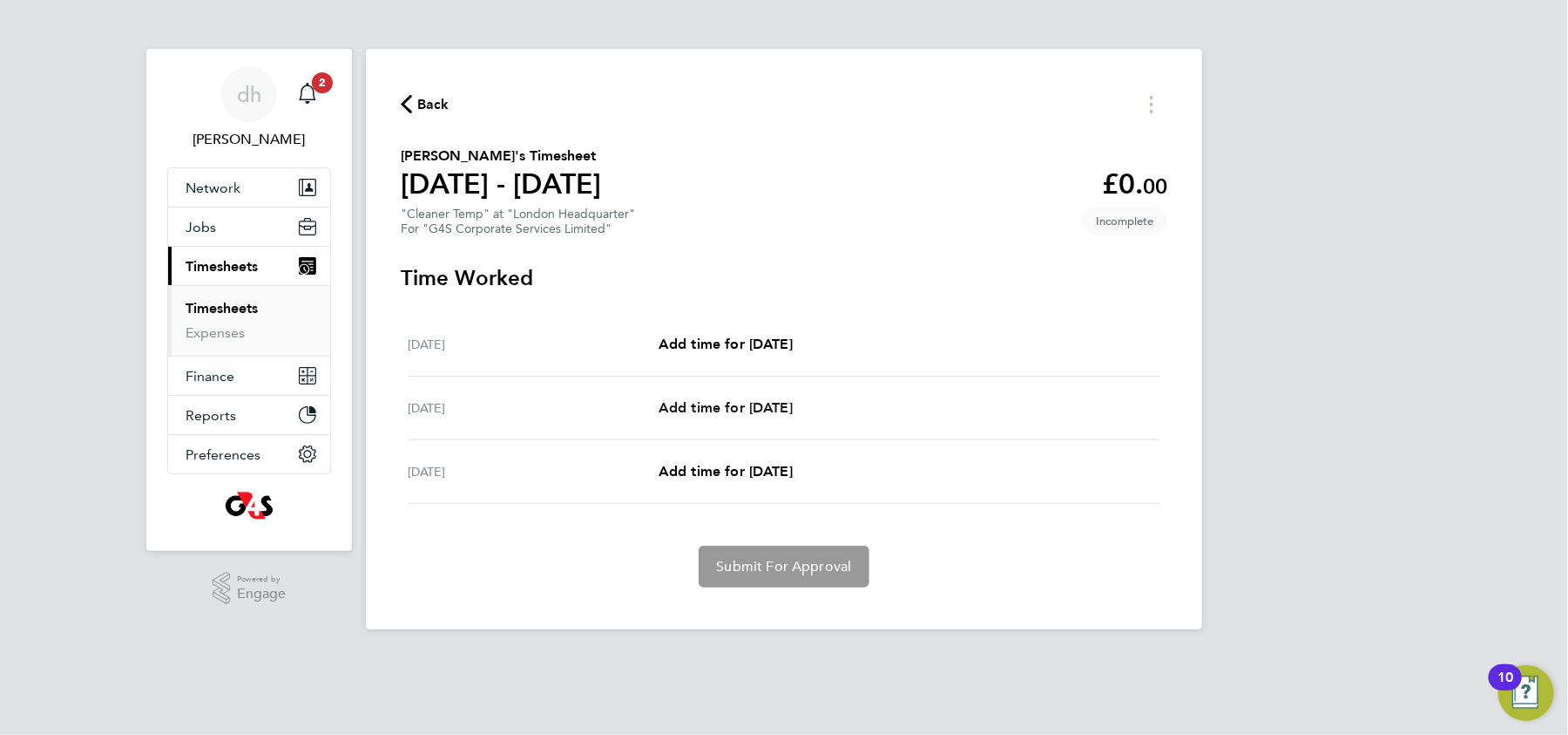
click at [740, 400] on span "Add time for Sat 27 Sep" at bounding box center [725, 407] width 134 height 17
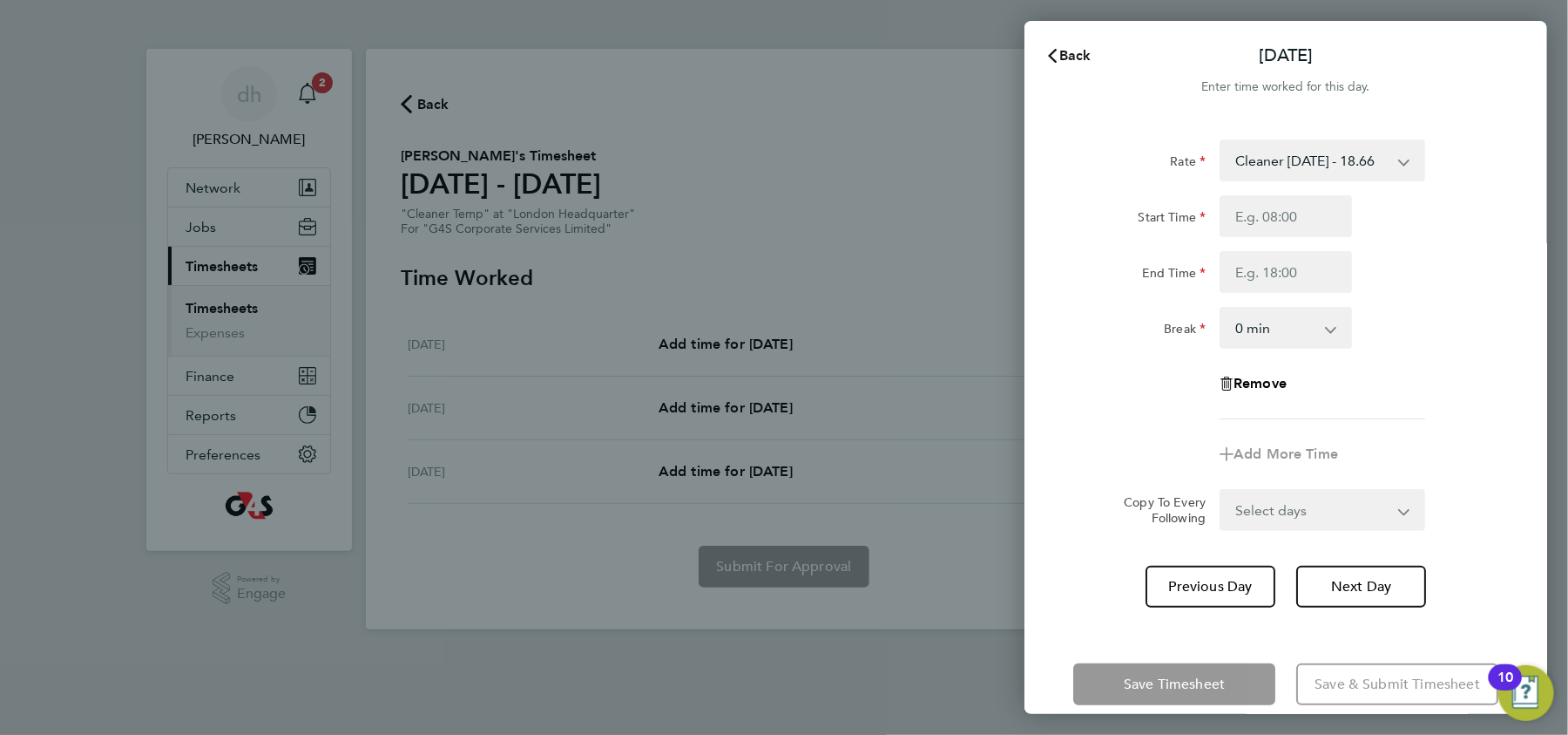
click at [1075, 52] on span "Back" at bounding box center [1075, 55] width 32 height 17
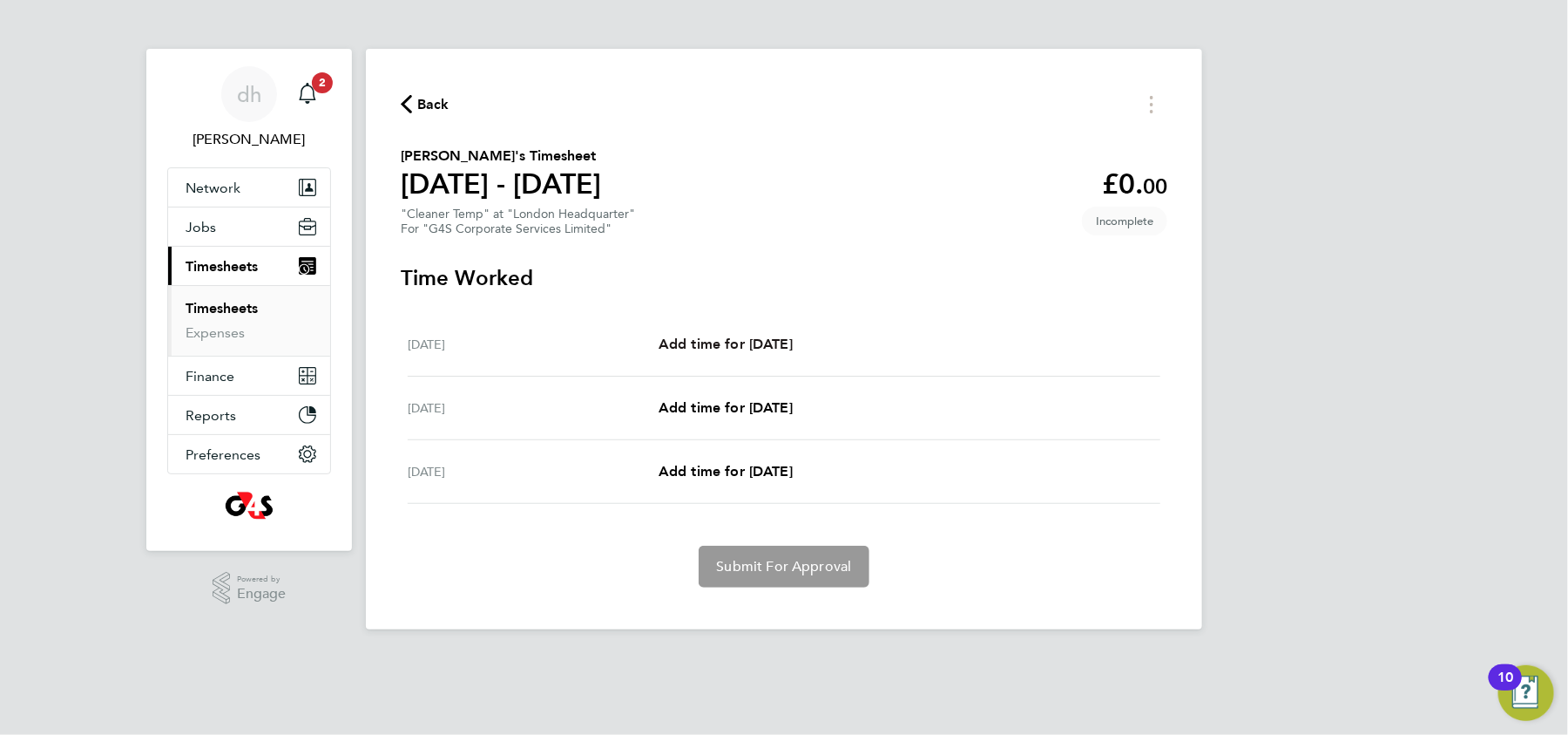
click at [763, 335] on span "Add time for Fri 26 Sep" at bounding box center [725, 343] width 134 height 17
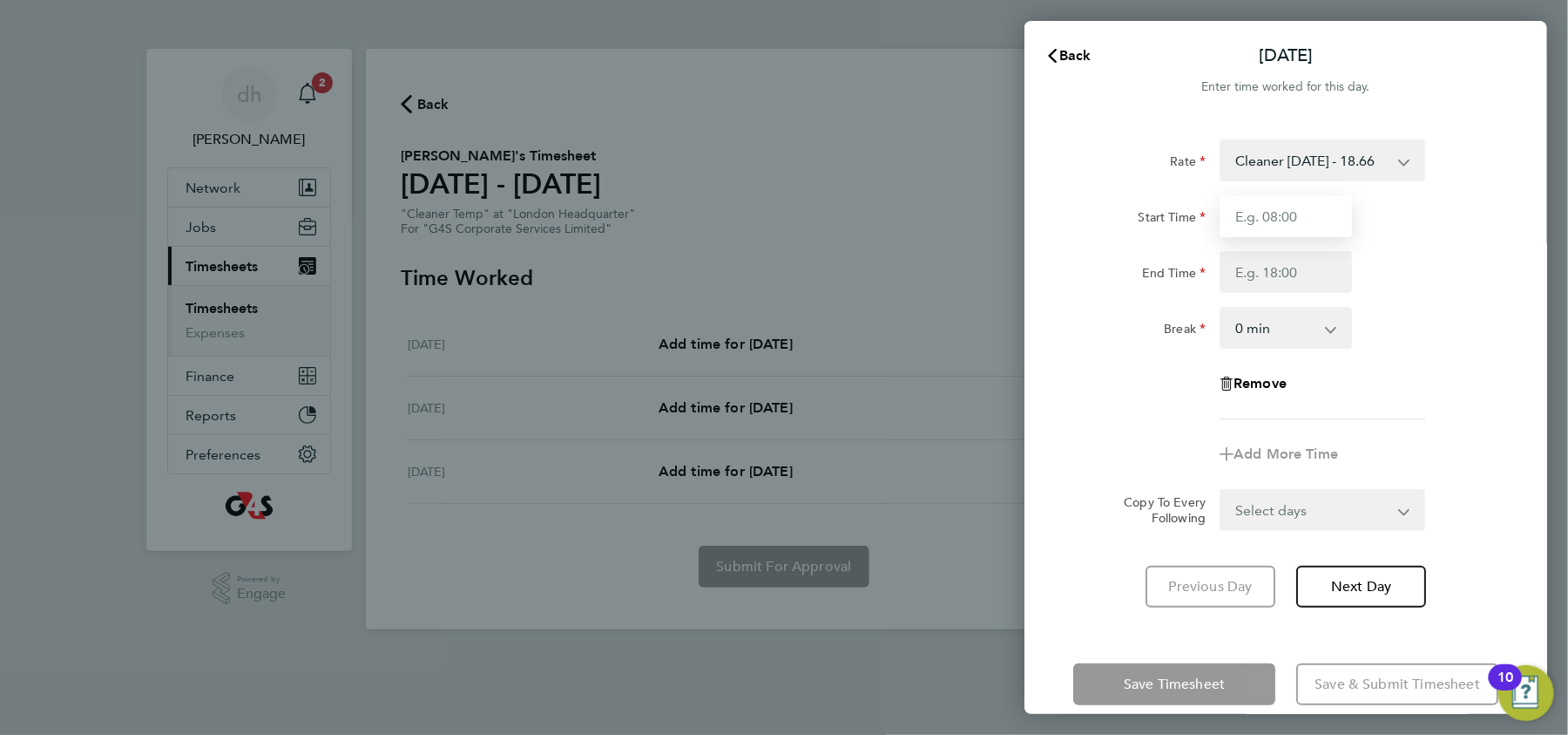
click at [1316, 218] on input "Start Time" at bounding box center [1285, 216] width 132 height 42
type input "18:00"
click at [1282, 270] on input "End Time" at bounding box center [1285, 272] width 132 height 42
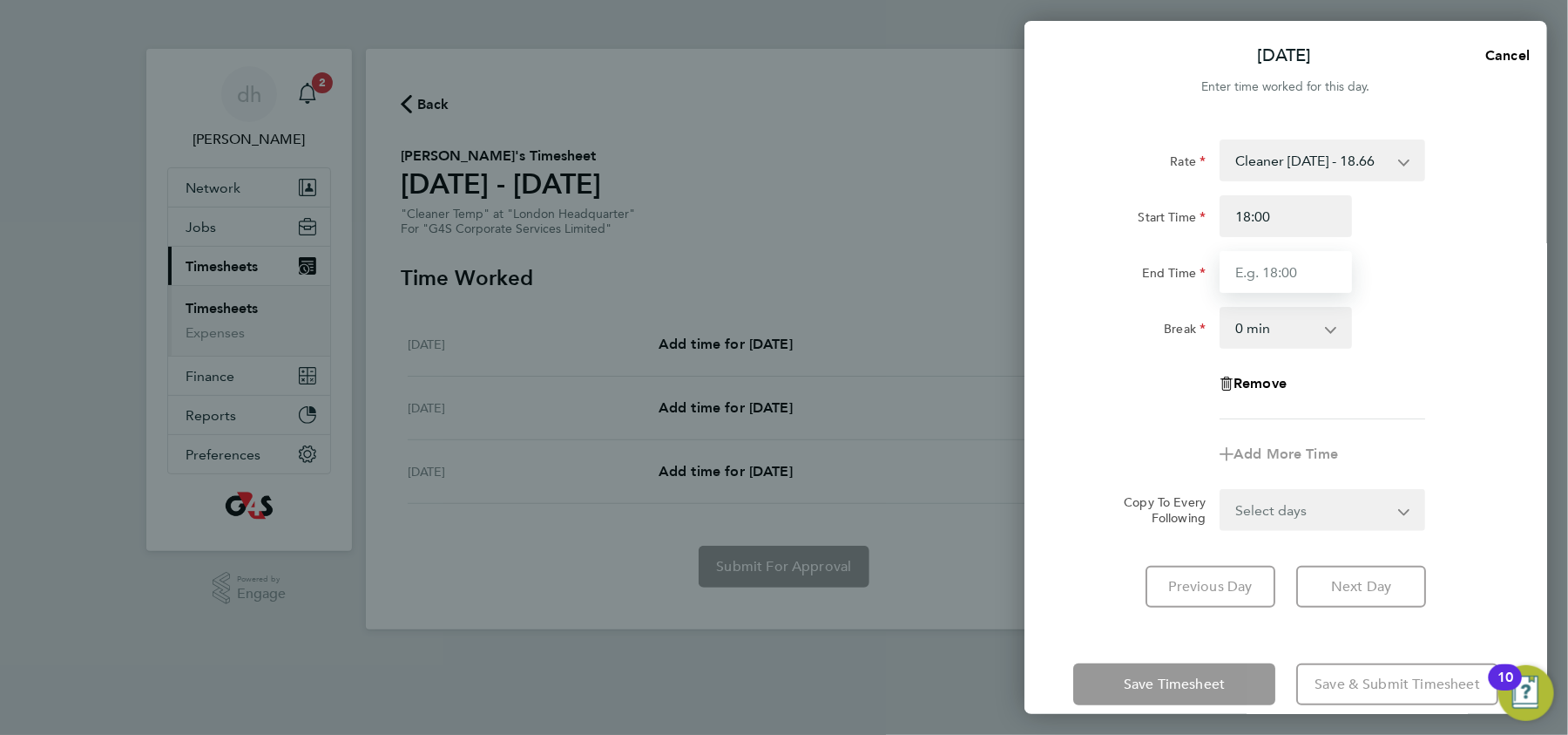
type input "22:00"
click at [1287, 514] on form "Rate Cleaner 1st May - 18.66 Start Time 18:00 End Time 22:00 Break 0 min 15 min…" at bounding box center [1286, 334] width 425 height 391
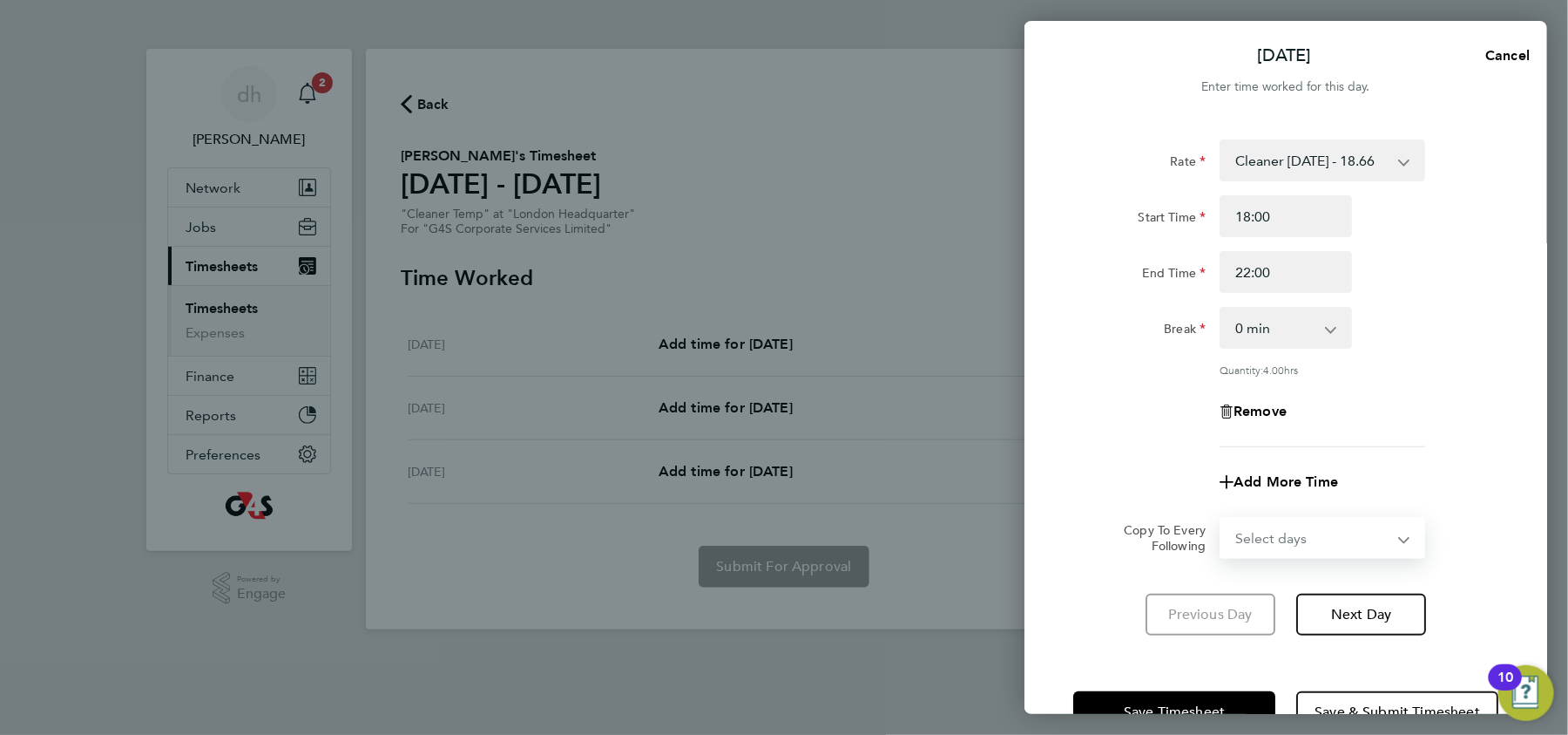
click at [1261, 554] on select "Select days Day Weekend (Sat-Sun) Saturday Sunday" at bounding box center [1312, 538] width 183 height 38
click at [1248, 612] on app-form-button "Previous Day" at bounding box center [1216, 614] width 140 height 42
click at [1247, 693] on button "Save Timesheet" at bounding box center [1174, 712] width 202 height 42
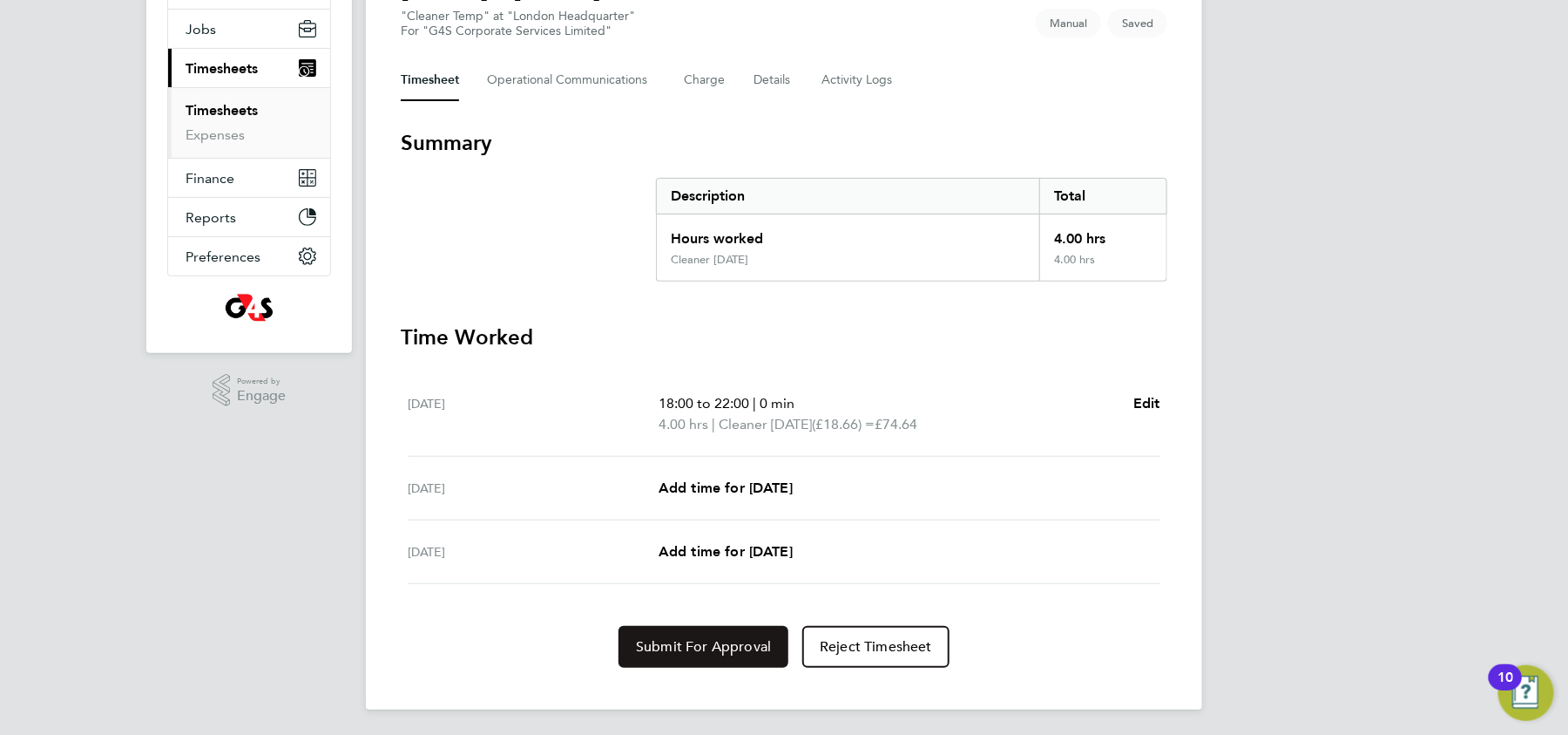
click at [691, 650] on span "Submit For Approval" at bounding box center [703, 647] width 135 height 18
click at [673, 652] on span "Approve Timesheet" at bounding box center [703, 647] width 128 height 18
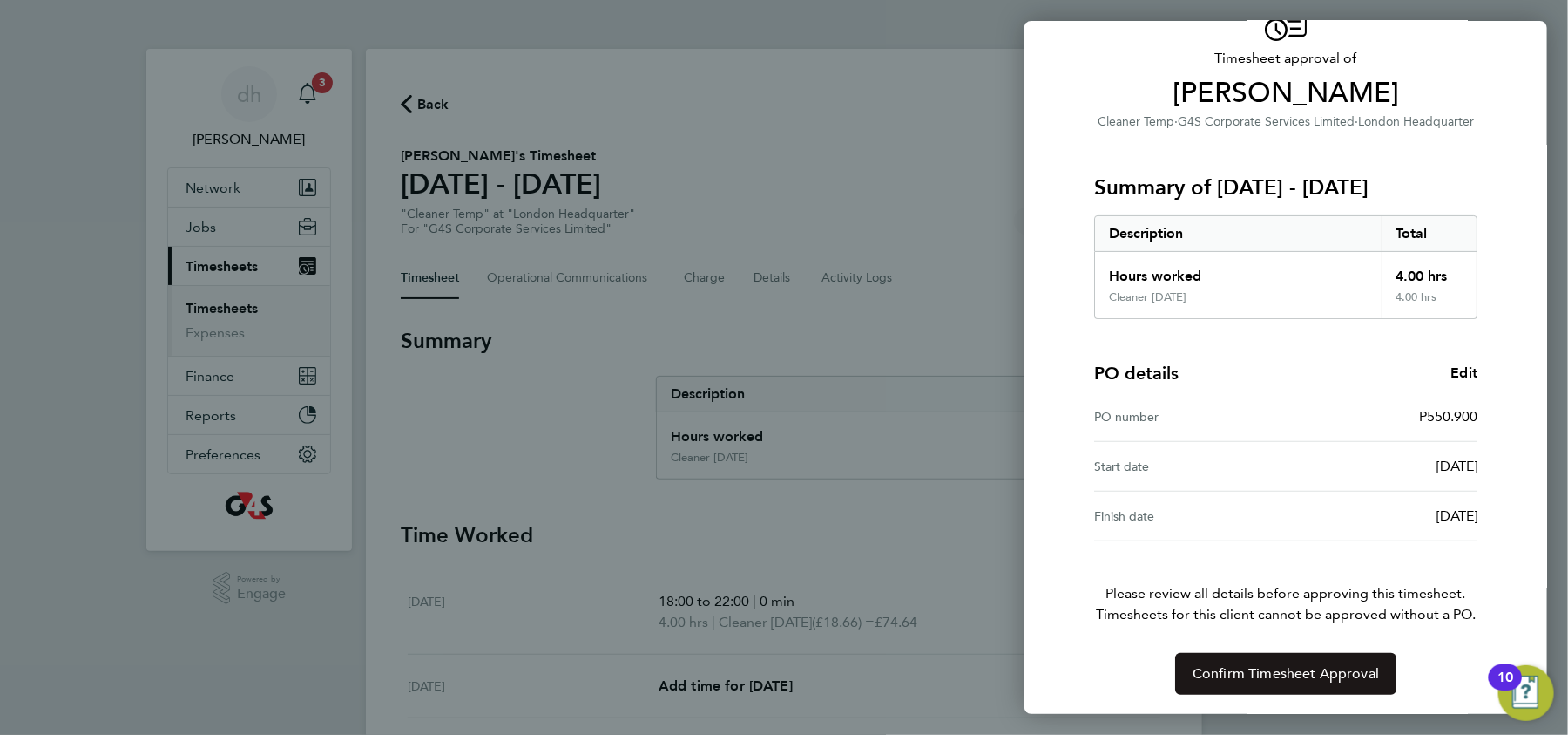
click at [1289, 682] on button "Confirm Timesheet Approval" at bounding box center [1286, 674] width 221 height 42
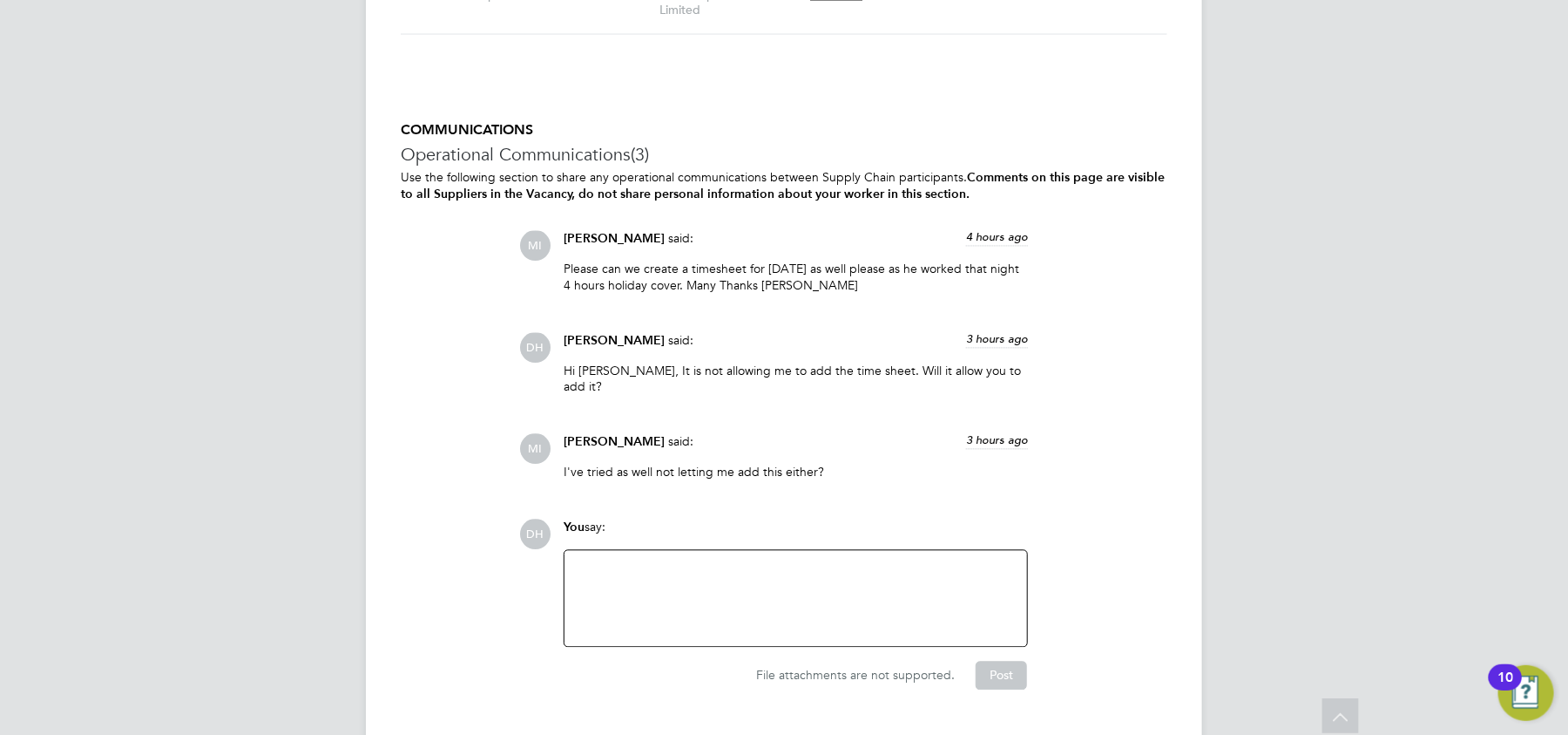
scroll to position [1729, 0]
click at [926, 597] on div at bounding box center [795, 596] width 442 height 75
drag, startPoint x: 642, startPoint y: 550, endPoint x: 454, endPoint y: 505, distance: 193.3
click at [454, 505] on div "COMMUNICATIONS Operational Communications (3) Use the following section to shar…" at bounding box center [784, 402] width 766 height 567
click at [780, 558] on div "I have added and approved the timesheet for [DATE]." at bounding box center [795, 566] width 442 height 16
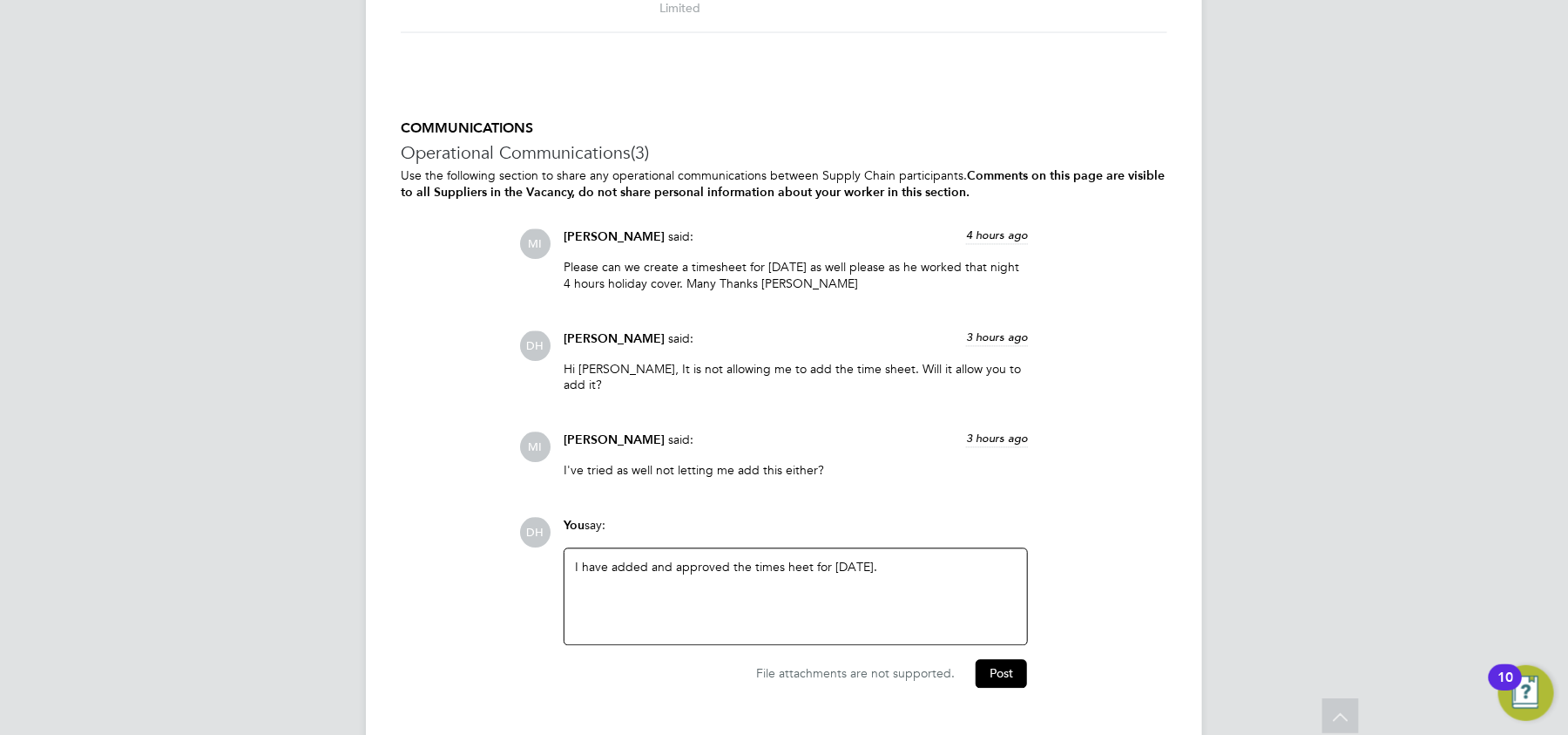
click at [914, 484] on div "COMMUNICATIONS Operational Communications (3) Use the following section to shar…" at bounding box center [784, 402] width 766 height 567
click at [782, 558] on div "I have added and approved the times heet for [DATE]." at bounding box center [795, 566] width 442 height 16
drag, startPoint x: 997, startPoint y: 654, endPoint x: 965, endPoint y: 604, distance: 59.4
click at [965, 604] on div "DH You say: I have added and approved the timesheet for [DATE]. Attachments are…" at bounding box center [843, 602] width 648 height 170
click at [1016, 659] on button "Post" at bounding box center [1001, 673] width 52 height 28
